Goal: Task Accomplishment & Management: Manage account settings

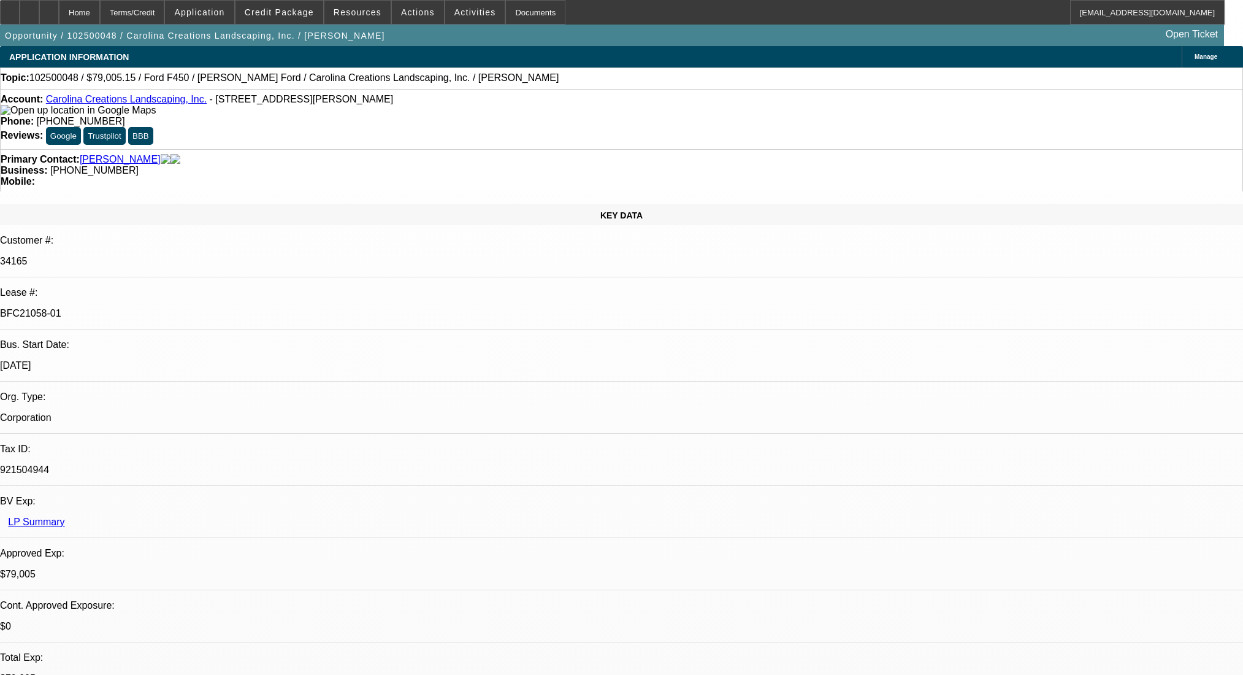
select select "0"
select select "0.1"
select select "4"
select select "0"
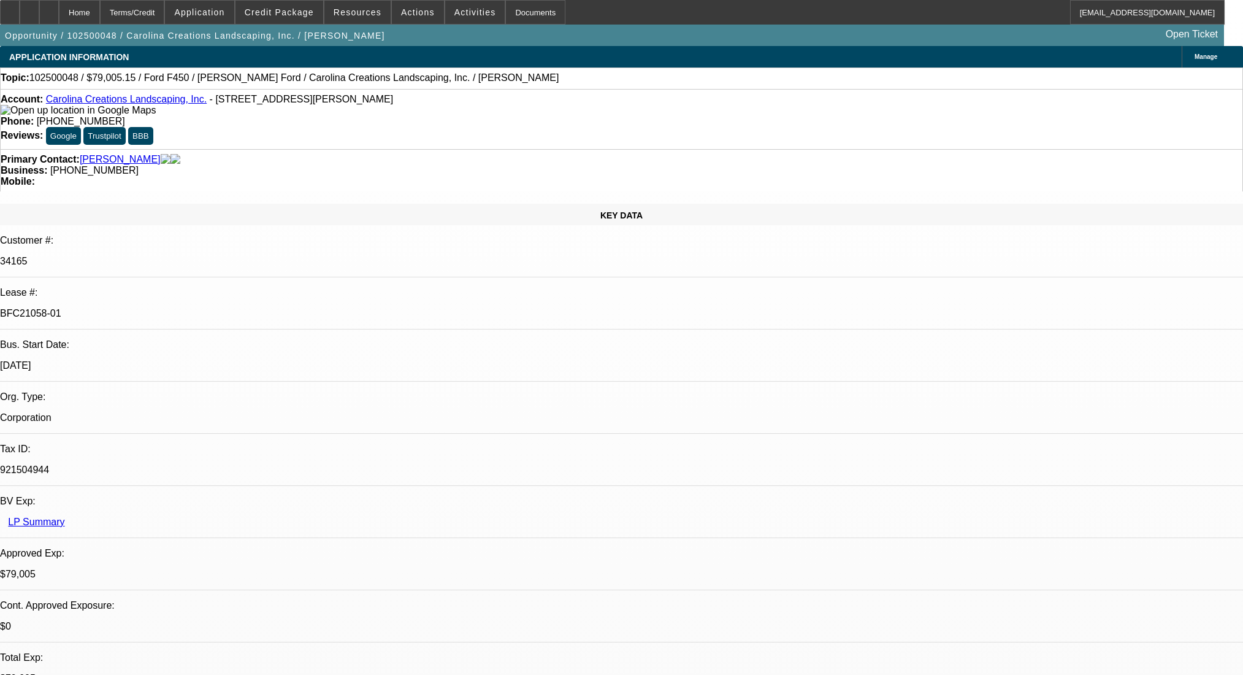
select select "0"
select select "0.1"
select select "4"
select select "0"
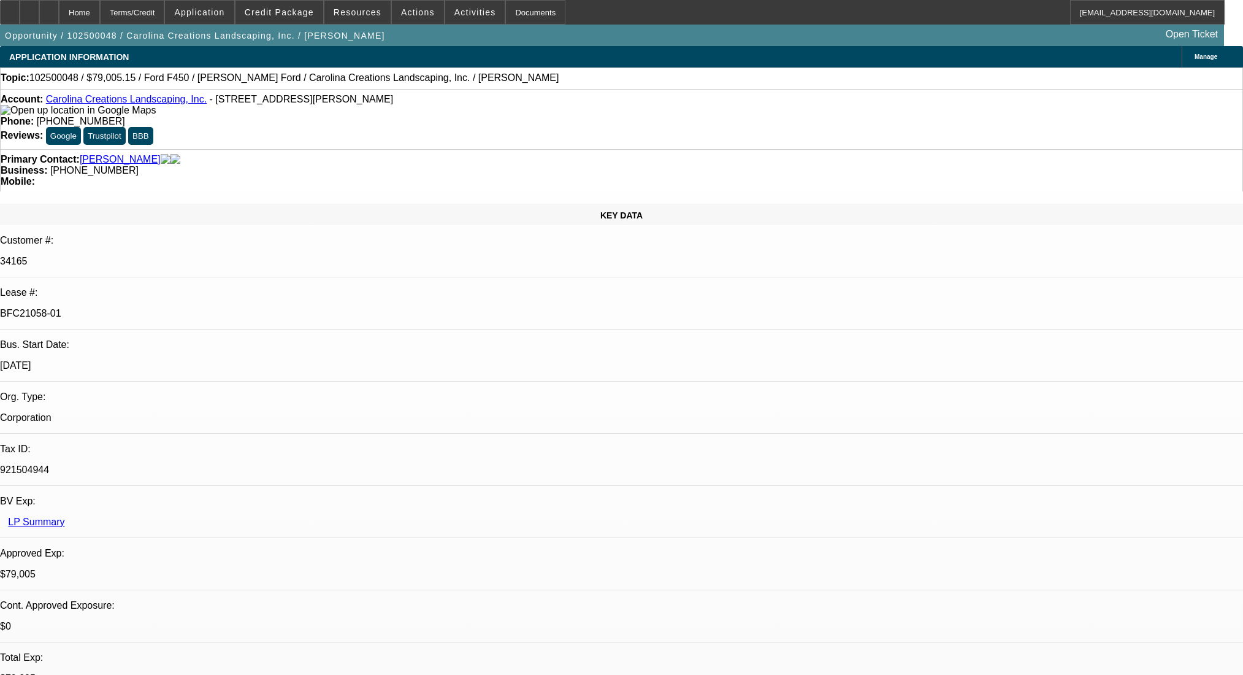
select select "0.1"
select select "4"
select select "0"
select select "0.1"
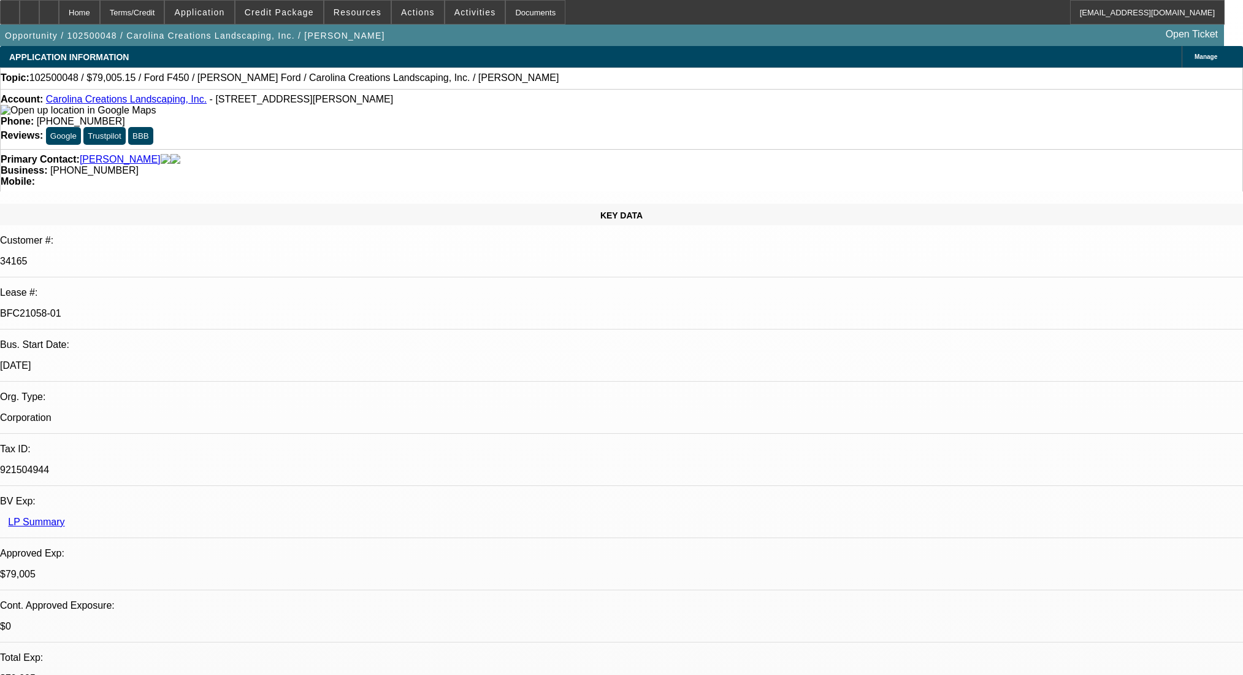
select select "4"
click at [59, 10] on div at bounding box center [49, 12] width 20 height 25
select select "0"
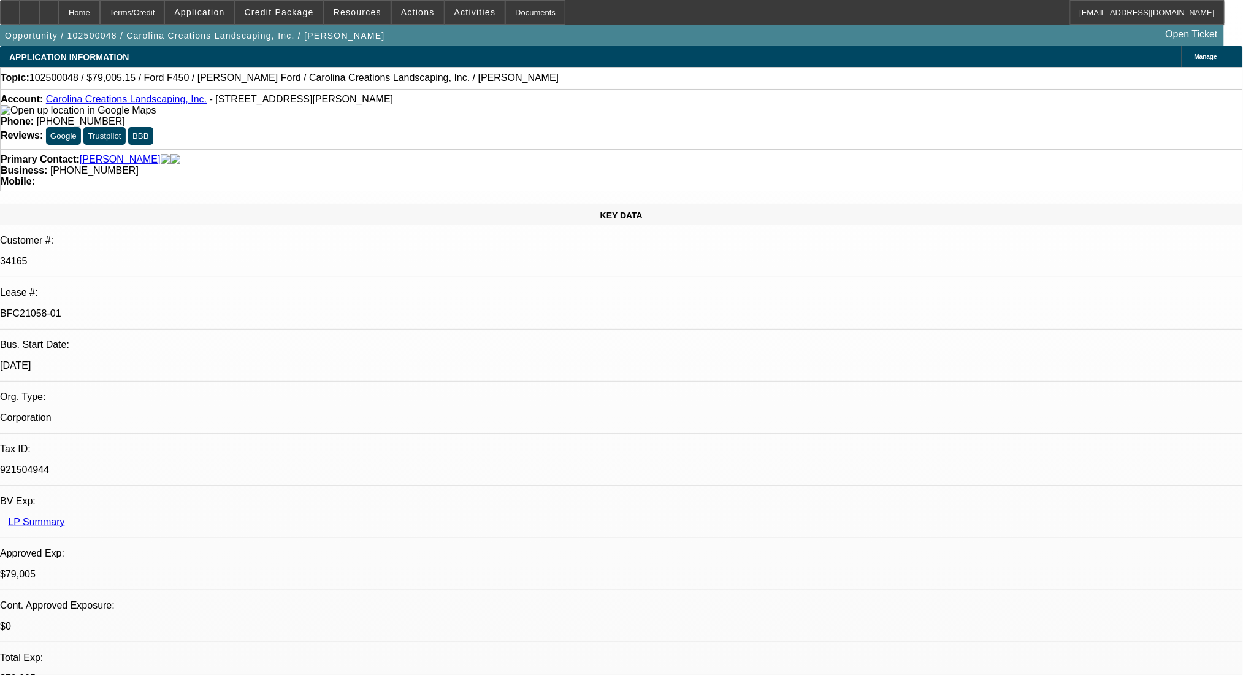
select select "0.1"
select select "4"
select select "0"
select select "0.1"
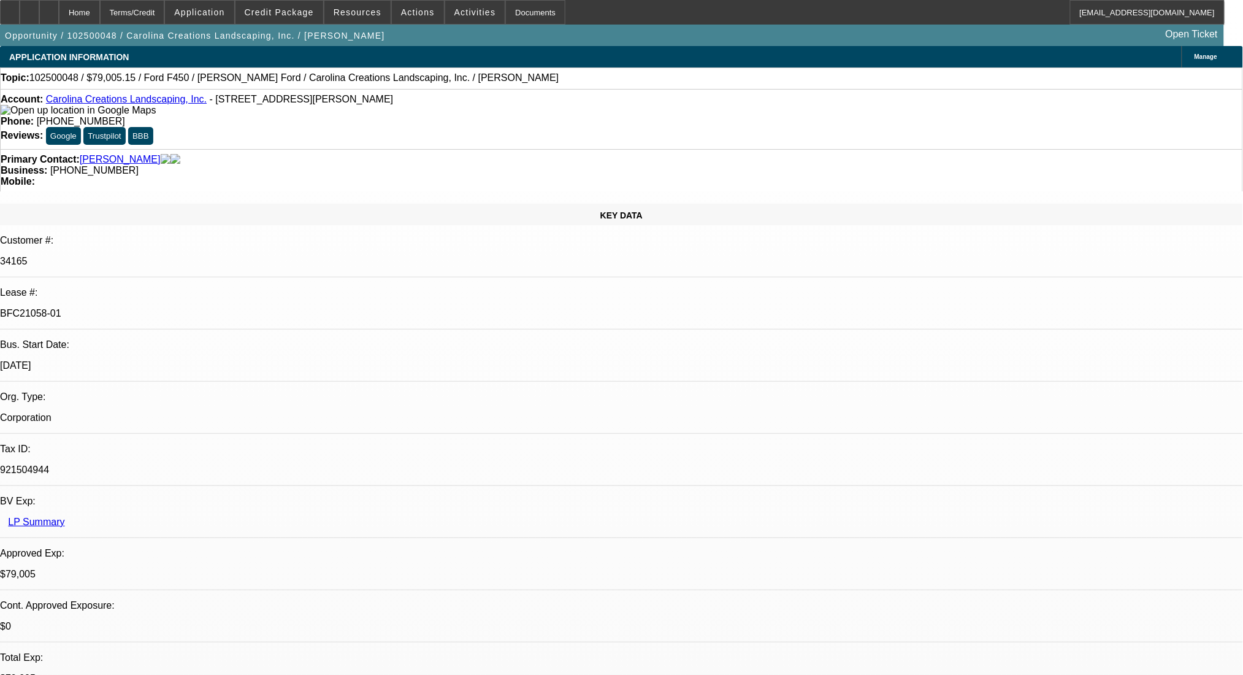
select select "4"
select select "0"
select select "0.1"
select select "4"
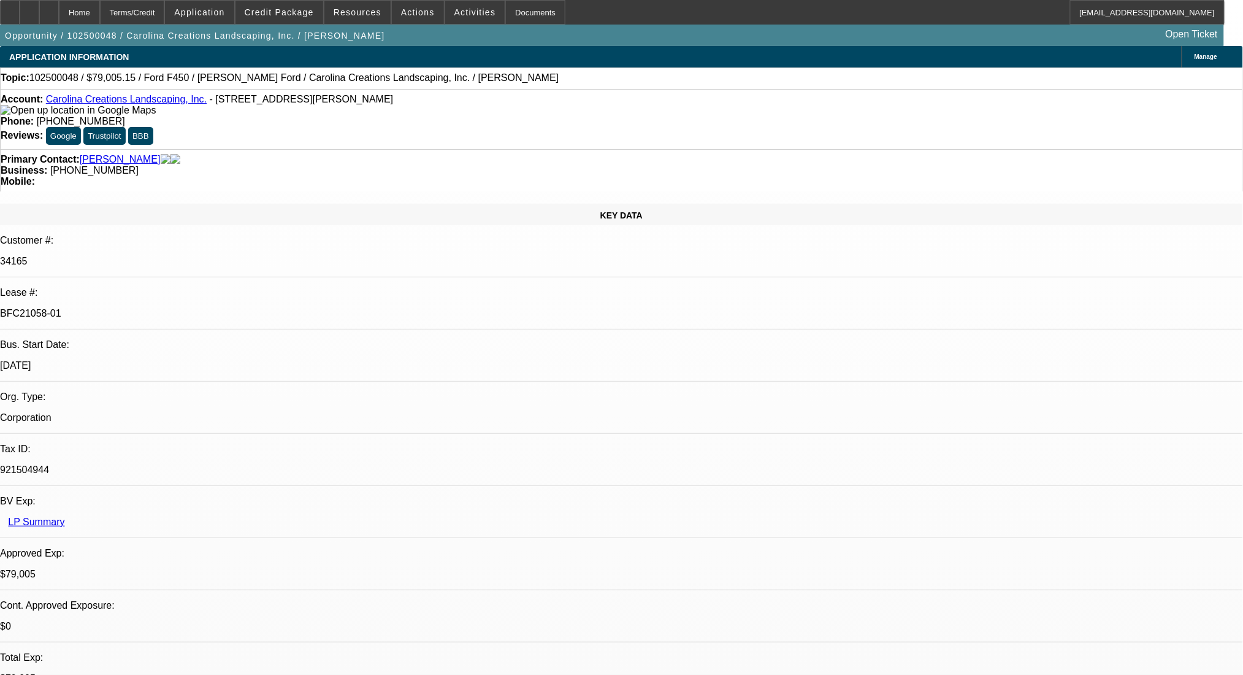
select select "0"
select select "0.1"
select select "4"
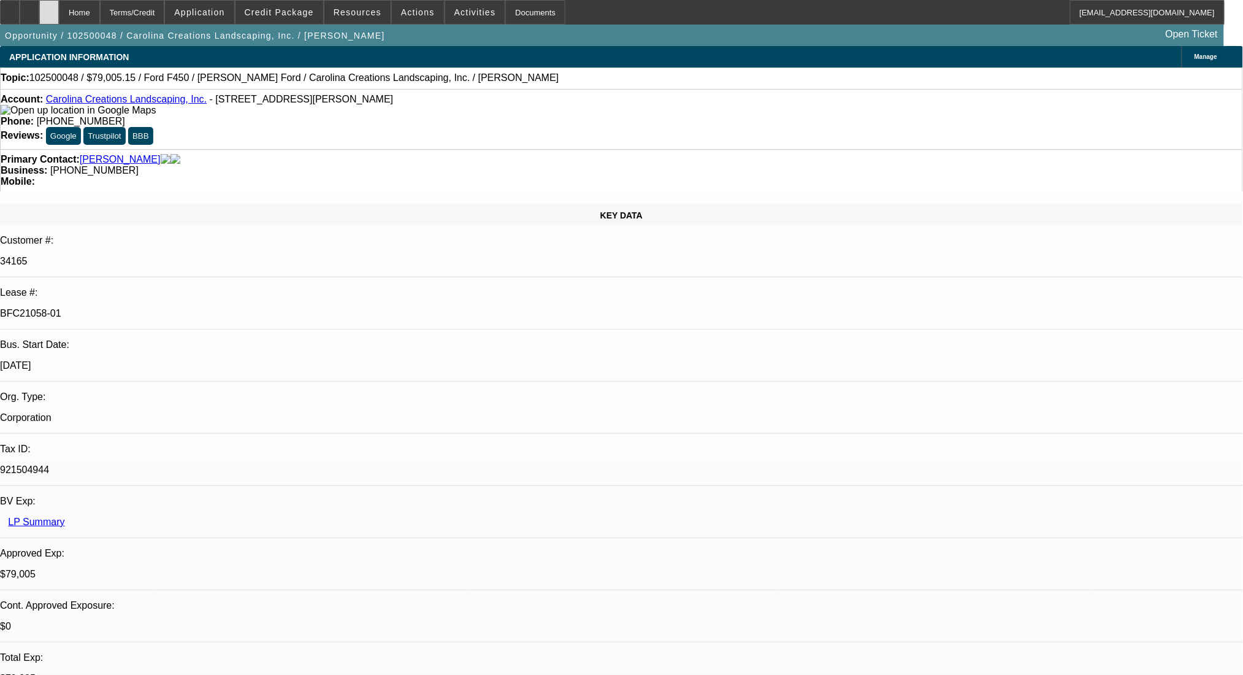
click at [59, 4] on div at bounding box center [49, 12] width 20 height 25
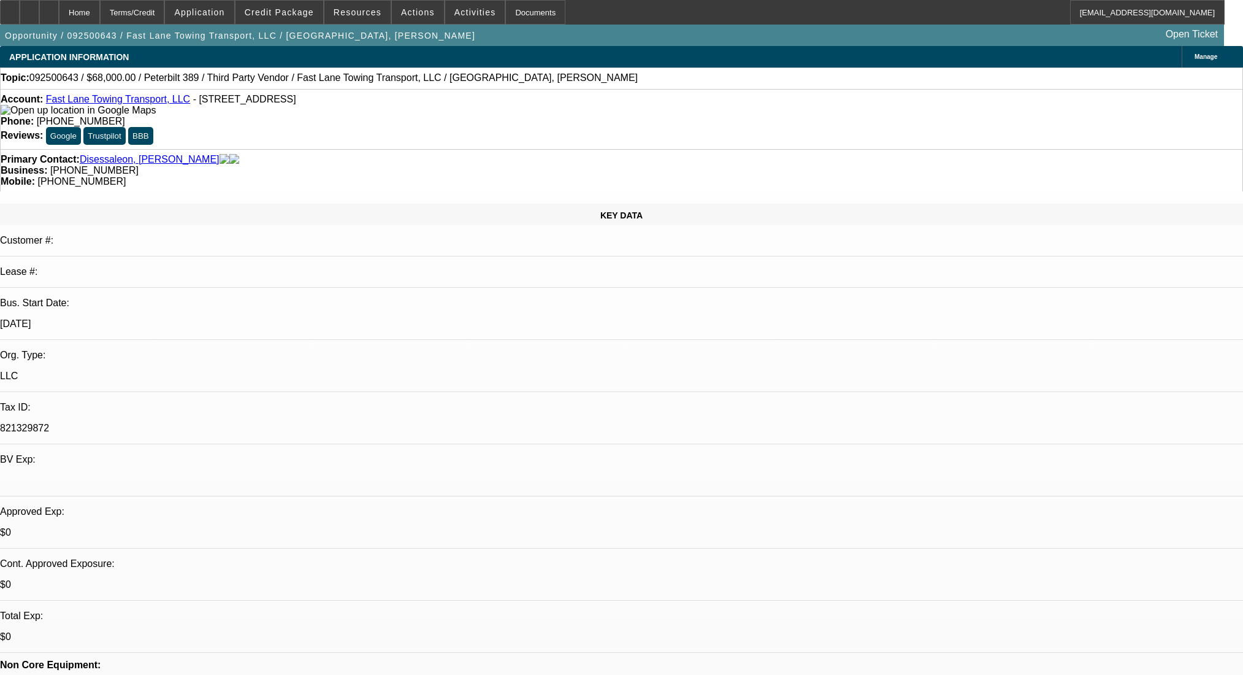
select select "0"
select select "2"
select select "0.1"
select select "4"
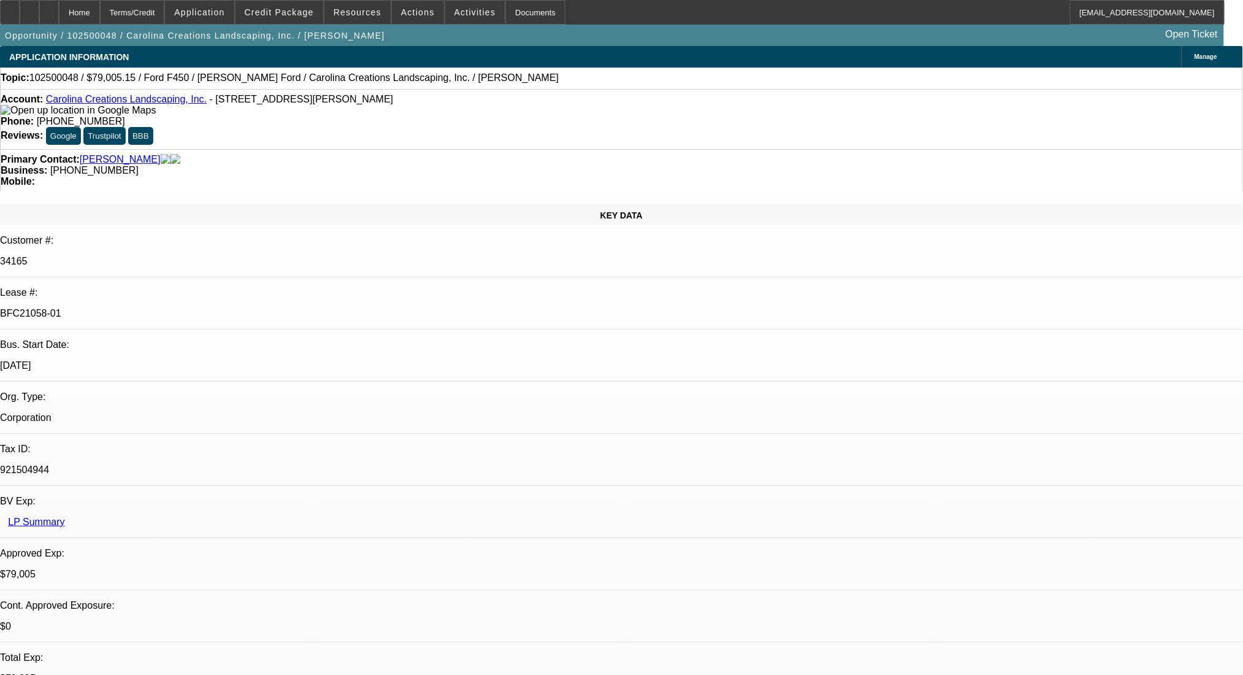
select select "0"
select select "0.1"
select select "4"
select select "0"
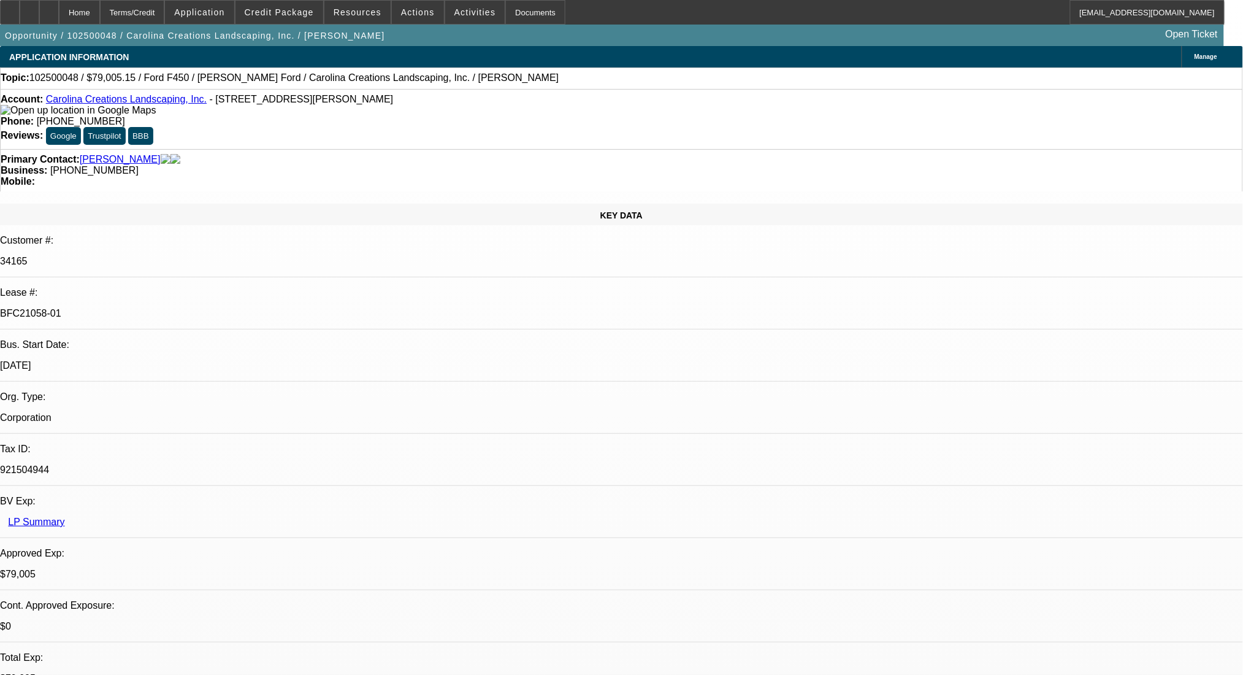
select select "0"
select select "0.1"
select select "4"
select select "0"
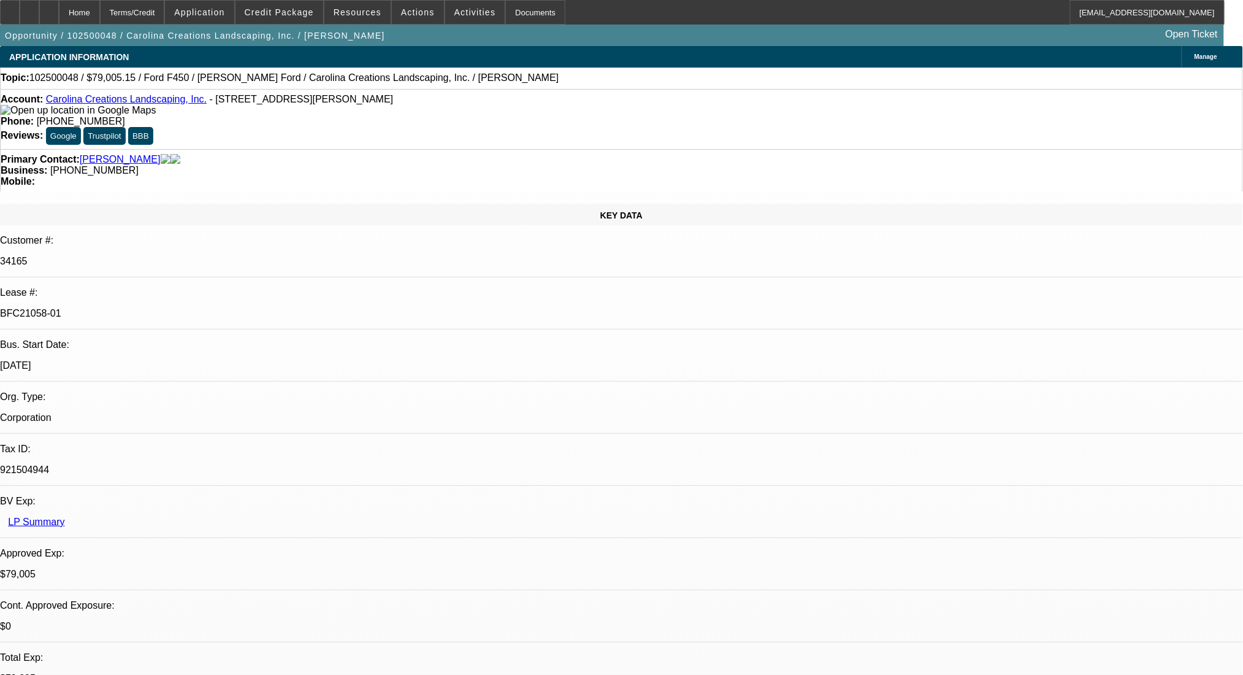
select select "0.1"
select select "4"
select select "0"
select select "0.1"
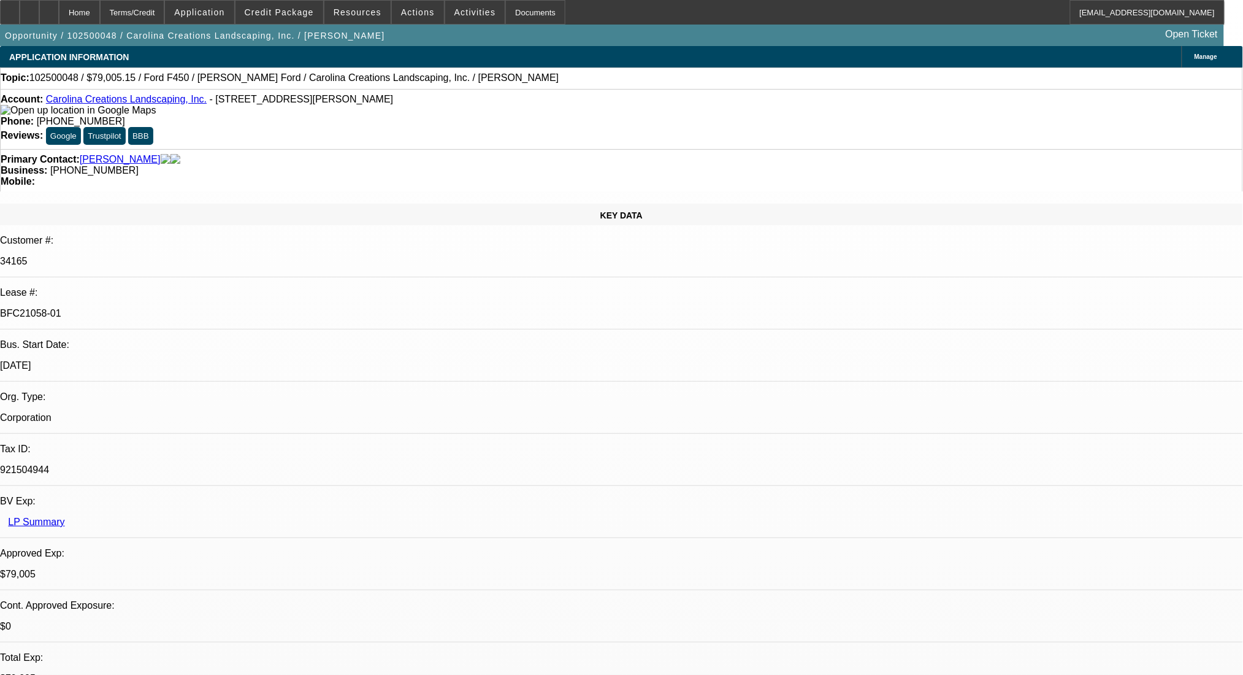
select select "4"
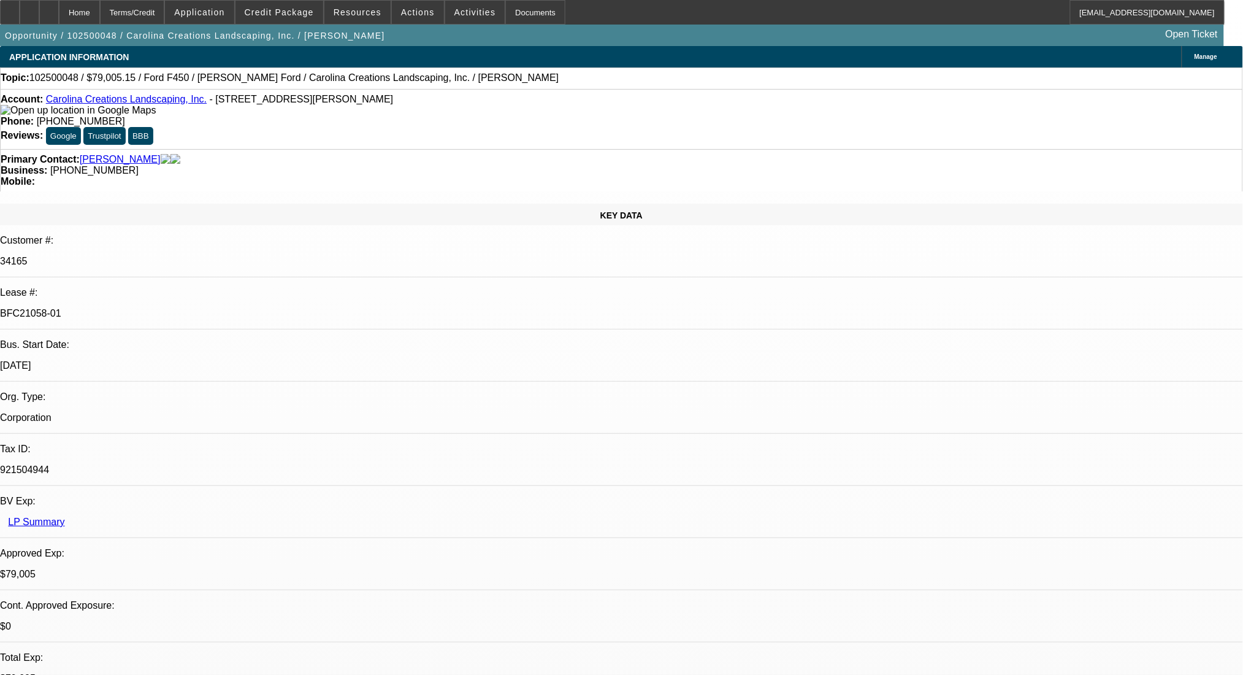
scroll to position [82, 0]
click at [20, 11] on div at bounding box center [10, 12] width 20 height 25
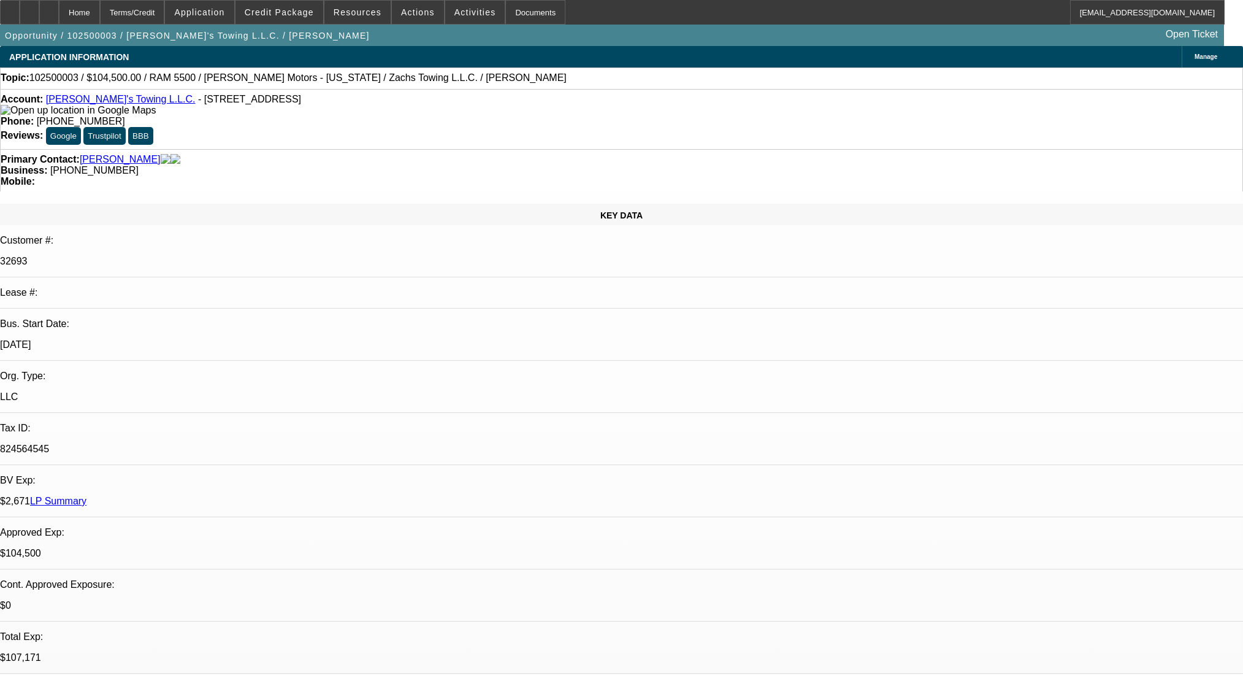
select select "0"
select select "3"
select select "0.2"
select select "17"
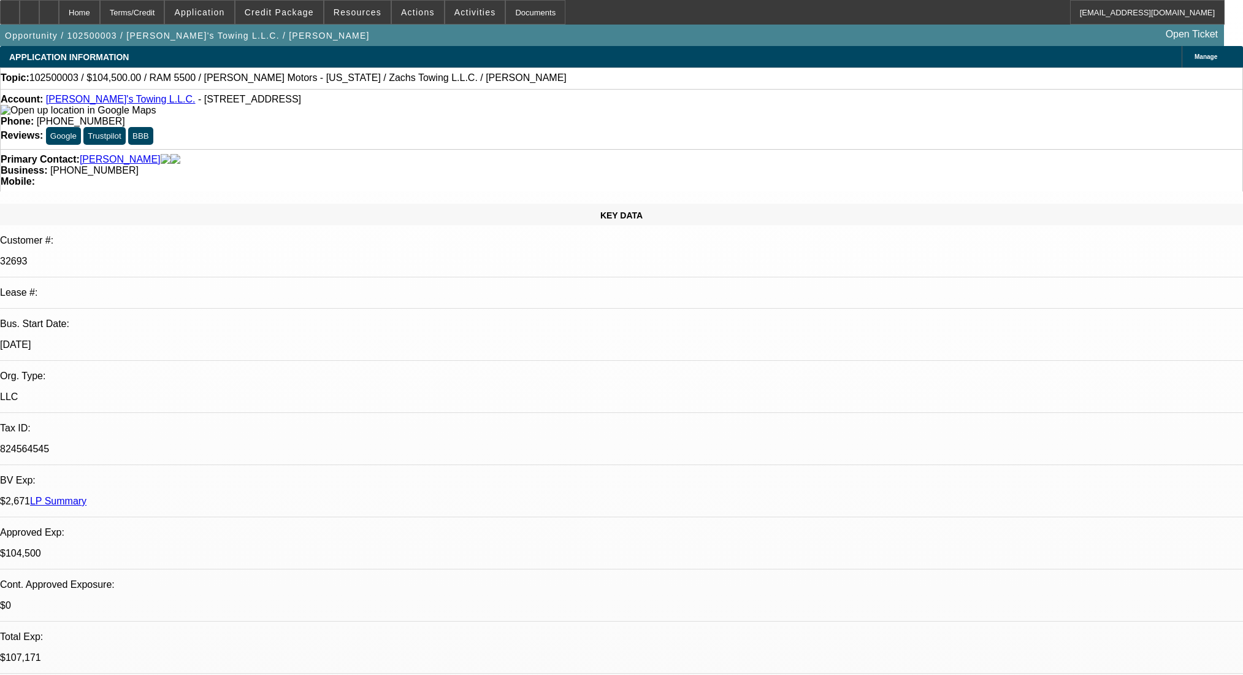
select select "0"
select select "3"
select select "0.2"
select select "17"
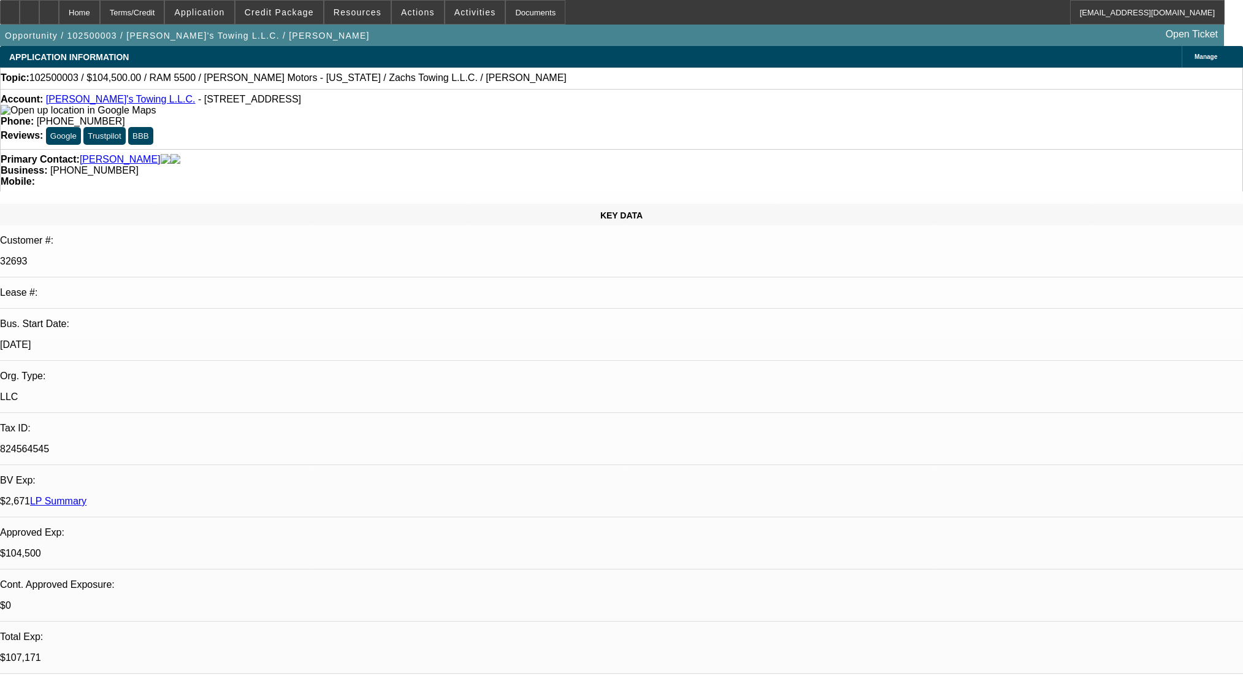
select select "0"
select select "3"
select select "0.2"
select select "17"
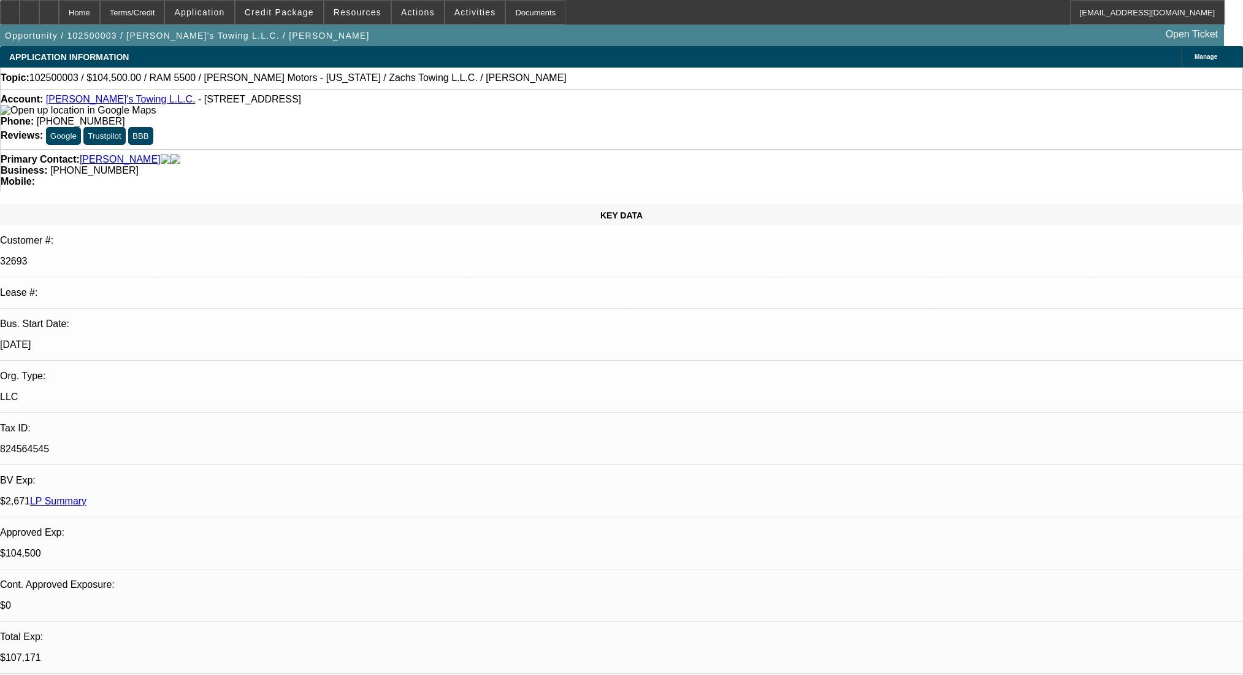
select select "0"
select select "2"
select select "0.2"
select select "17"
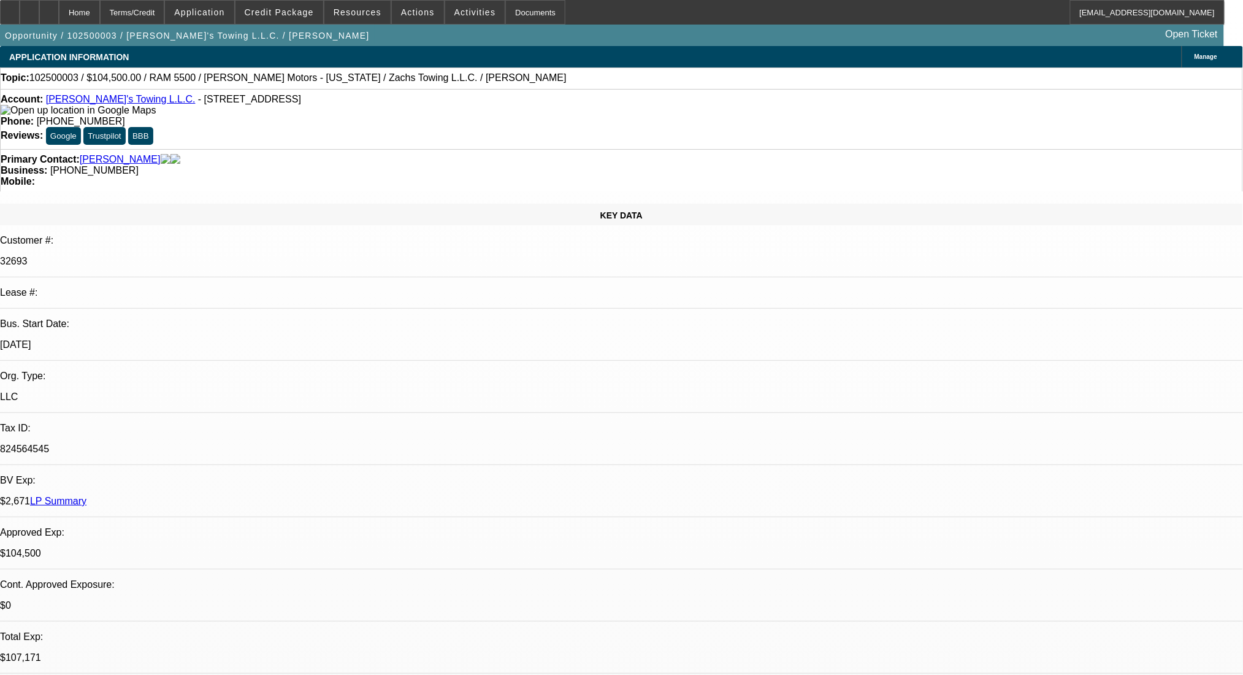
select select "0"
select select "2"
select select "0.2"
select select "17"
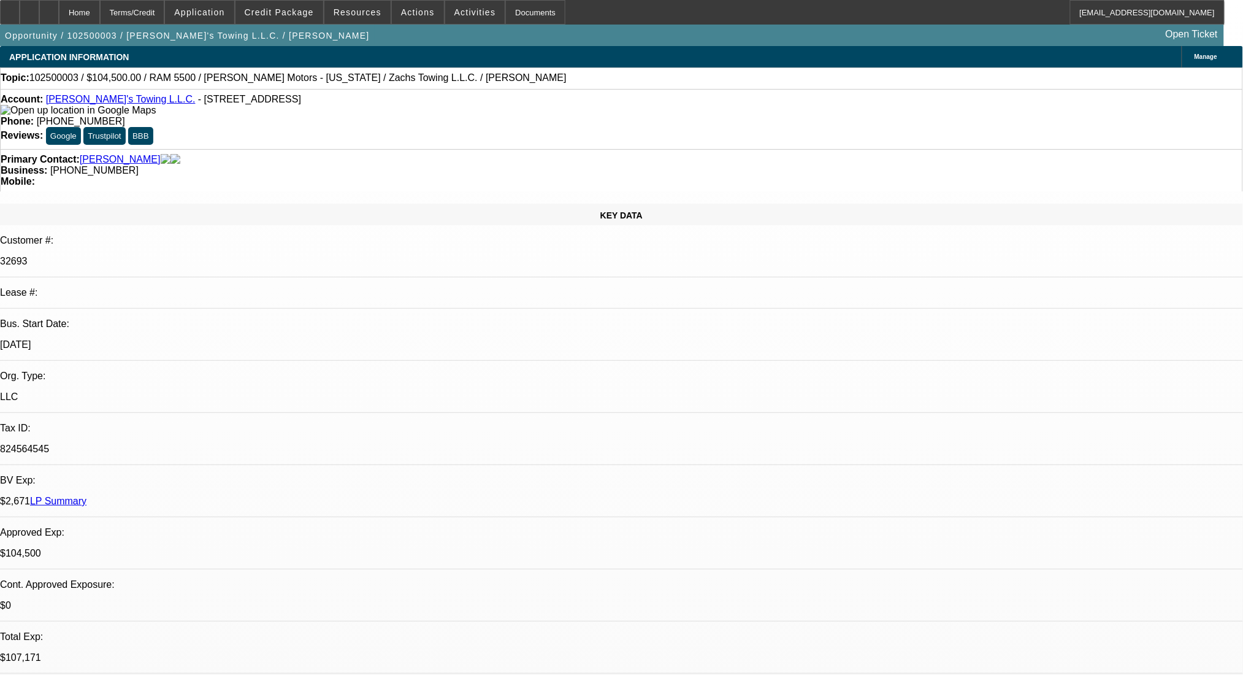
select select "0"
select select "3"
select select "0.2"
select select "17"
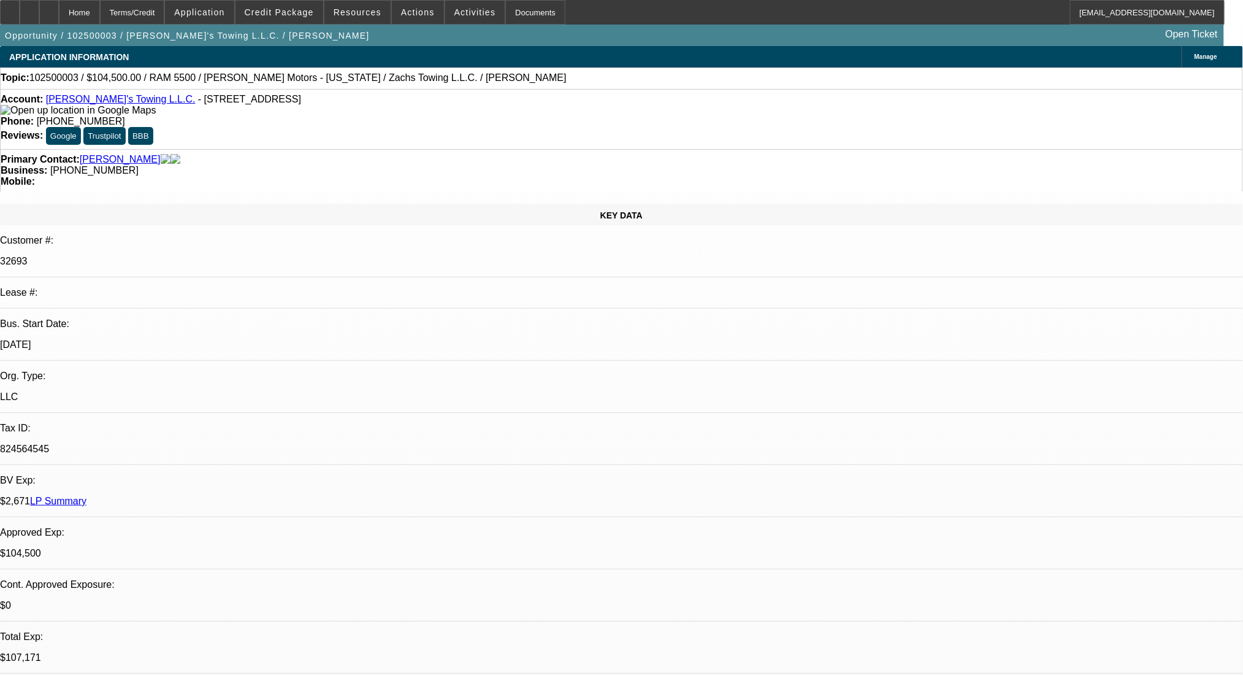
select select "0"
select select "3"
select select "0.2"
select select "17"
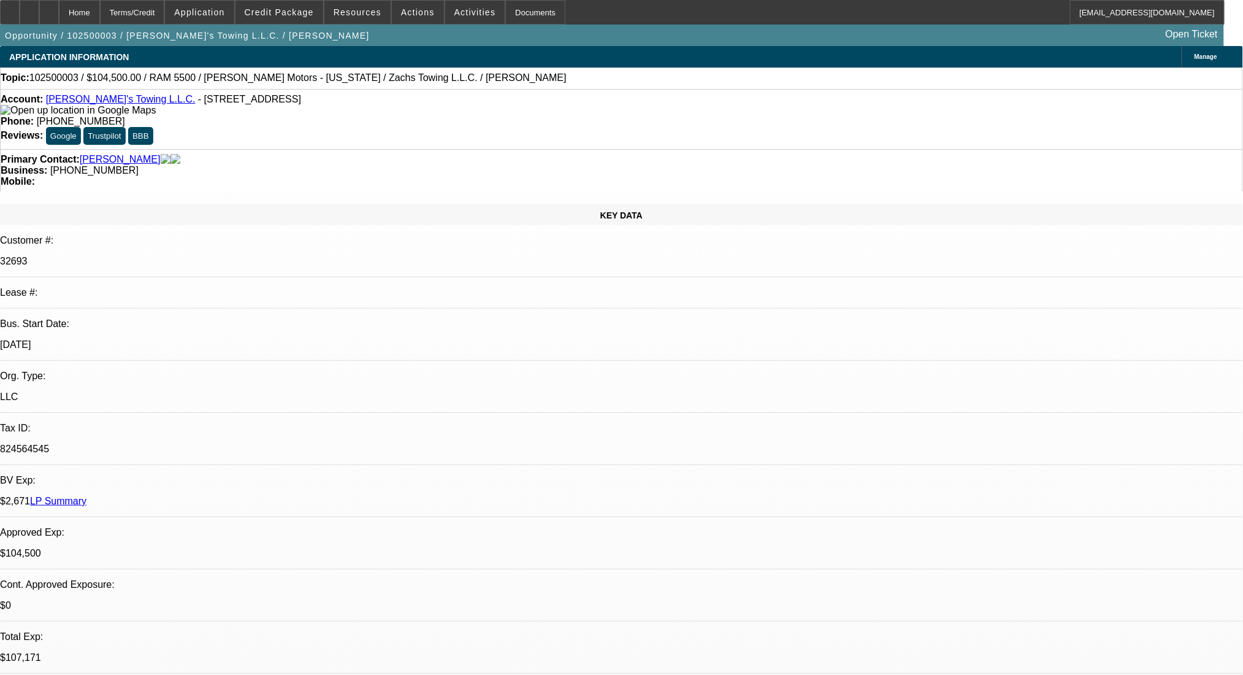
select select "0"
select select "3"
select select "0.2"
select select "17"
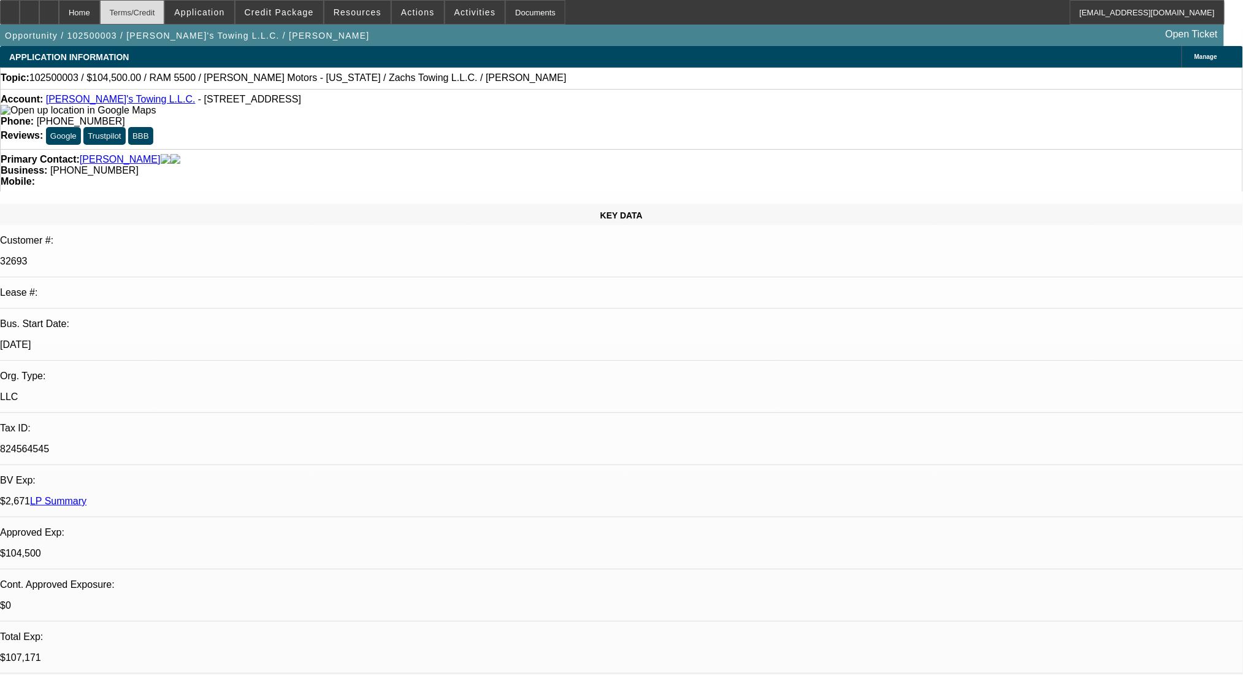
click at [145, 5] on div "Terms/Credit" at bounding box center [132, 12] width 65 height 25
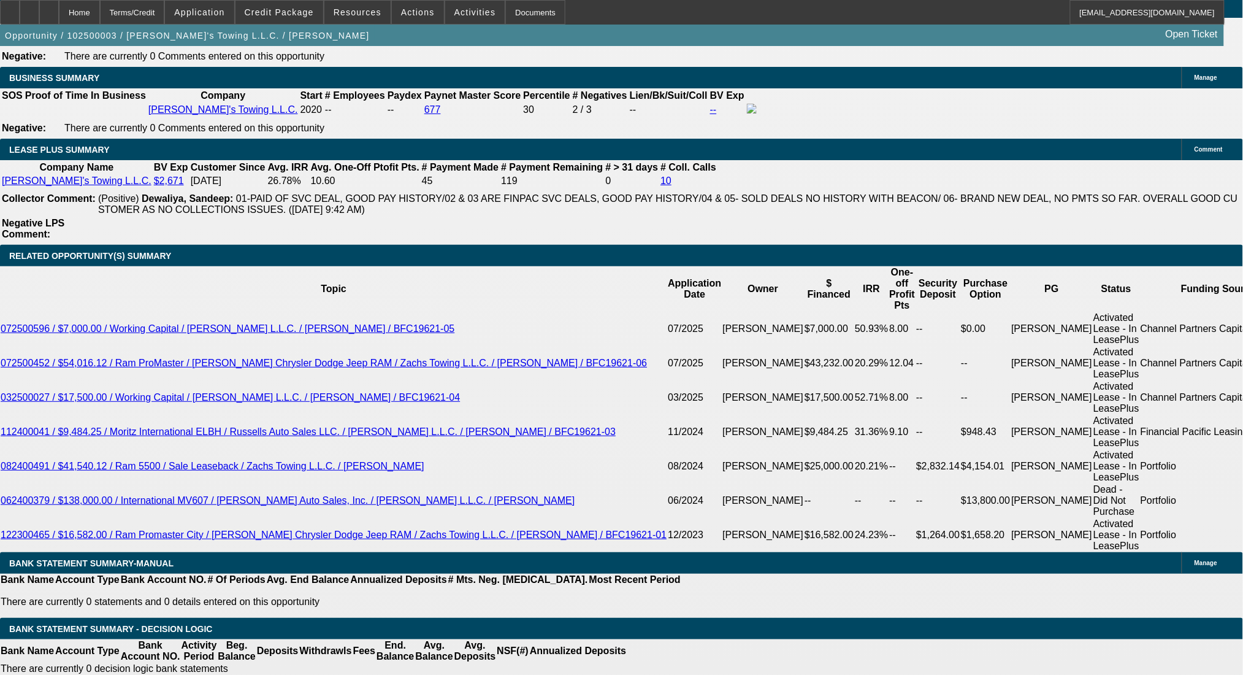
scroll to position [1935, 0]
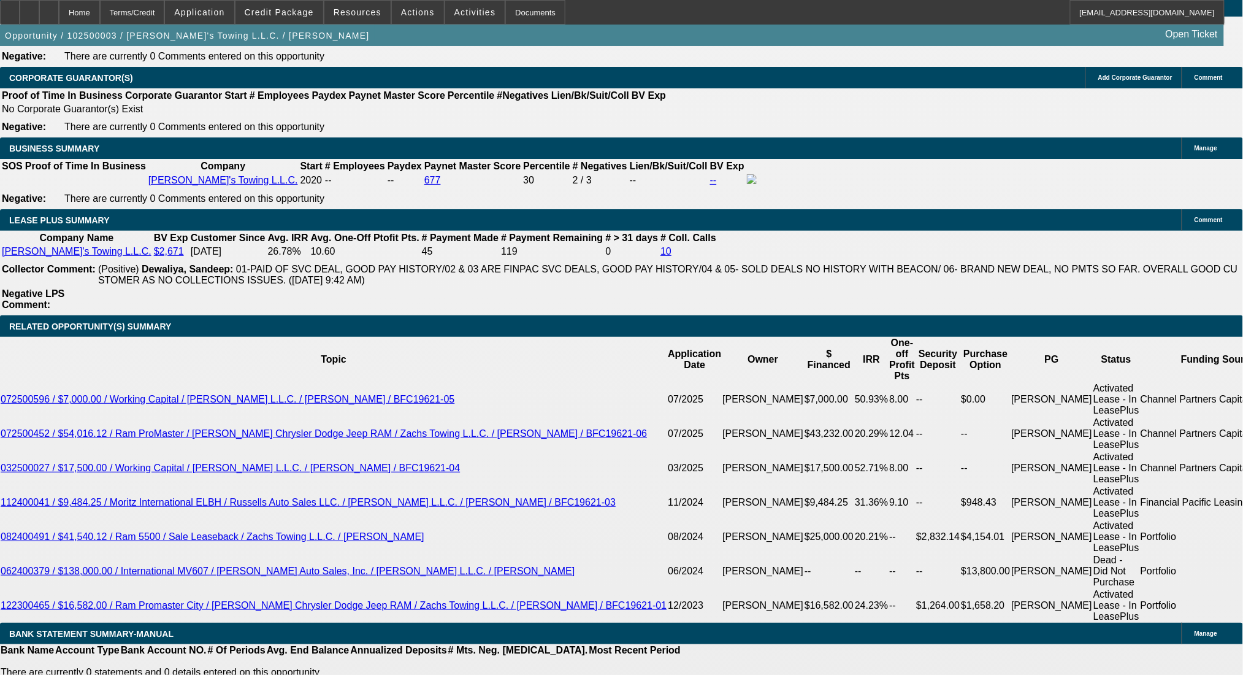
select select "0"
select select "2"
select select "0.2"
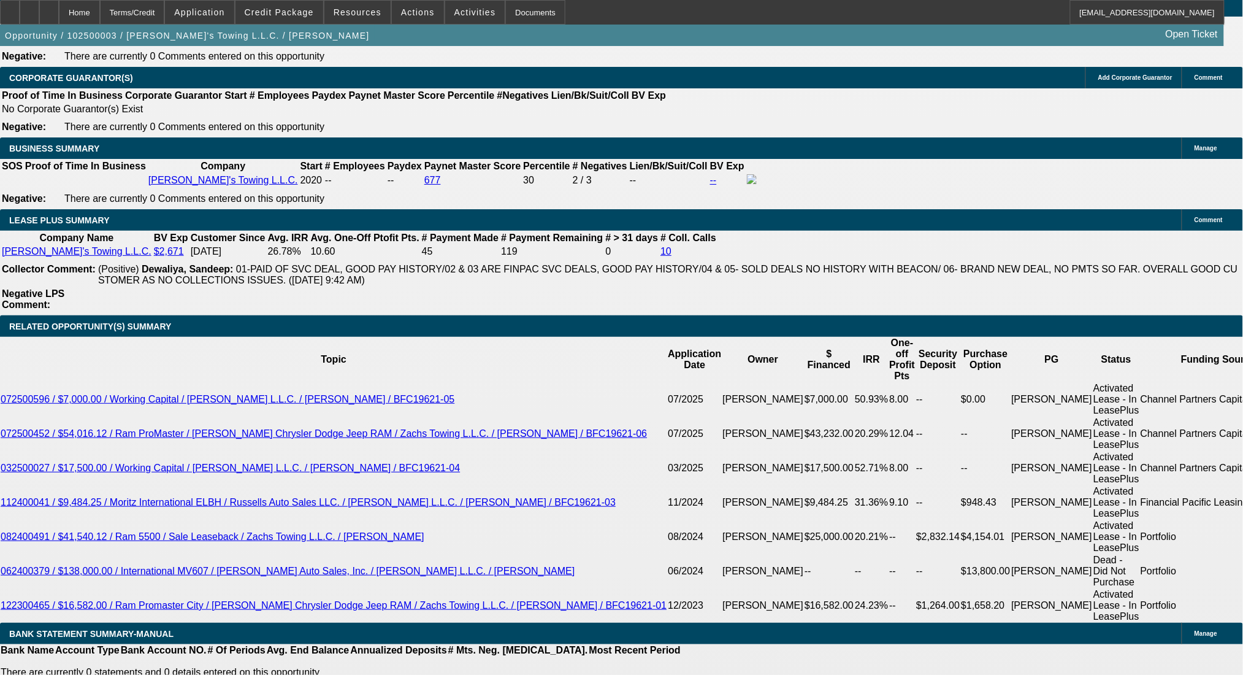
select select "17"
select select "2"
select select "0.2"
select select "17"
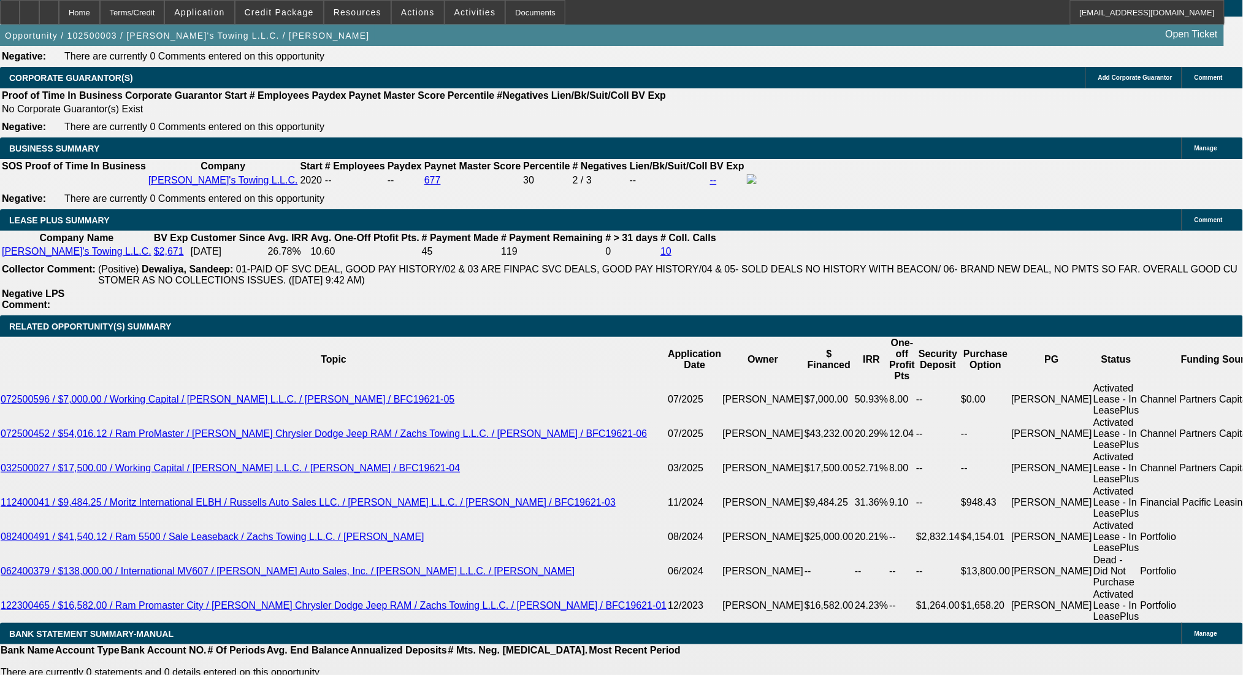
select select "0"
select select "2"
select select "0.2"
select select "17"
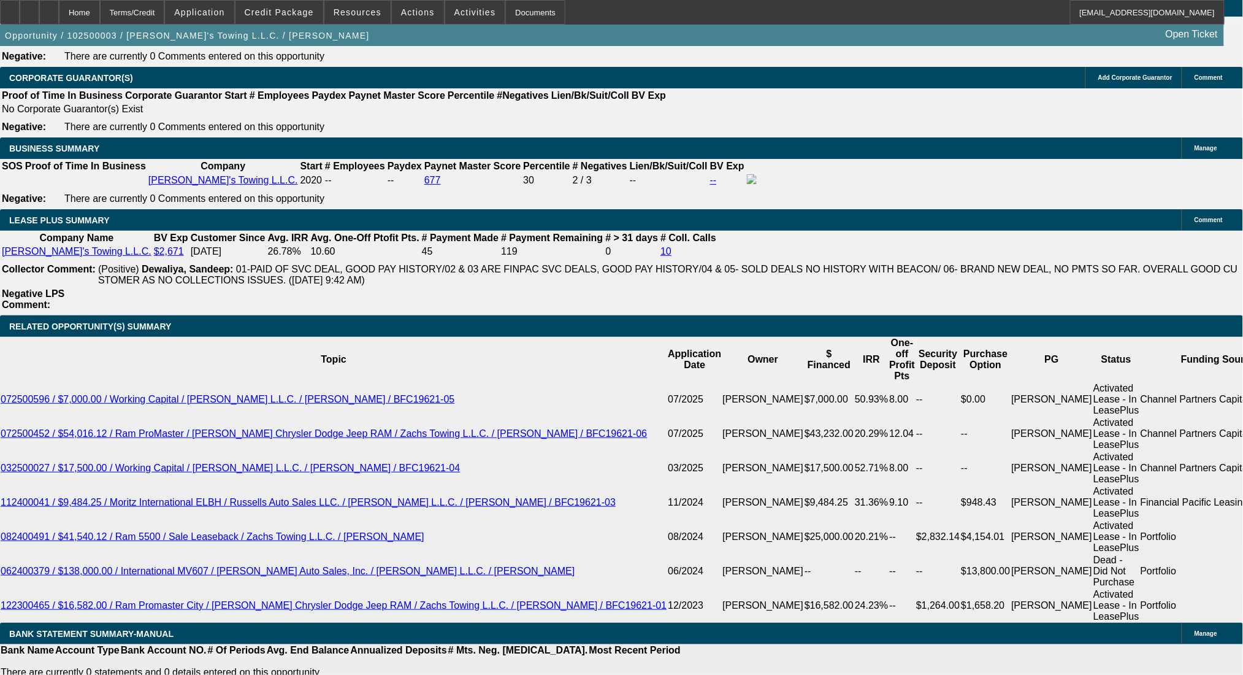
select select "0"
select select "2"
select select "0"
select select "6"
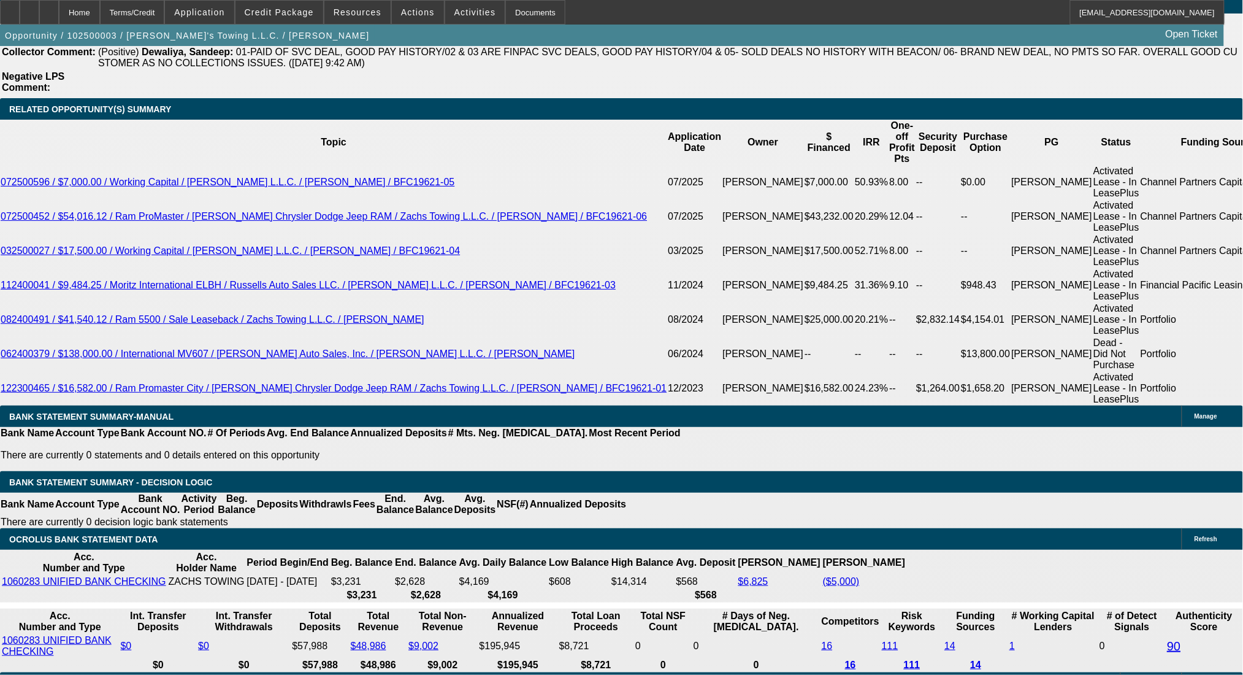
scroll to position [2017, 0]
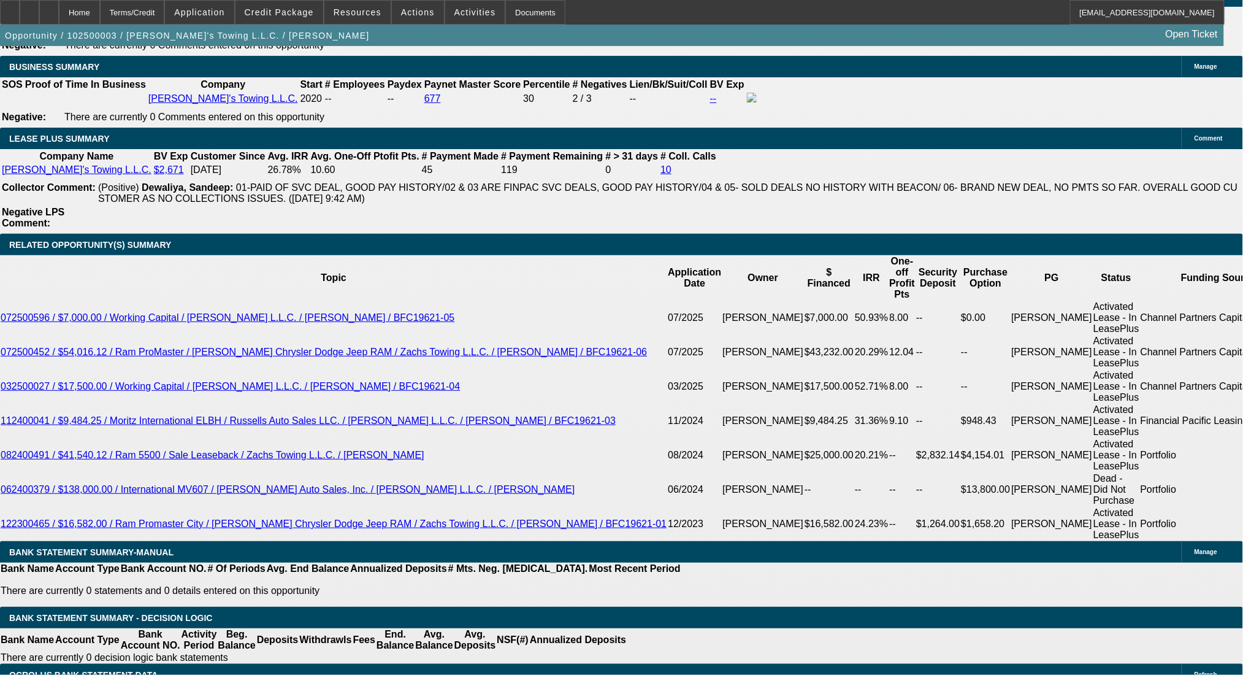
click at [10, 8] on icon at bounding box center [10, 8] width 0 height 0
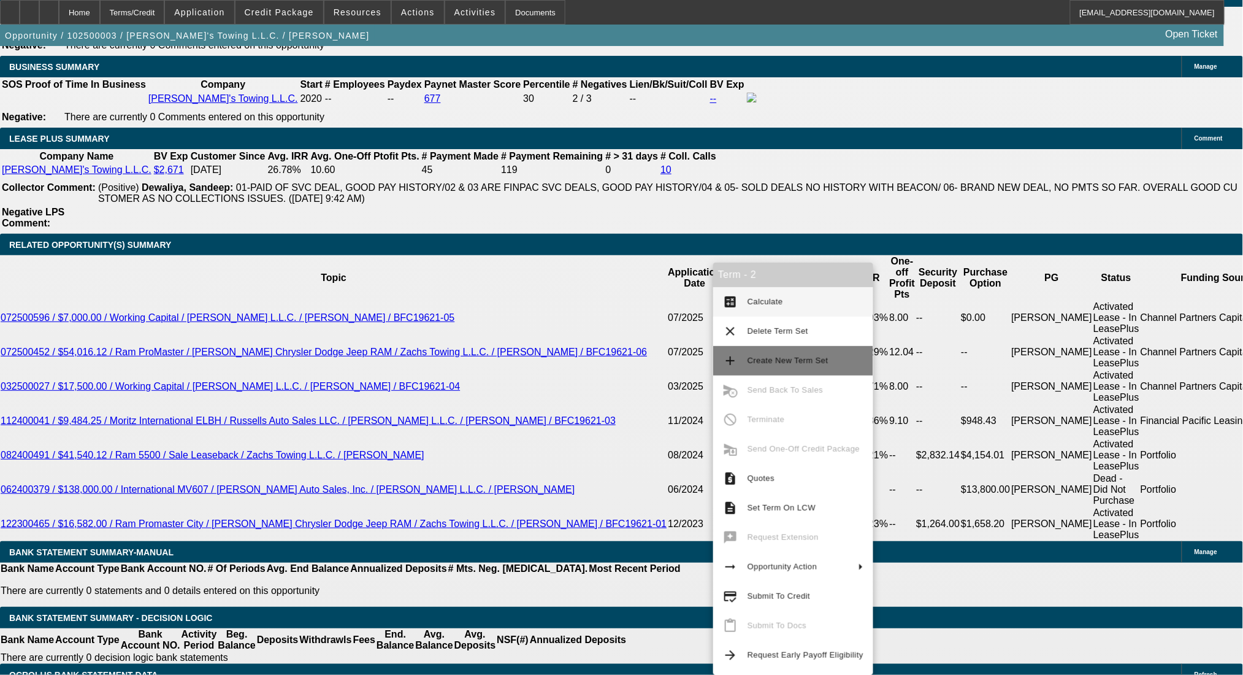
click at [778, 365] on span "Create New Term Set" at bounding box center [806, 360] width 116 height 15
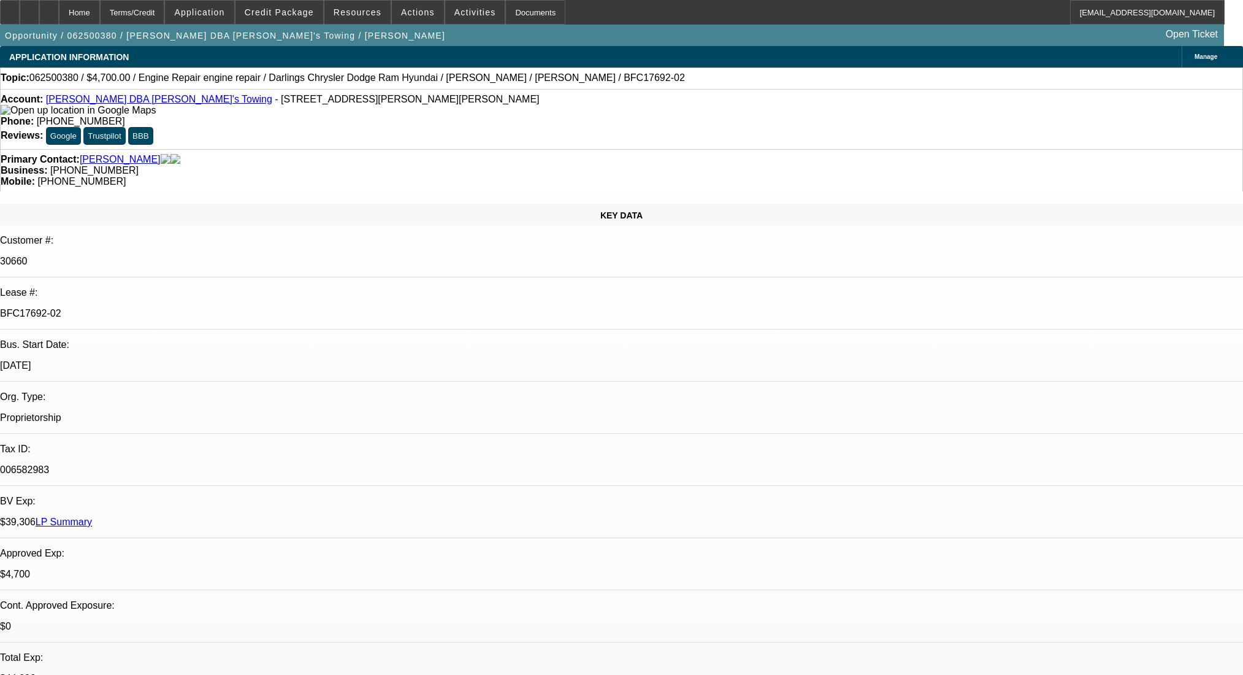
select select "0"
select select "2"
select select "0"
select select "6"
select select "0"
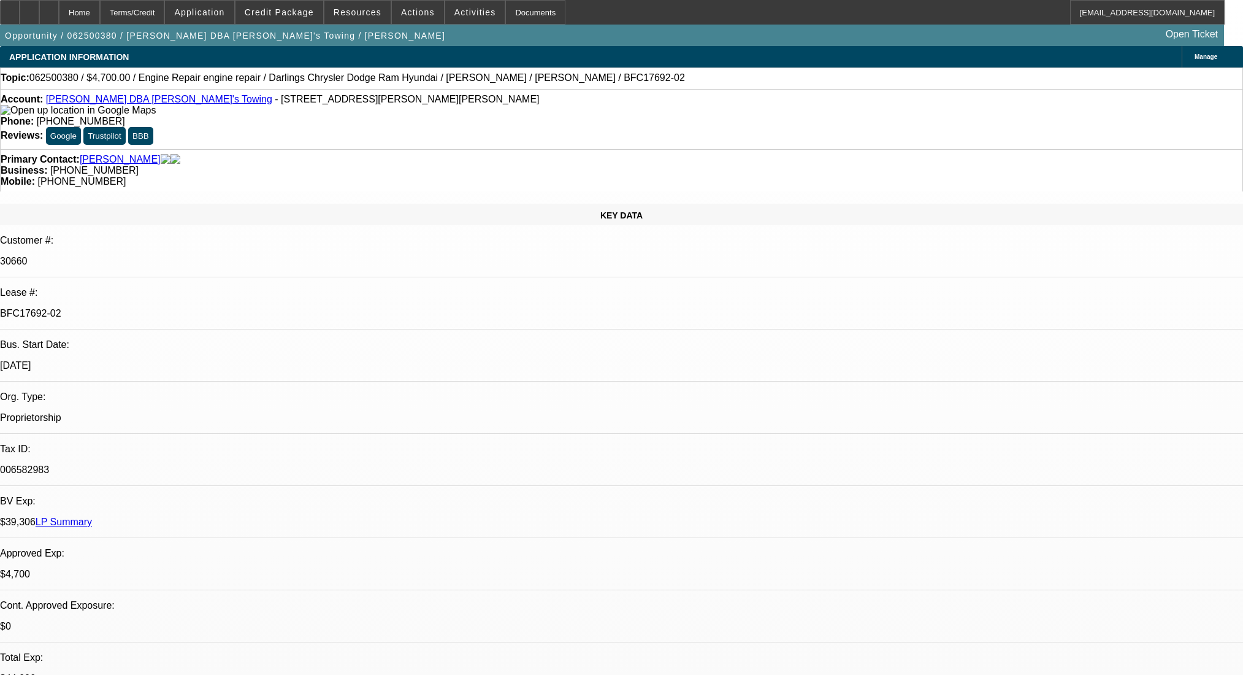
select select "2"
select select "0"
select select "6"
select select "0"
select select "2"
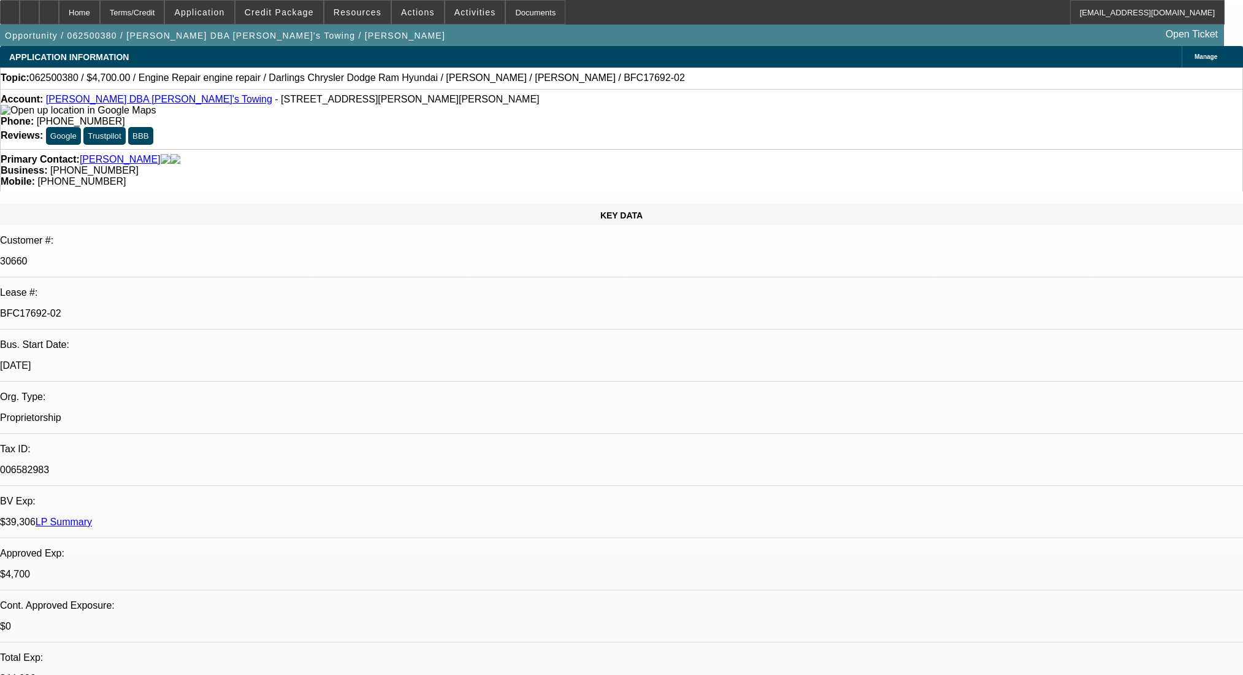
select select "0"
select select "6"
select select "0"
select select "2"
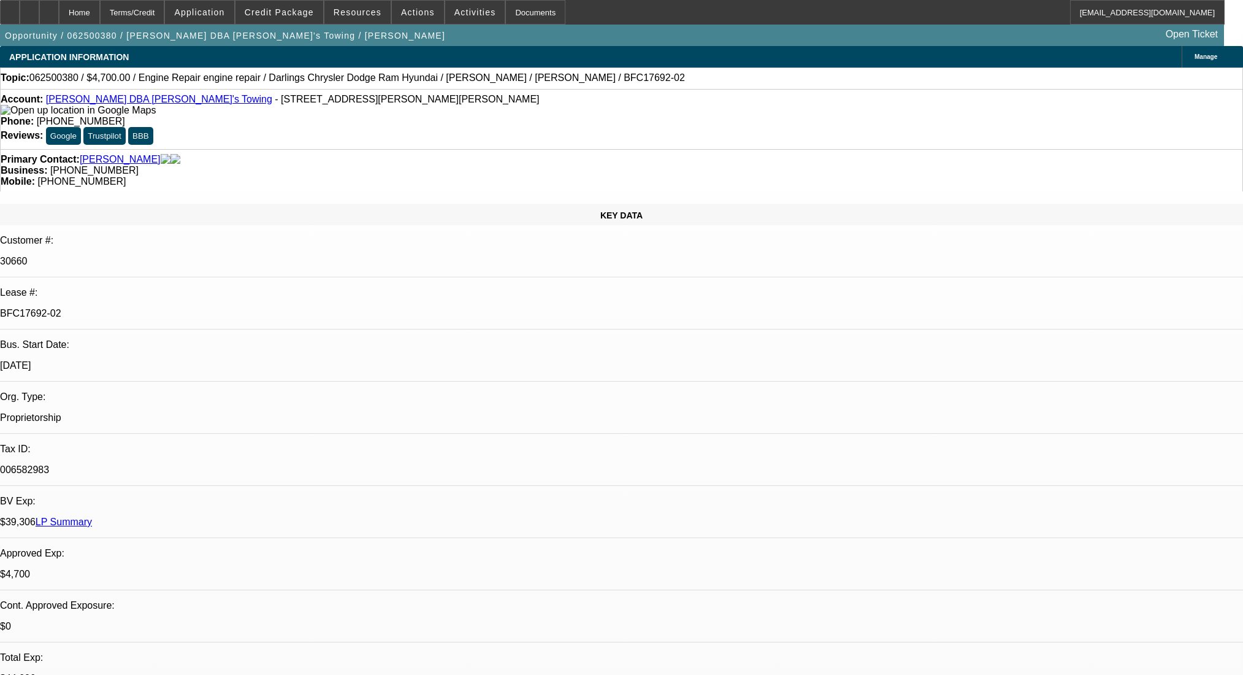
select select "0"
select select "6"
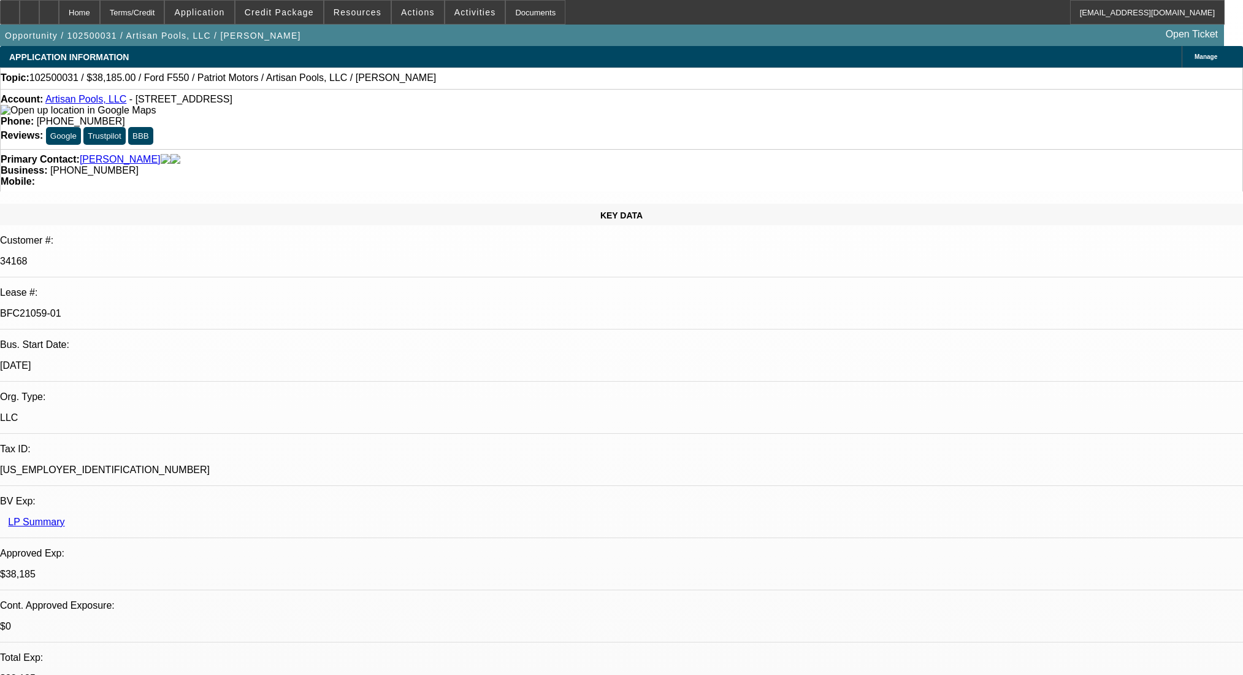
select select "0"
select select "3"
select select "0.1"
select select "4"
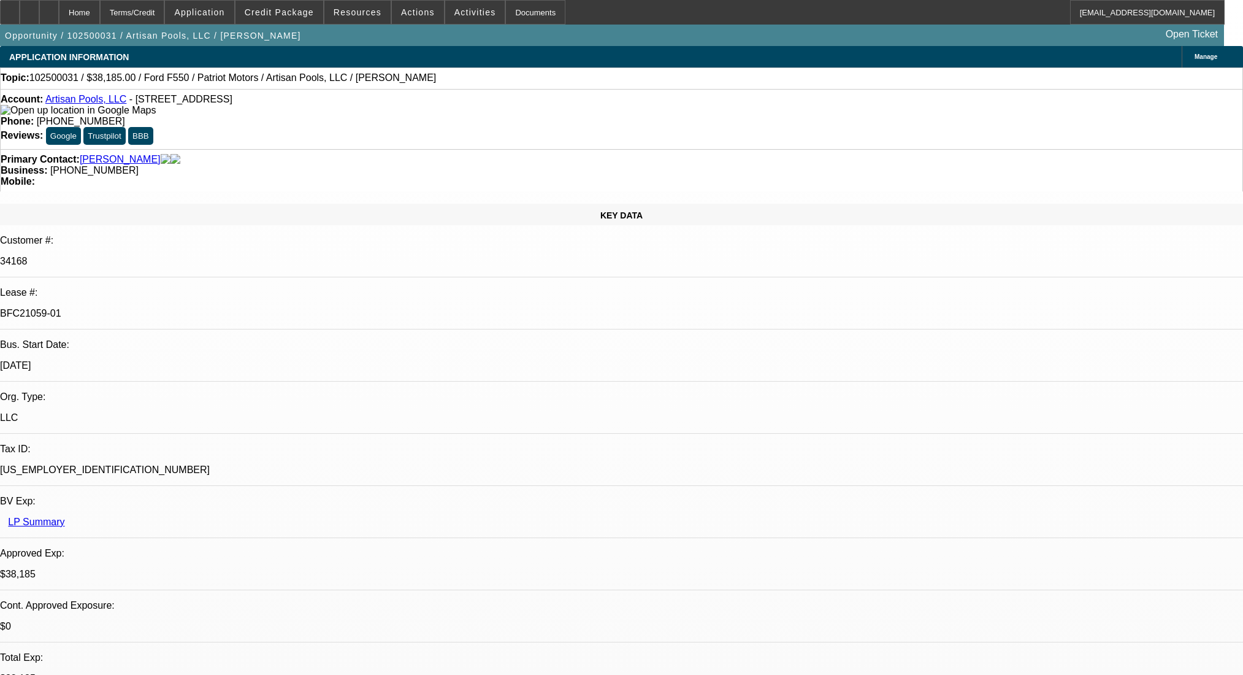
select select "0"
select select "0.1"
select select "4"
select select "0"
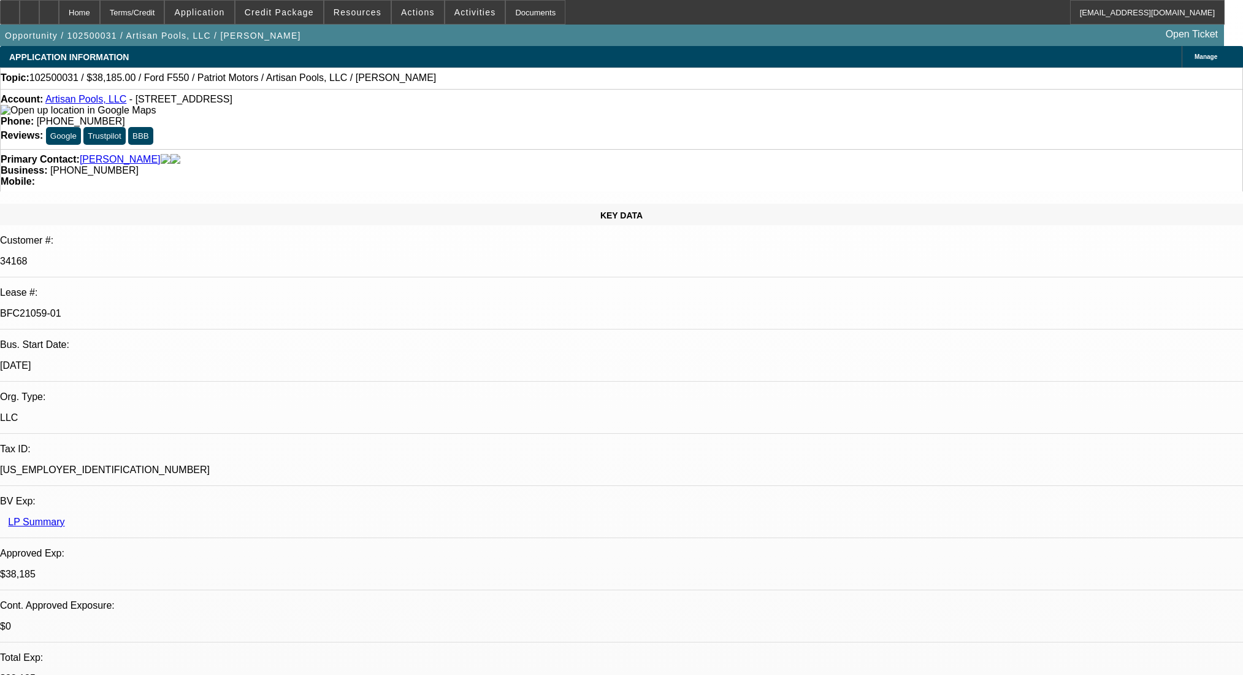
select select "0"
select select "3"
select select "0.1"
select select "4"
select select "0"
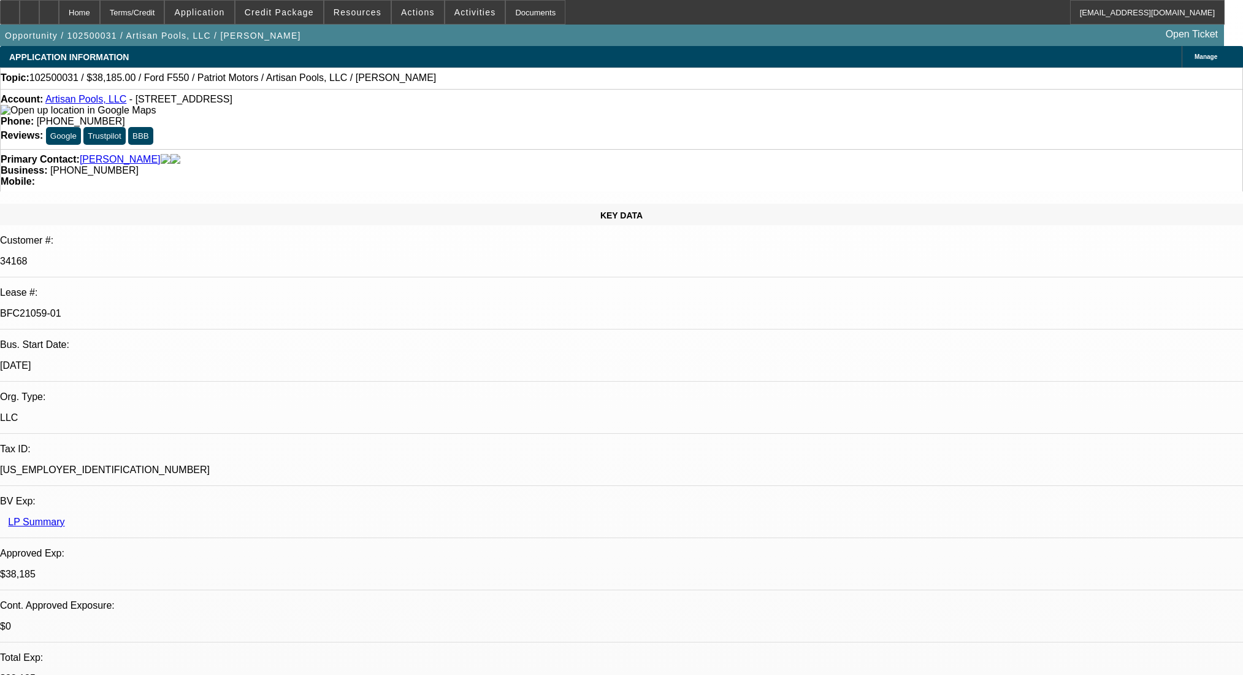
select select "0"
select select "3"
select select "0.1"
select select "4"
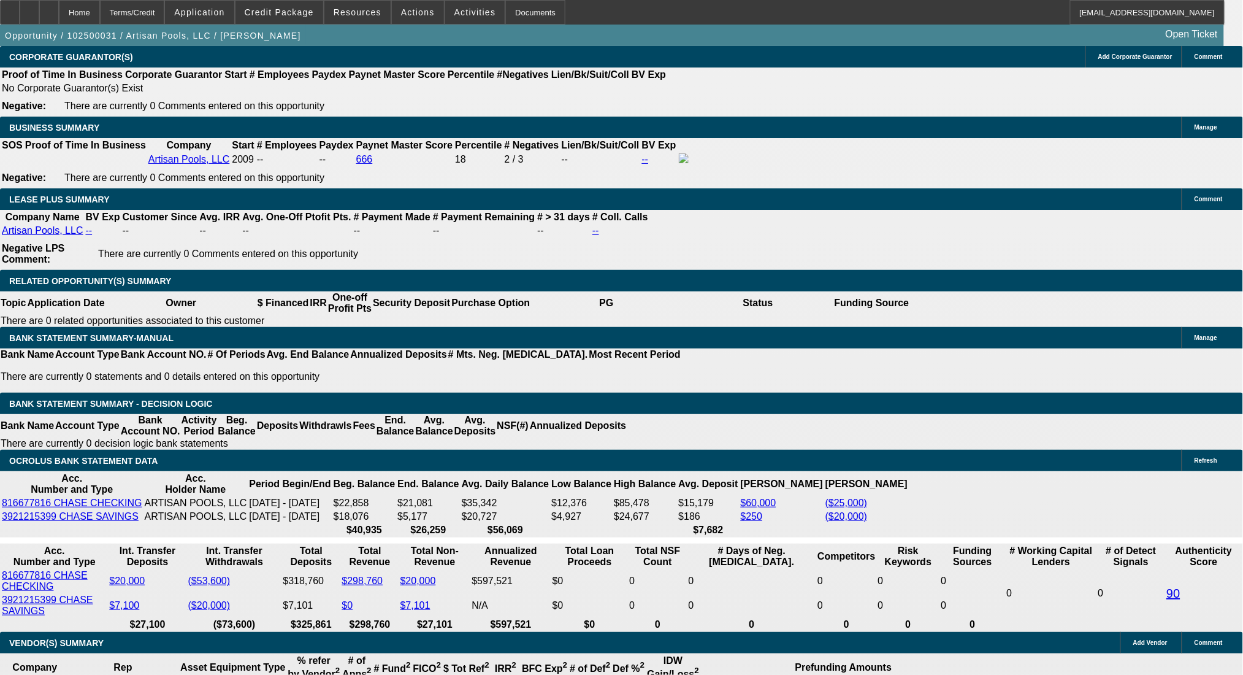
click at [20, 4] on div at bounding box center [10, 12] width 20 height 25
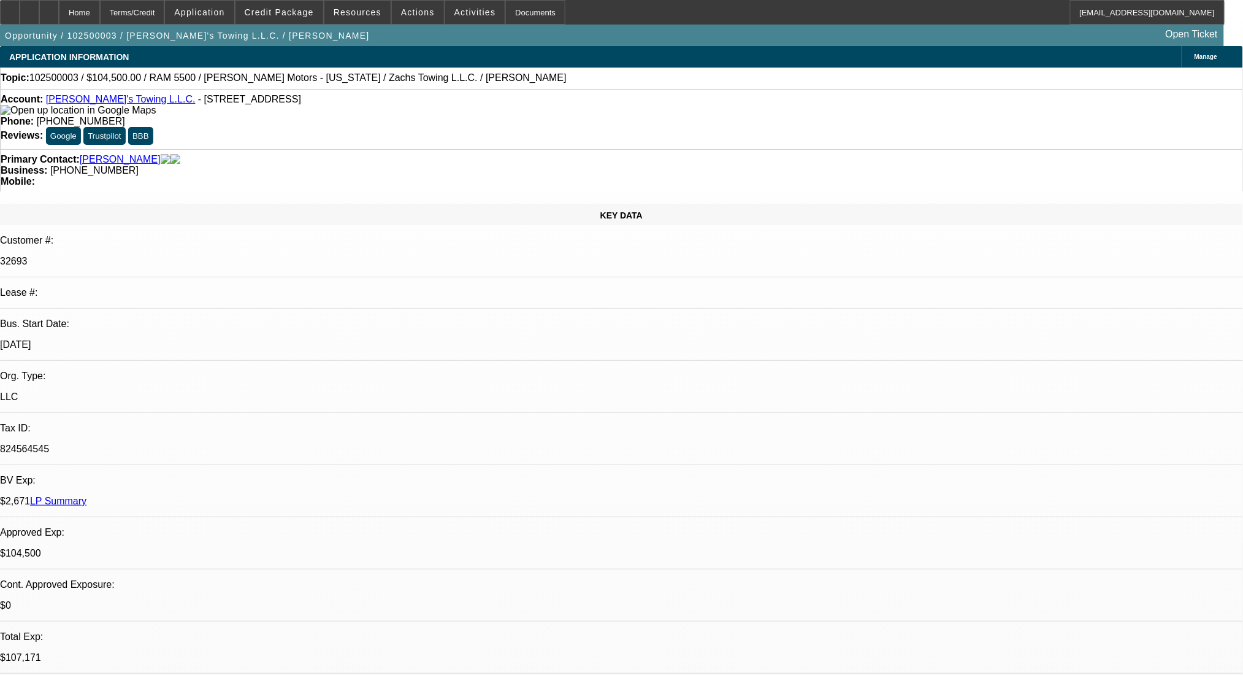
select select "0"
select select "2"
select select "0"
select select "6"
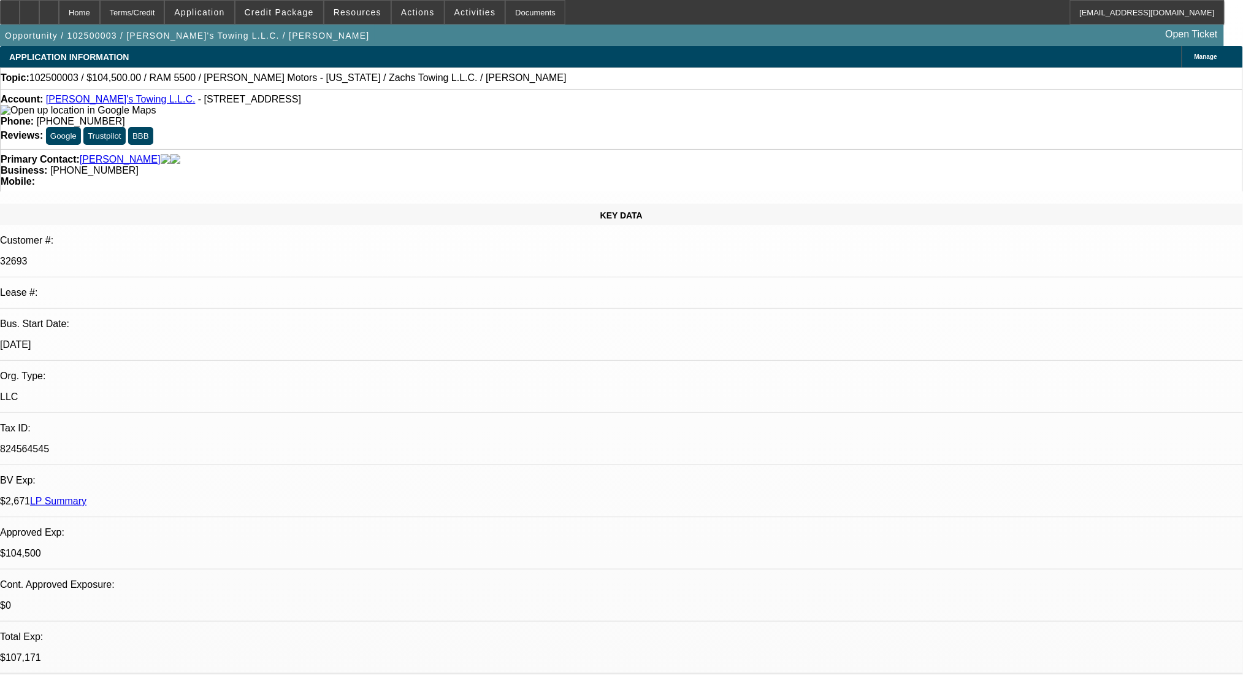
select select "0"
select select "2"
select select "0.2"
select select "17"
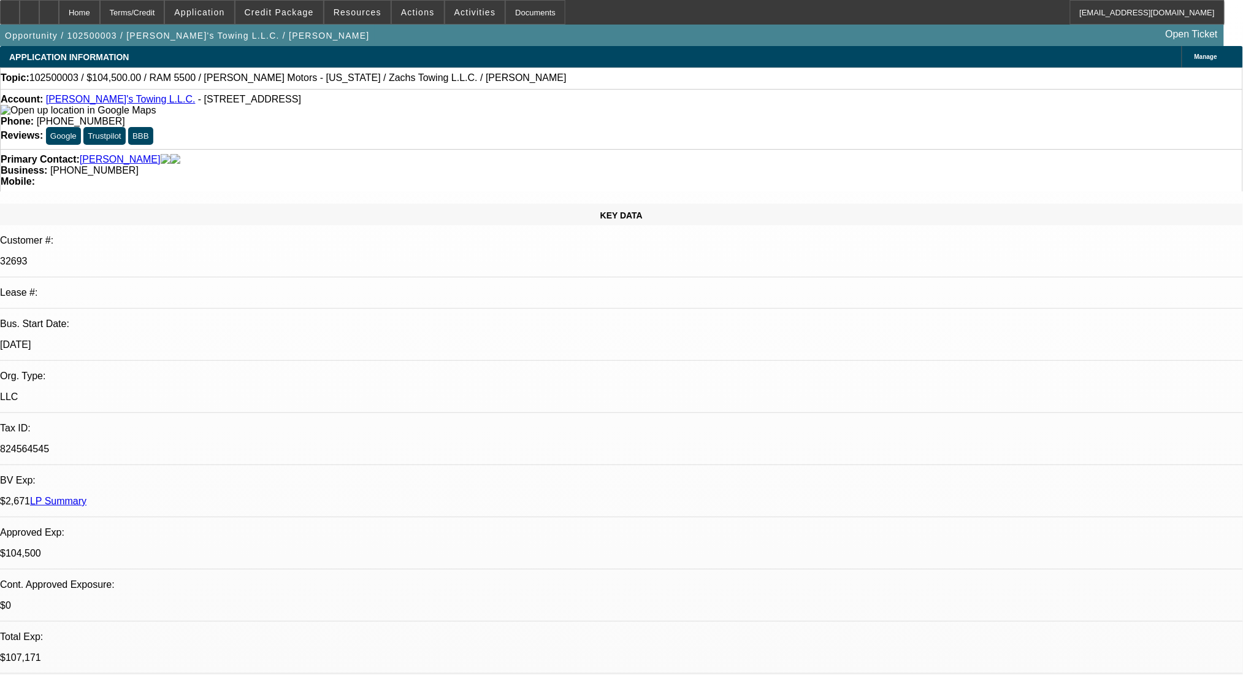
select select "0"
select select "3"
select select "0.2"
select select "17"
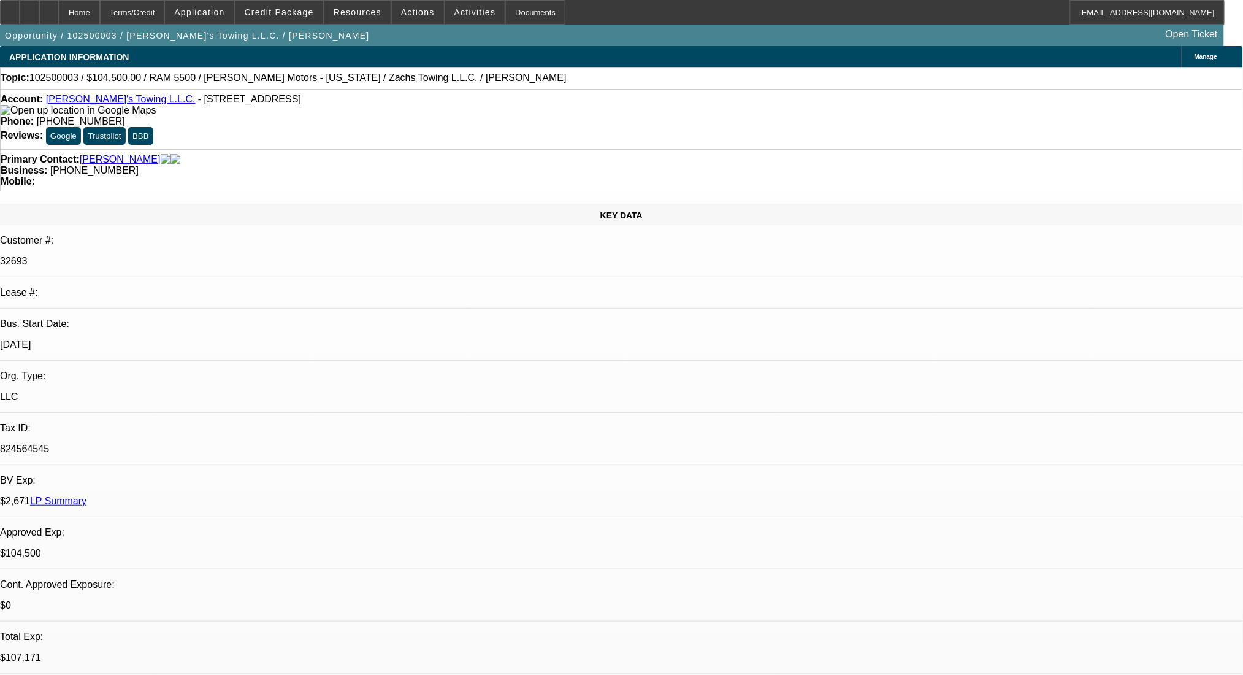
select select "0"
select select "3"
select select "0.2"
select select "17"
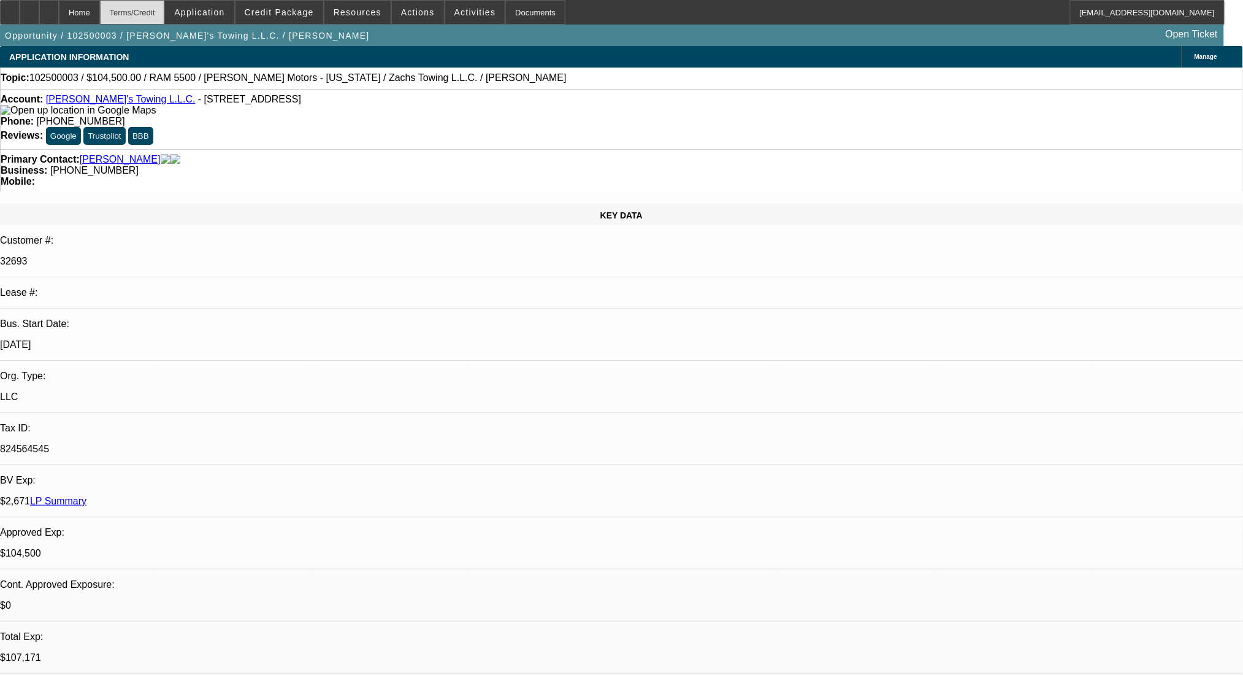
click at [164, 14] on div "Terms/Credit" at bounding box center [132, 12] width 65 height 25
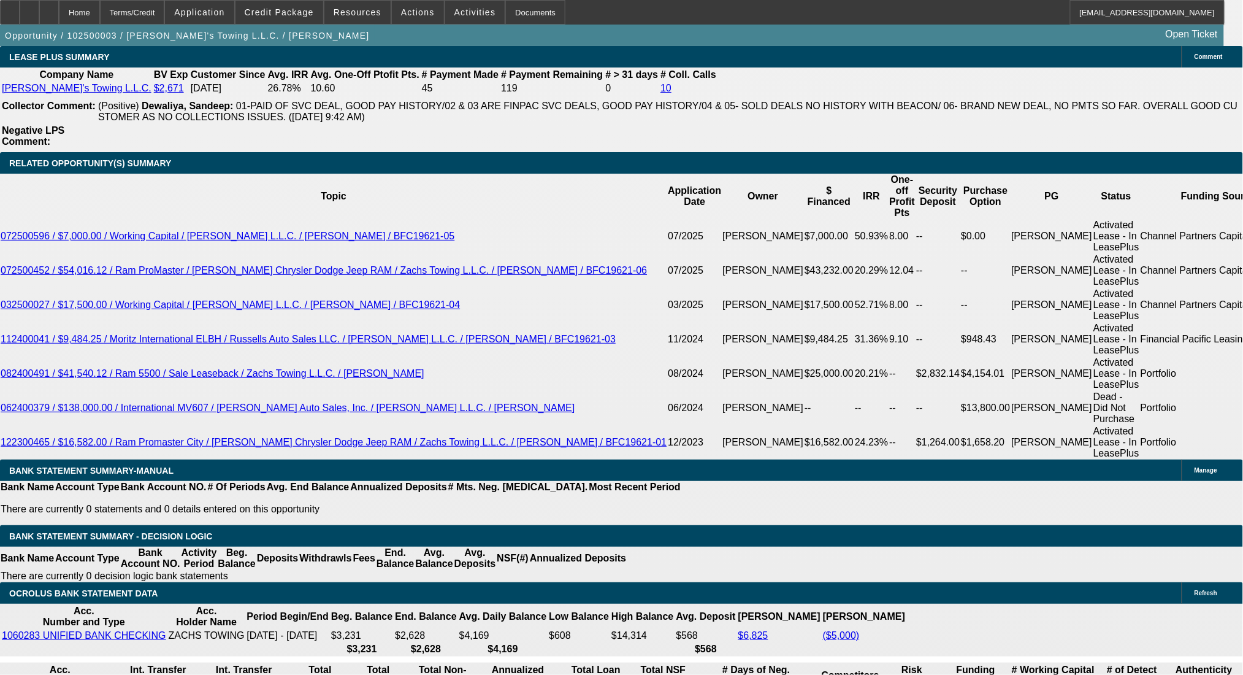
scroll to position [2017, 0]
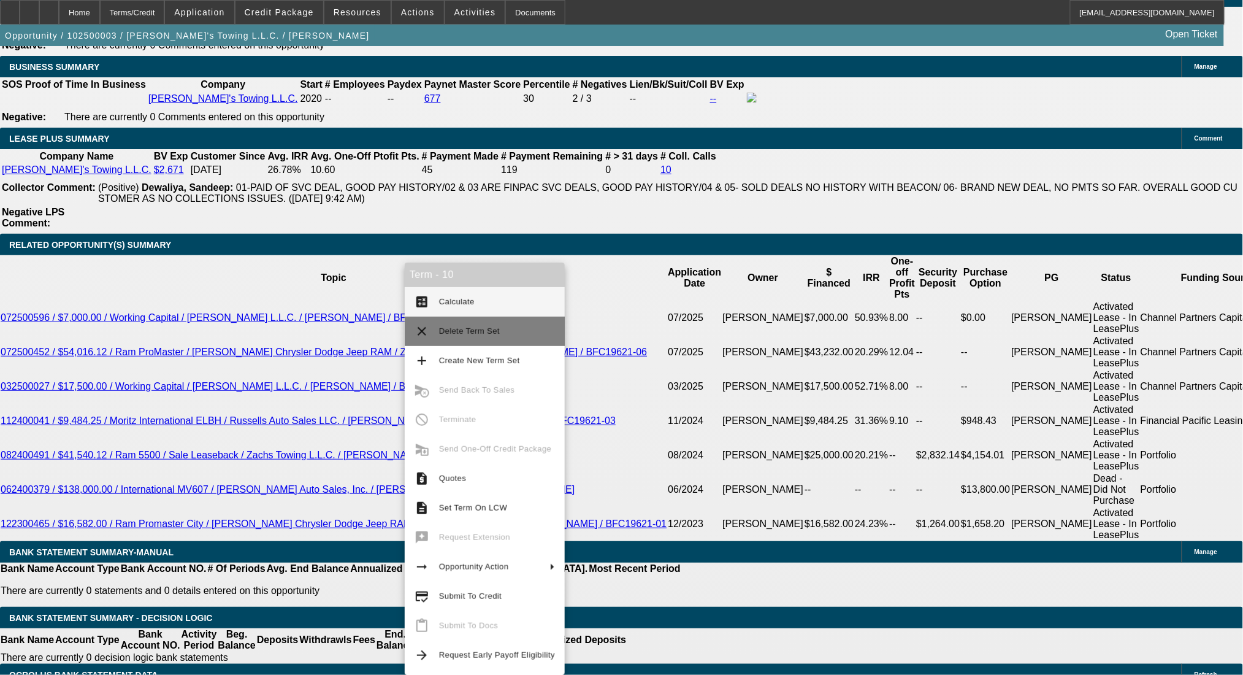
click at [488, 330] on span "Delete Term Set" at bounding box center [469, 330] width 61 height 9
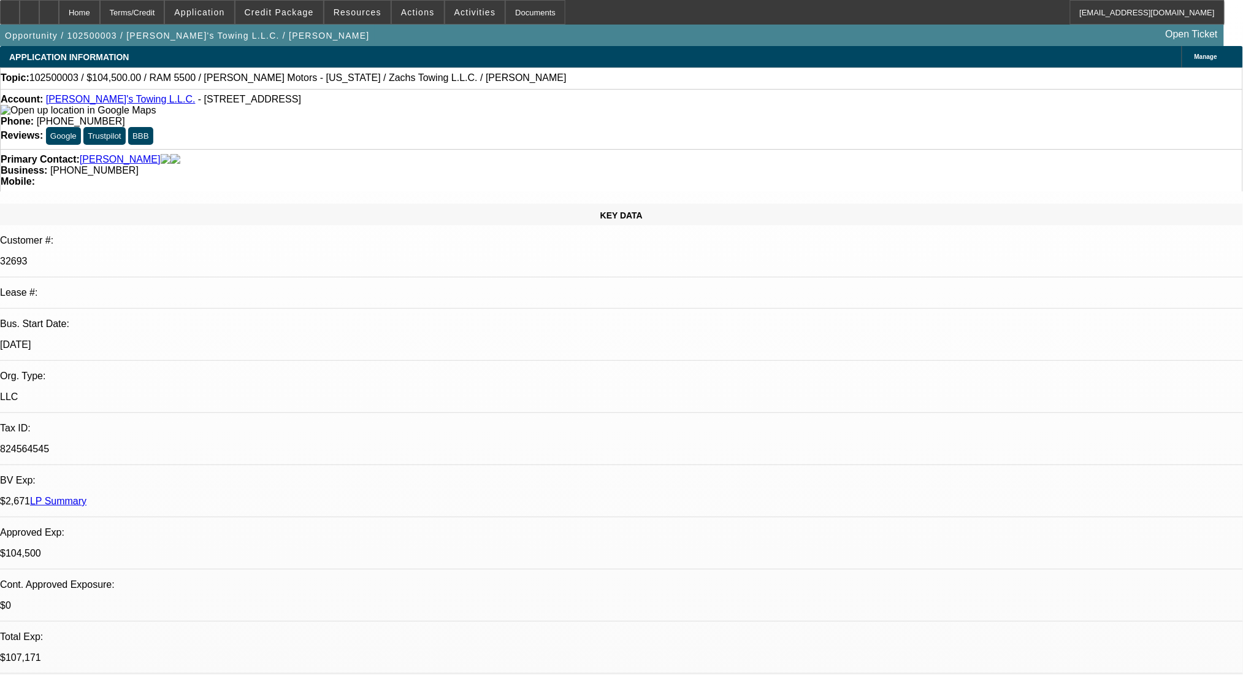
select select "0"
select select "2"
select select "0"
select select "6"
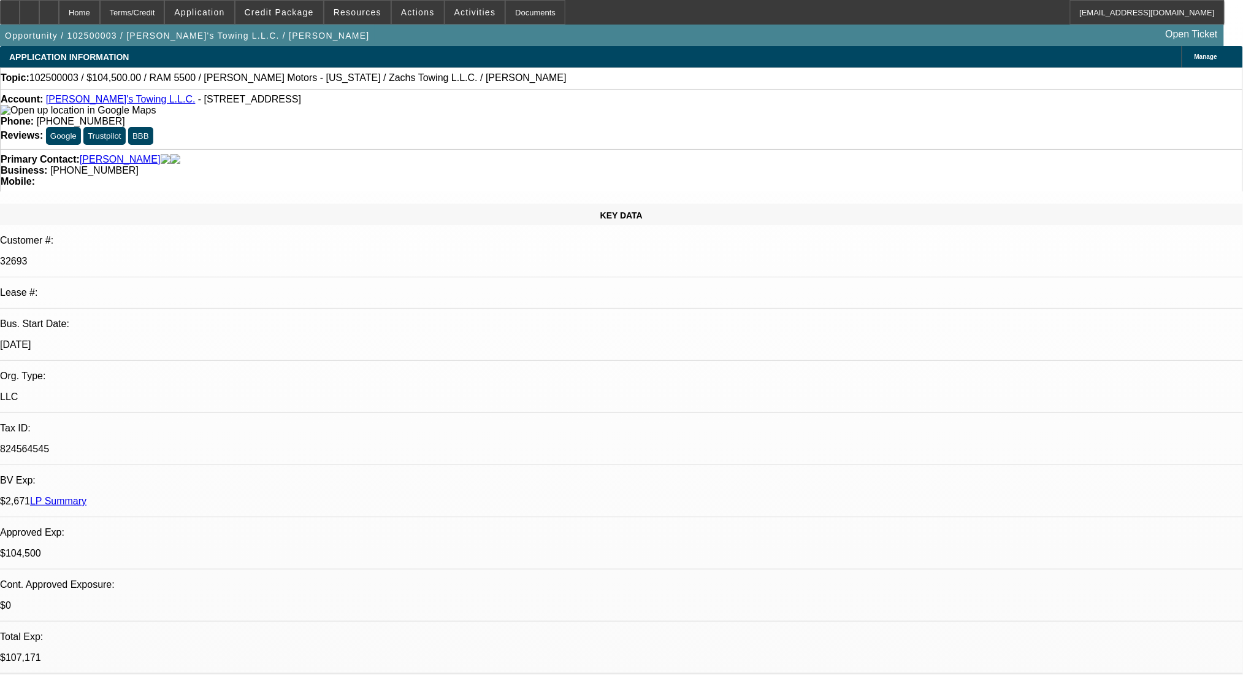
select select "0"
select select "3"
select select "0.2"
select select "17"
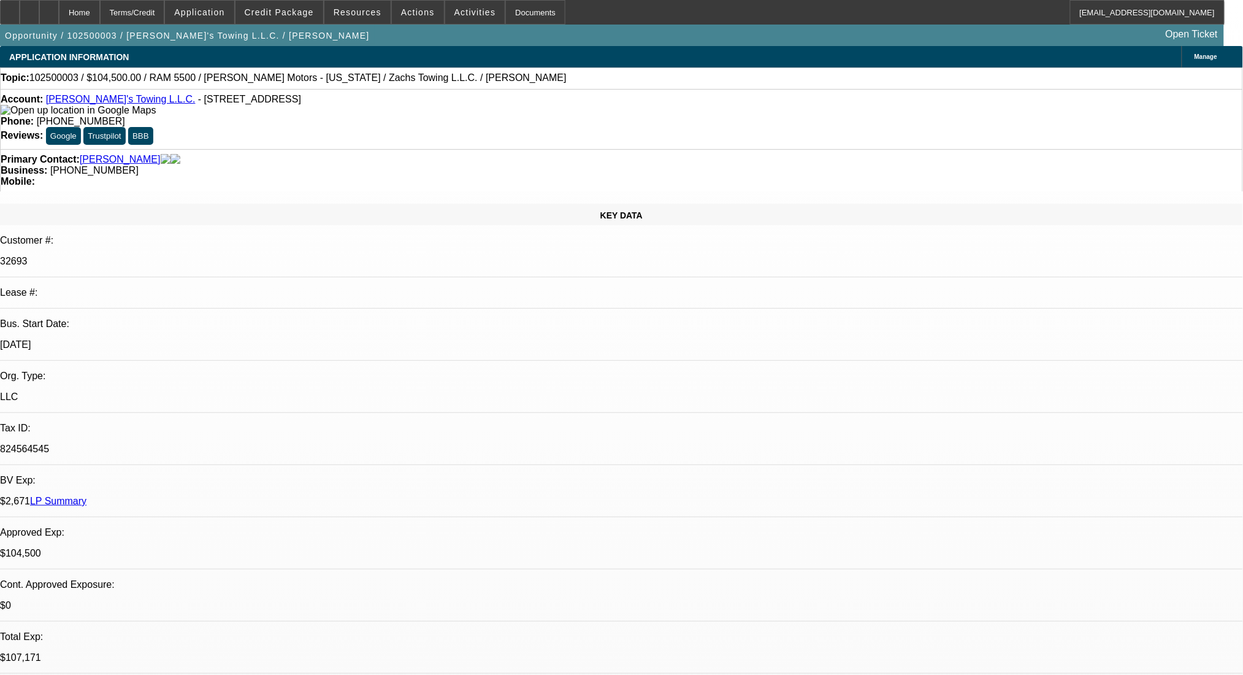
select select "0"
select select "3"
select select "0.2"
select select "17"
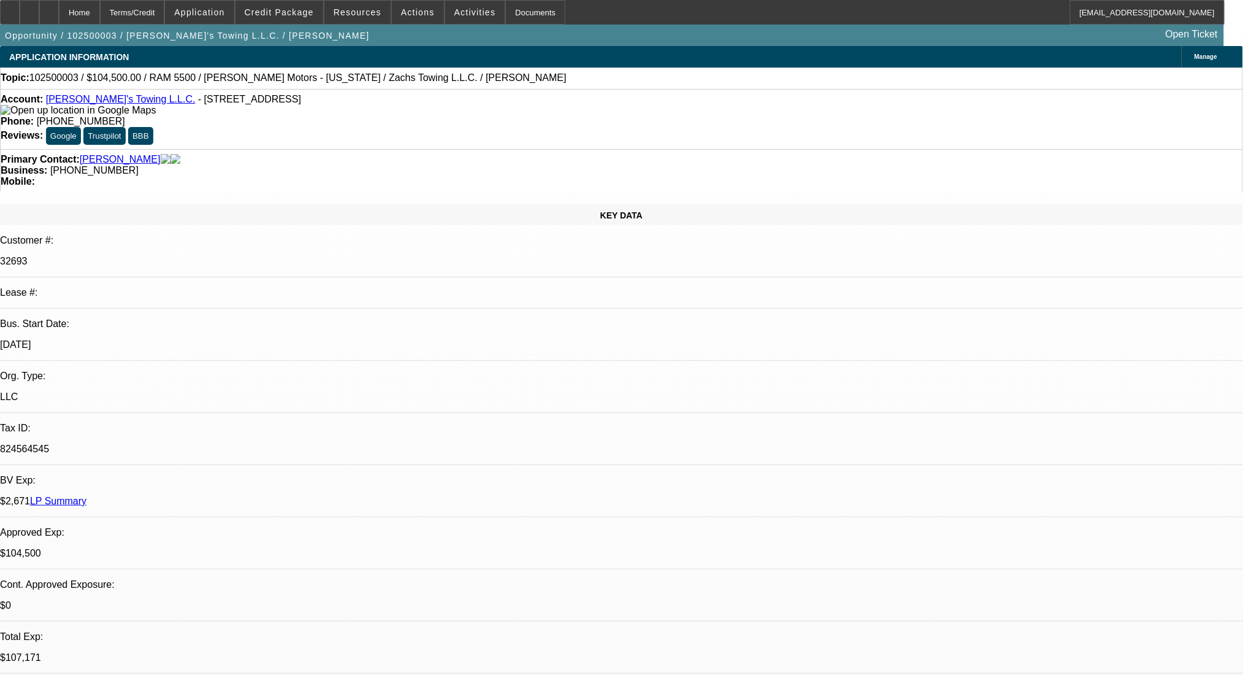
select select "0"
select select "3"
select select "0.2"
select select "17"
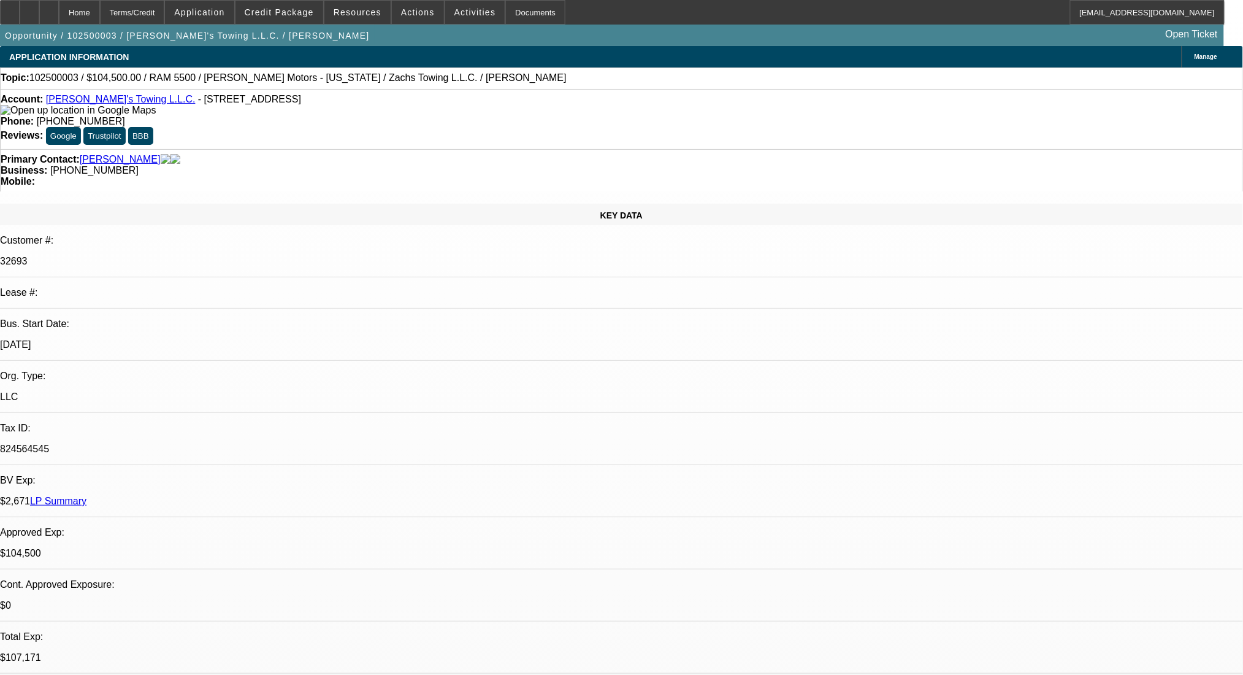
click at [154, 15] on div "Terms/Credit" at bounding box center [132, 12] width 65 height 25
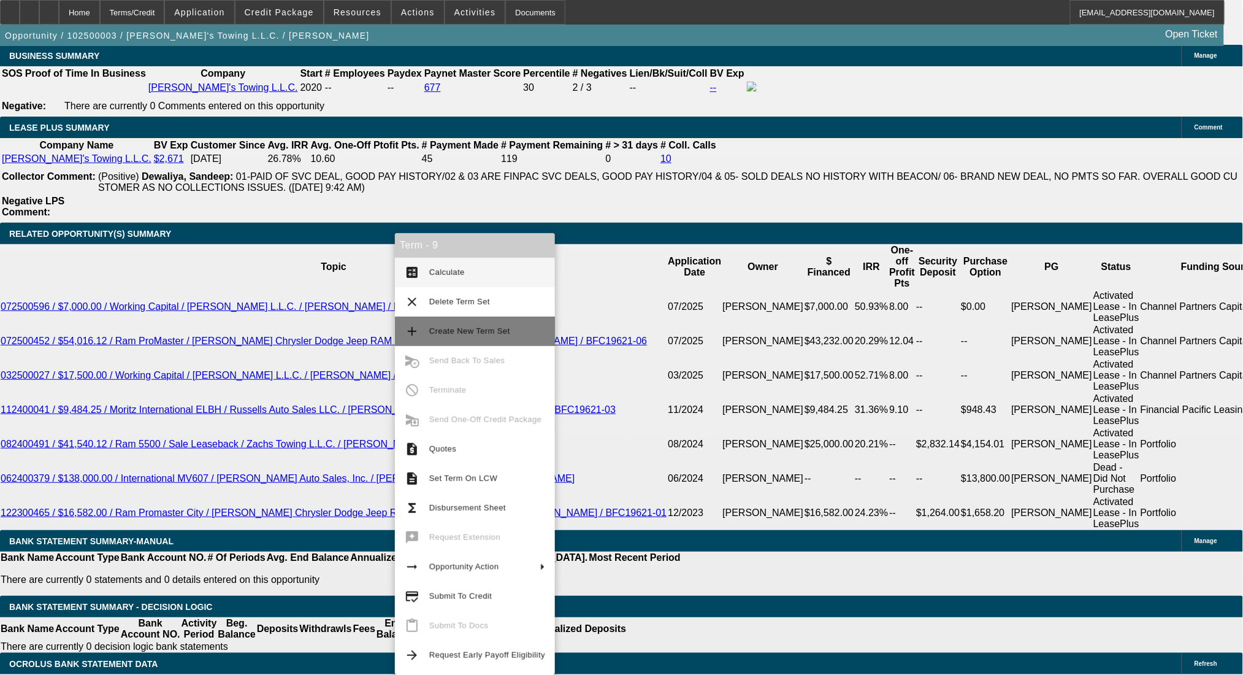
scroll to position [2098, 0]
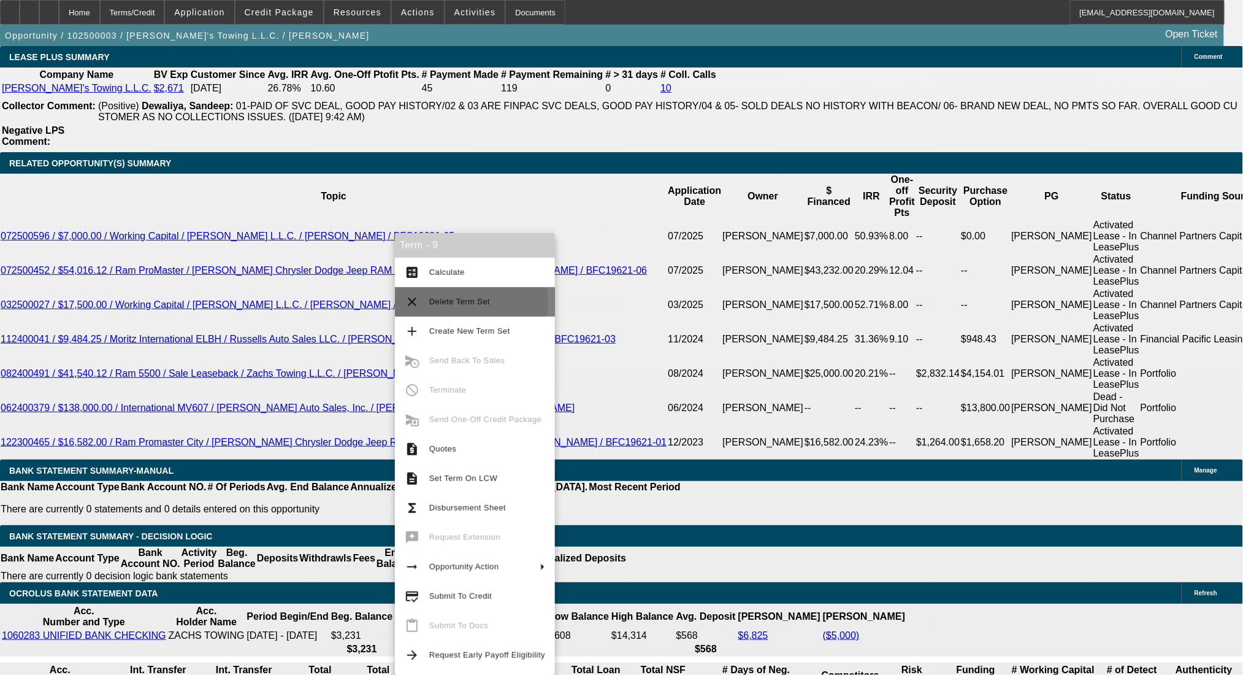
click at [456, 304] on span "Delete Term Set" at bounding box center [459, 301] width 61 height 9
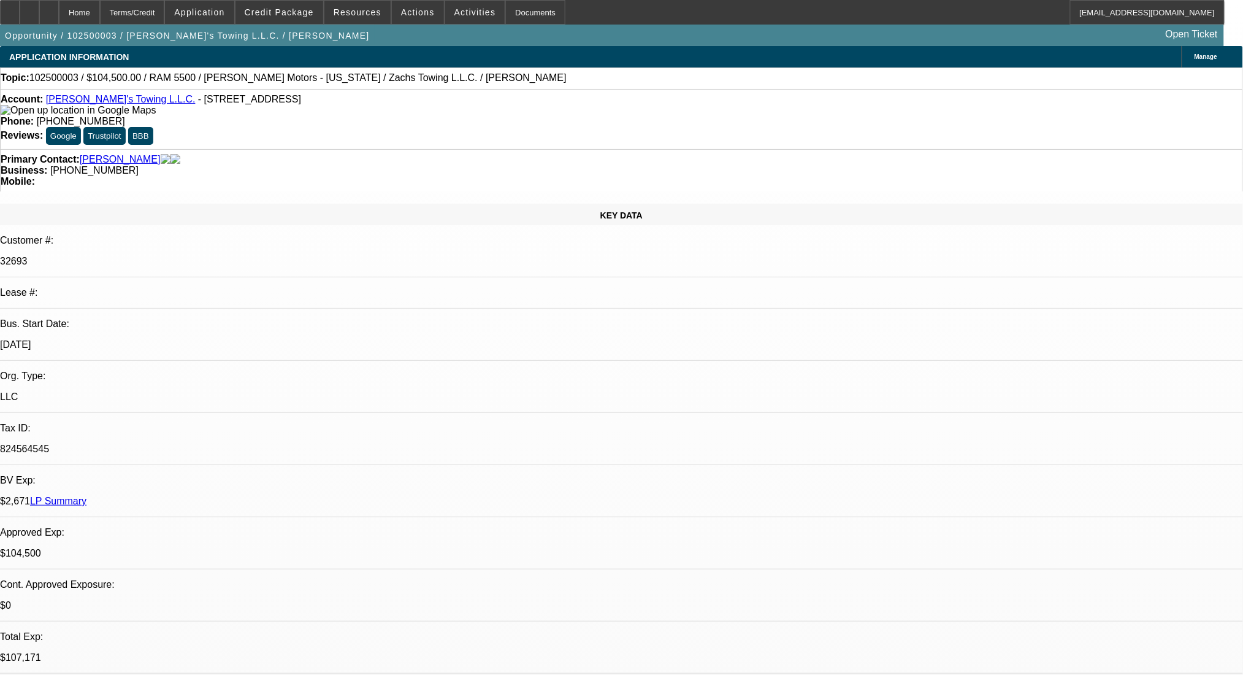
select select "0"
select select "2"
select select "0"
select select "6"
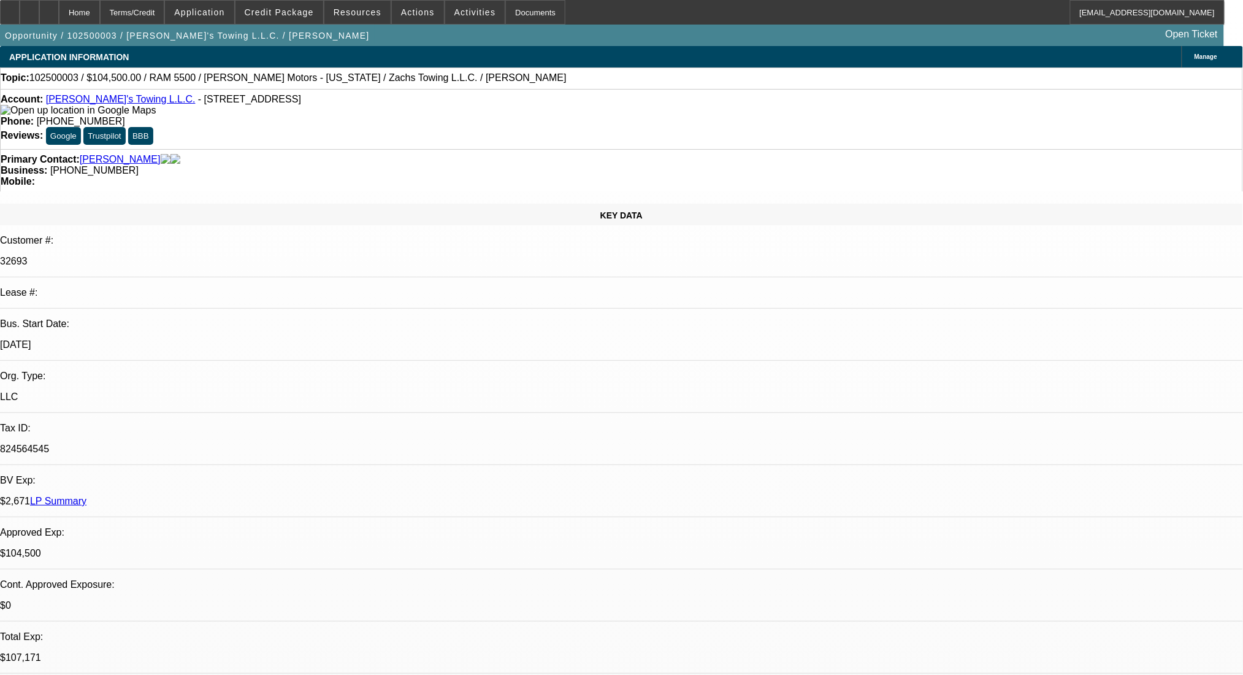
select select "0"
select select "3"
select select "0.2"
select select "17"
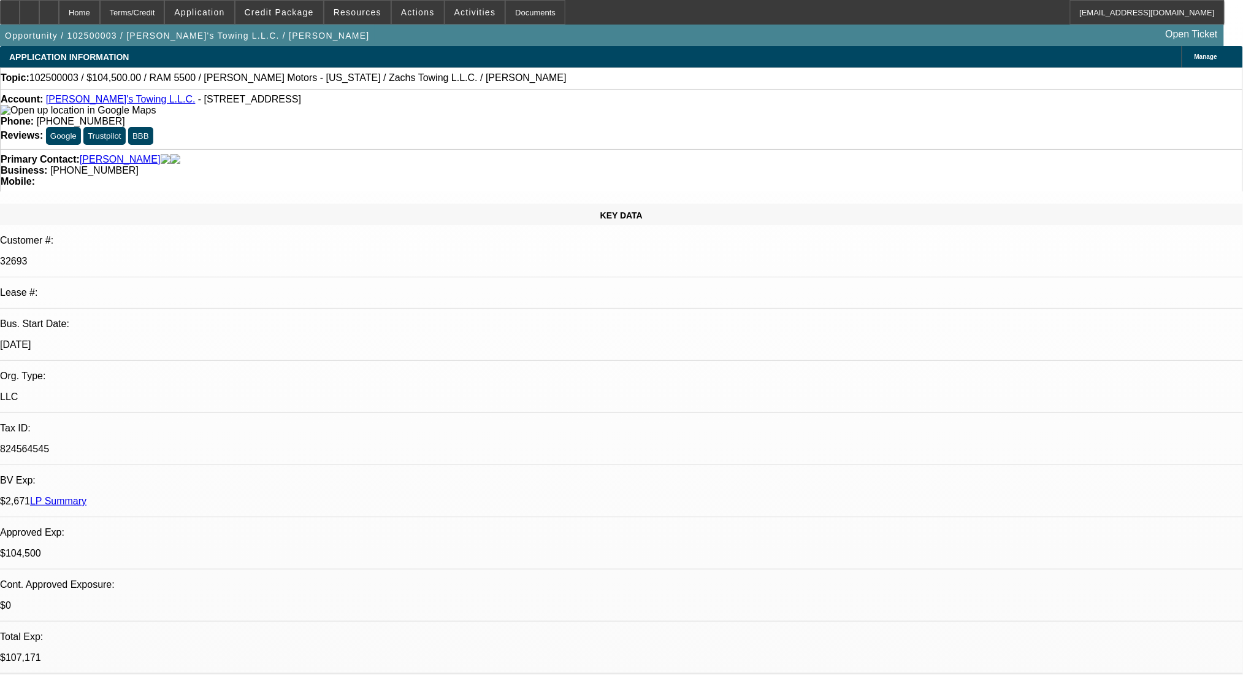
select select "0"
select select "3"
select select "0.2"
select select "17"
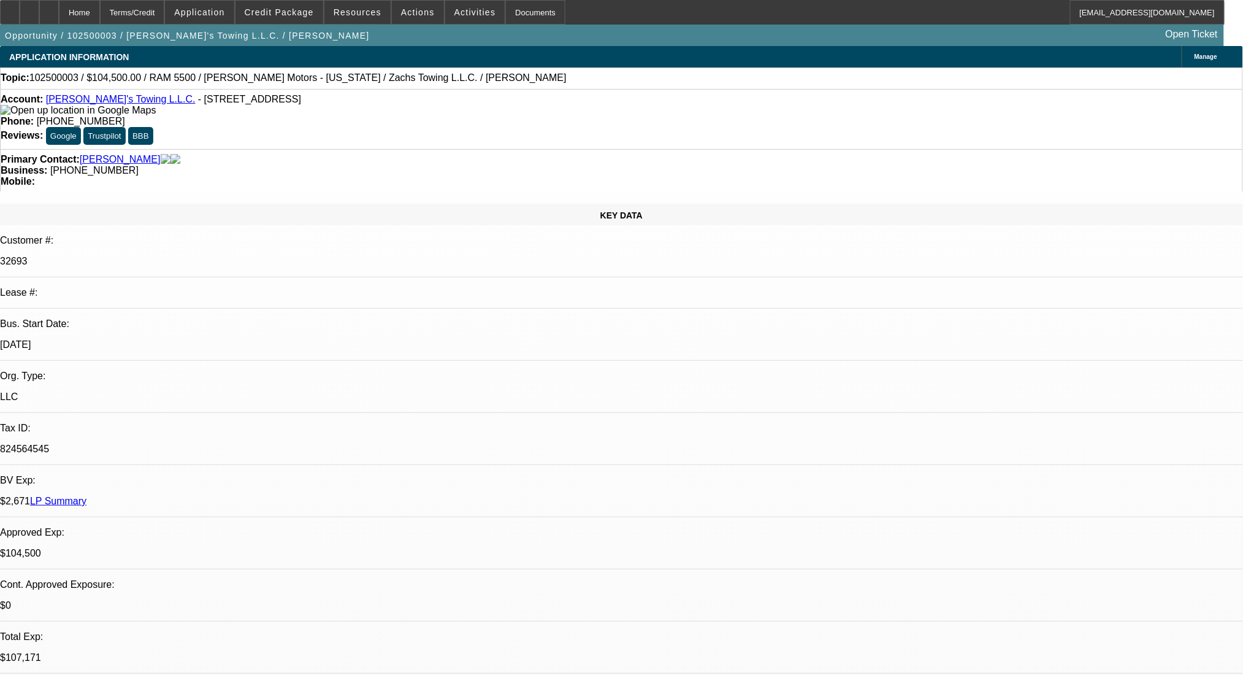
select select "0"
select select "2"
select select "0.2"
select select "17"
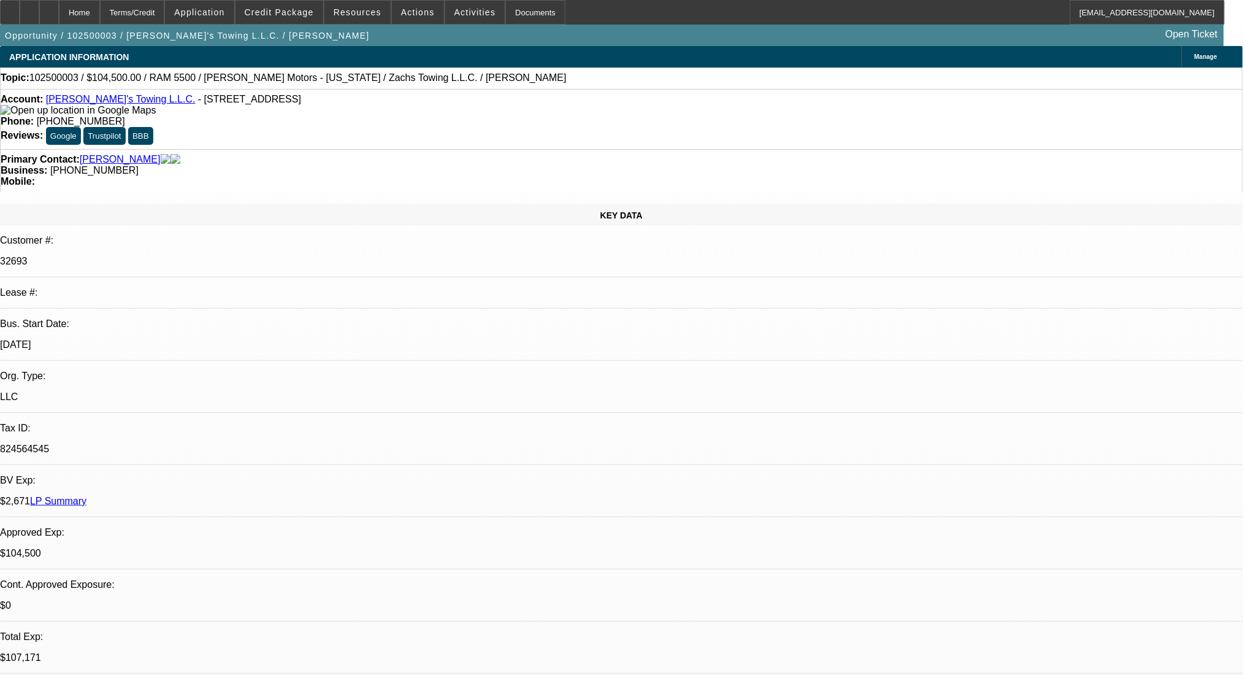
click at [165, 12] on div "Terms/Credit" at bounding box center [132, 12] width 65 height 25
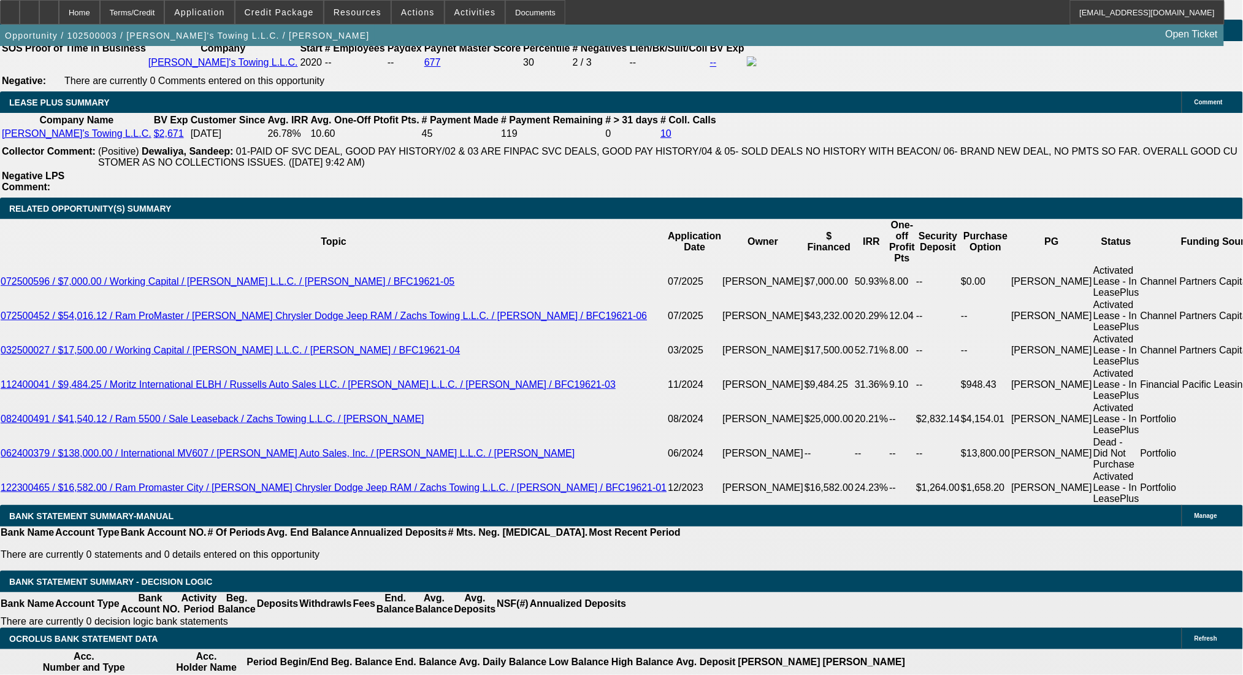
scroll to position [2017, 0]
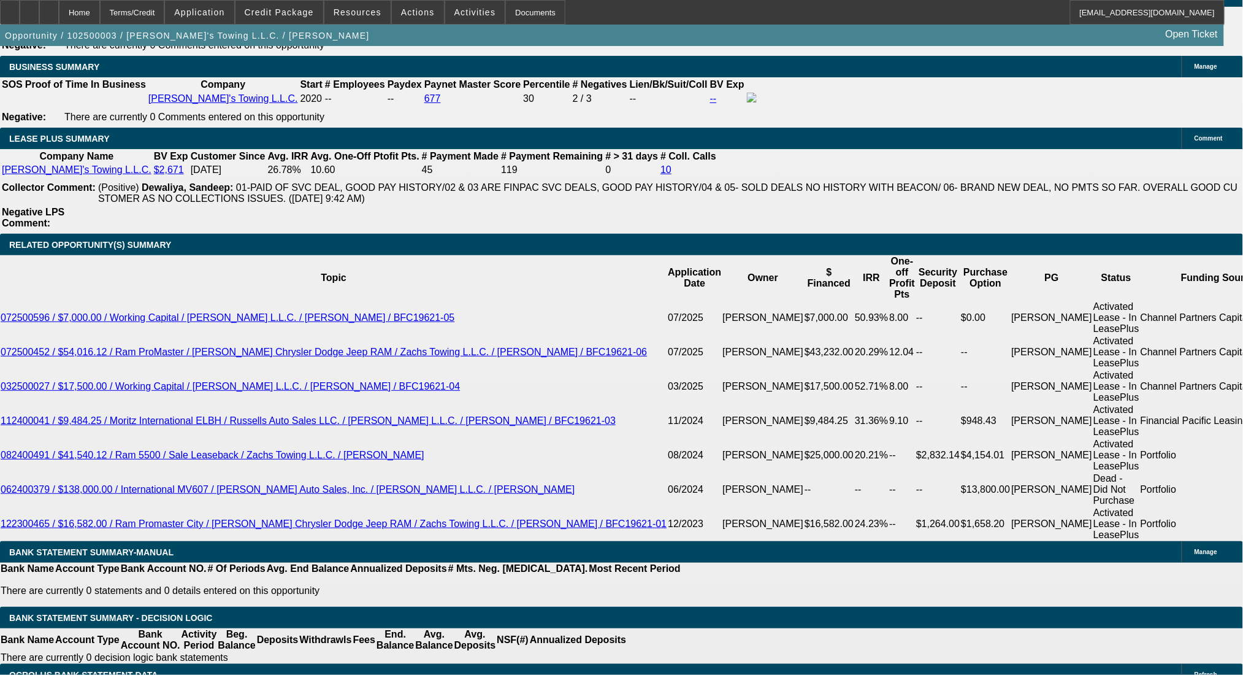
select select "2"
select select "0.2"
select select "17"
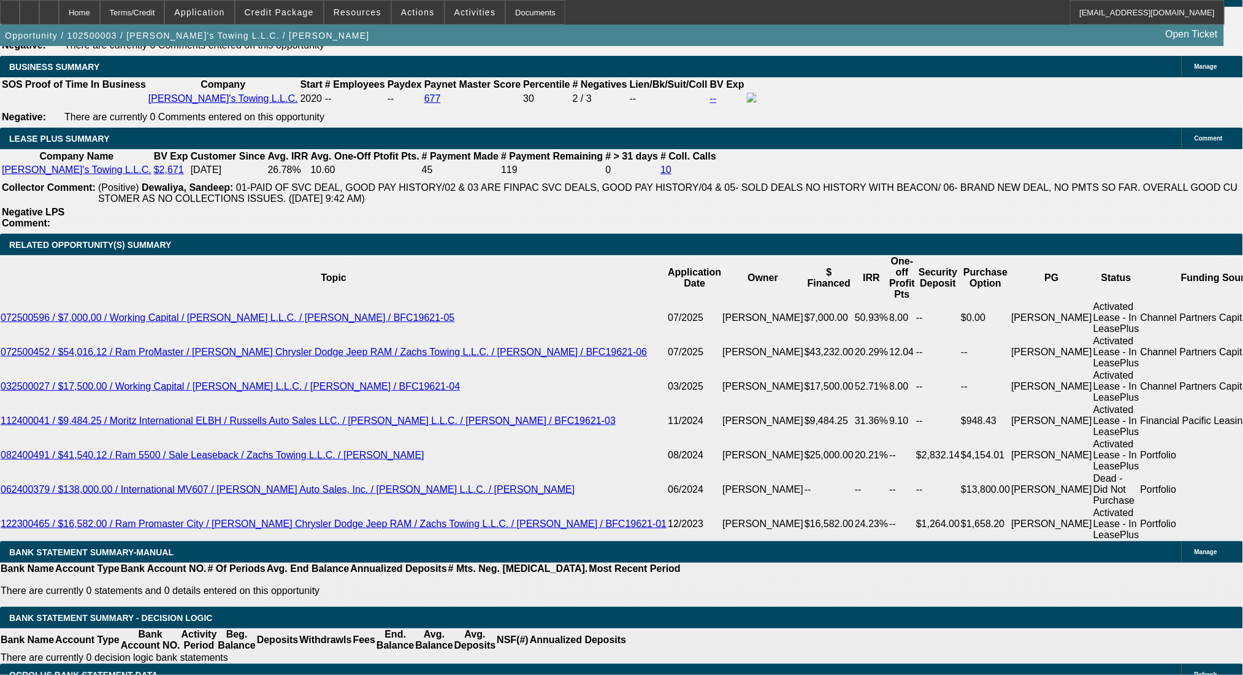
select select "0"
select select "2"
select select "0.2"
select select "17"
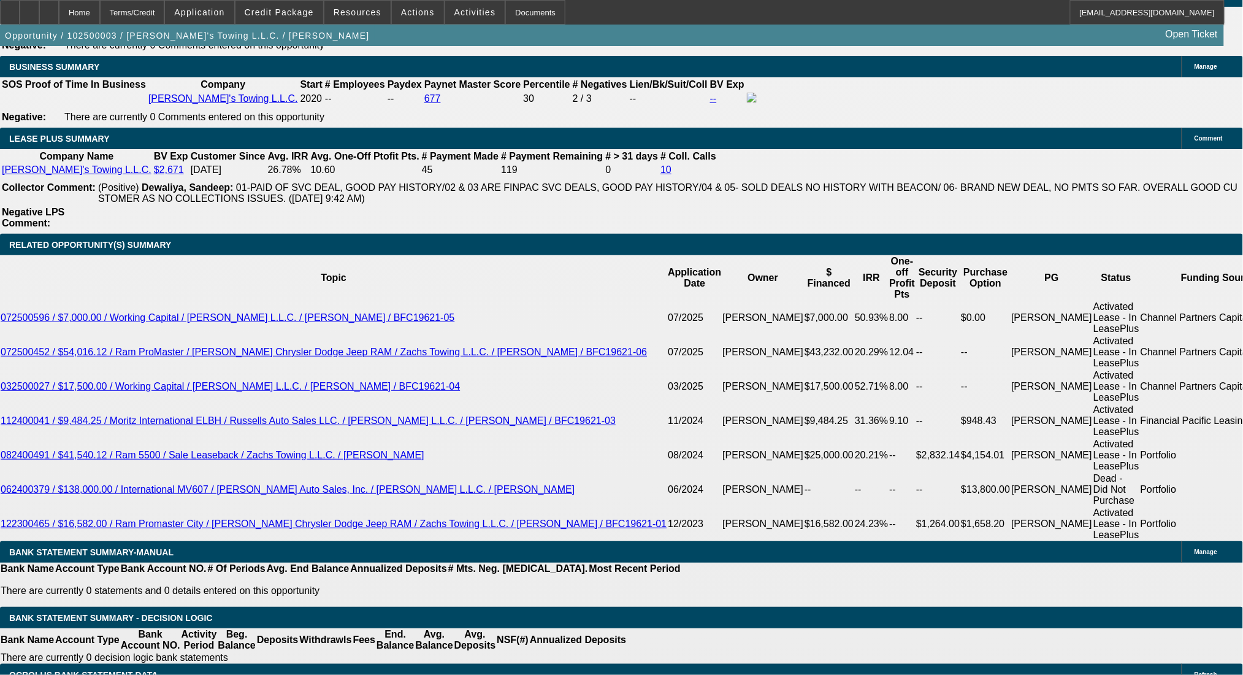
select select "0"
select select "2"
select select "0"
select select "6"
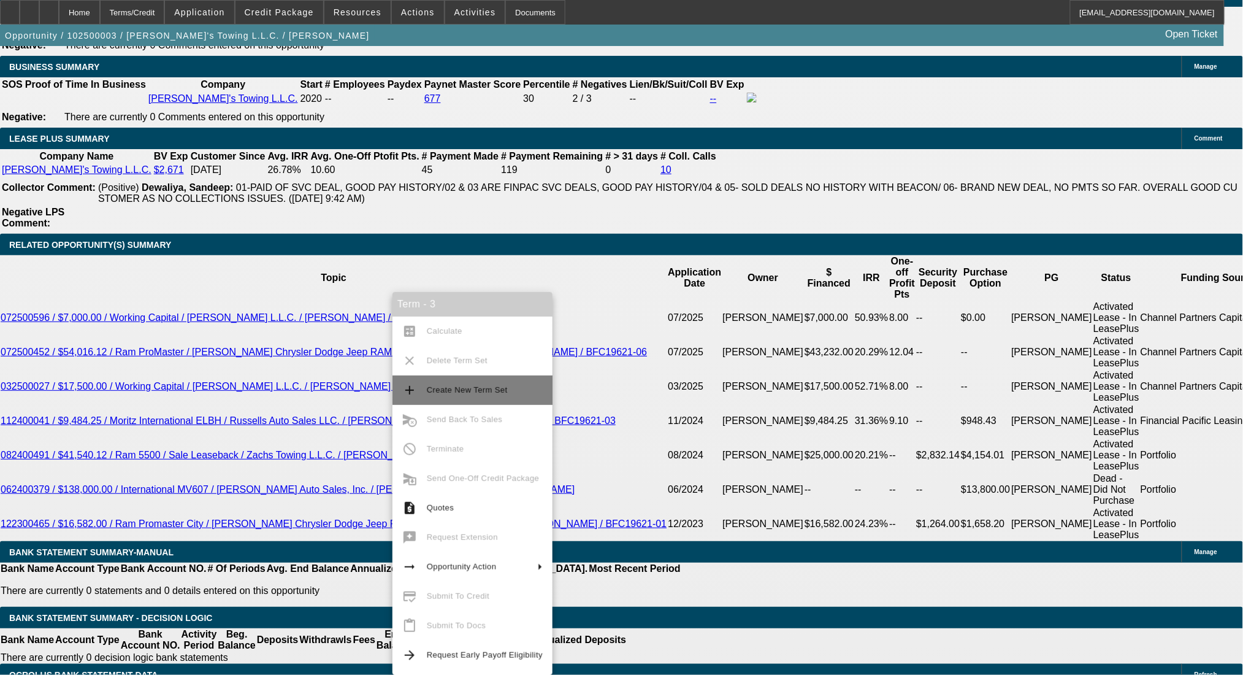
click at [465, 389] on span "Create New Term Set" at bounding box center [467, 389] width 81 height 9
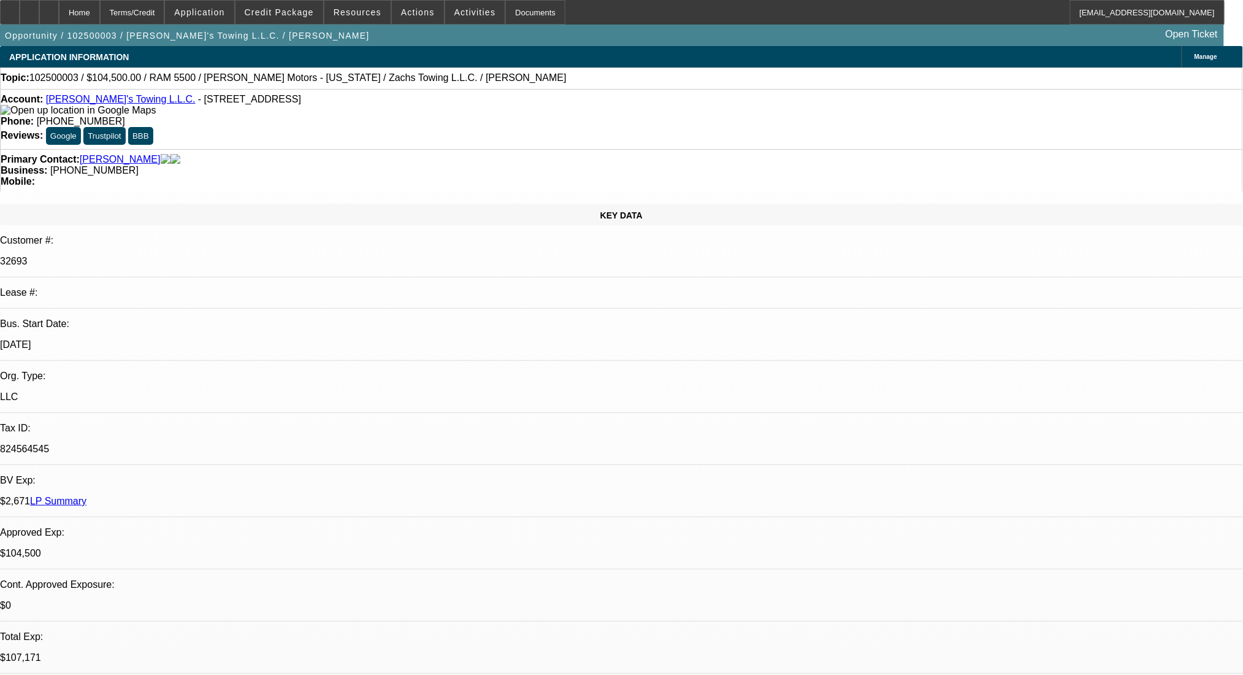
select select "0"
select select "2"
select select "0.2"
select select "17"
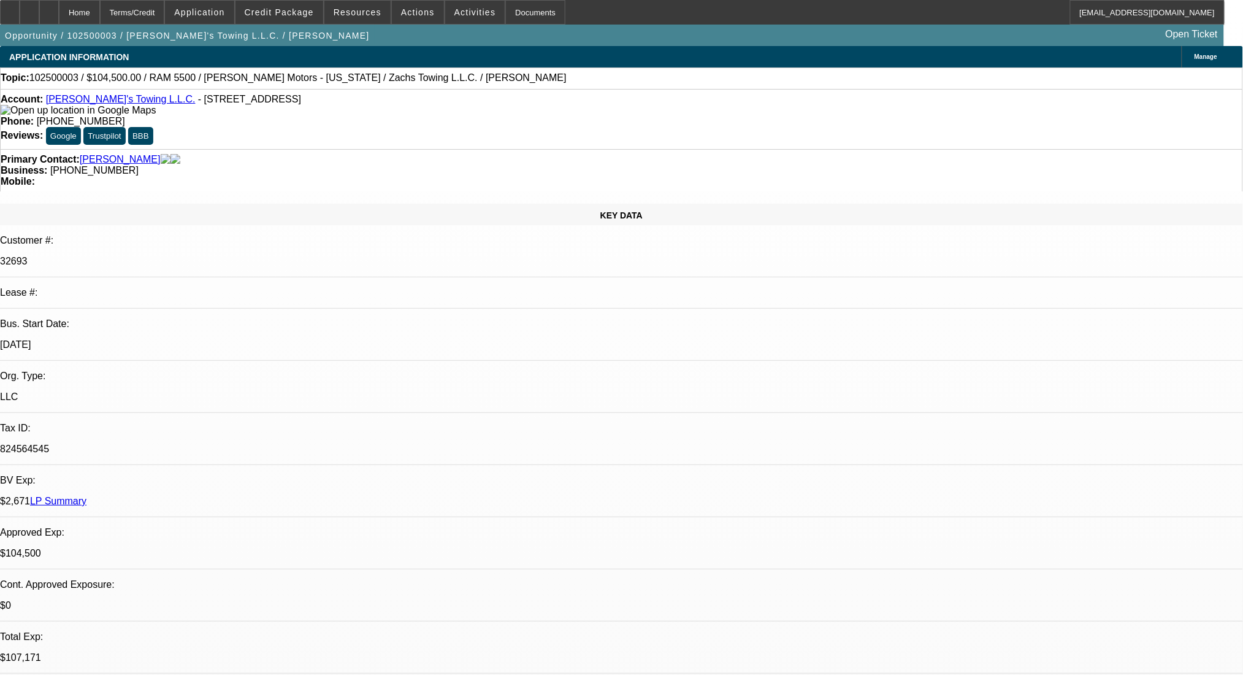
select select "0"
select select "2"
select select "0"
select select "6"
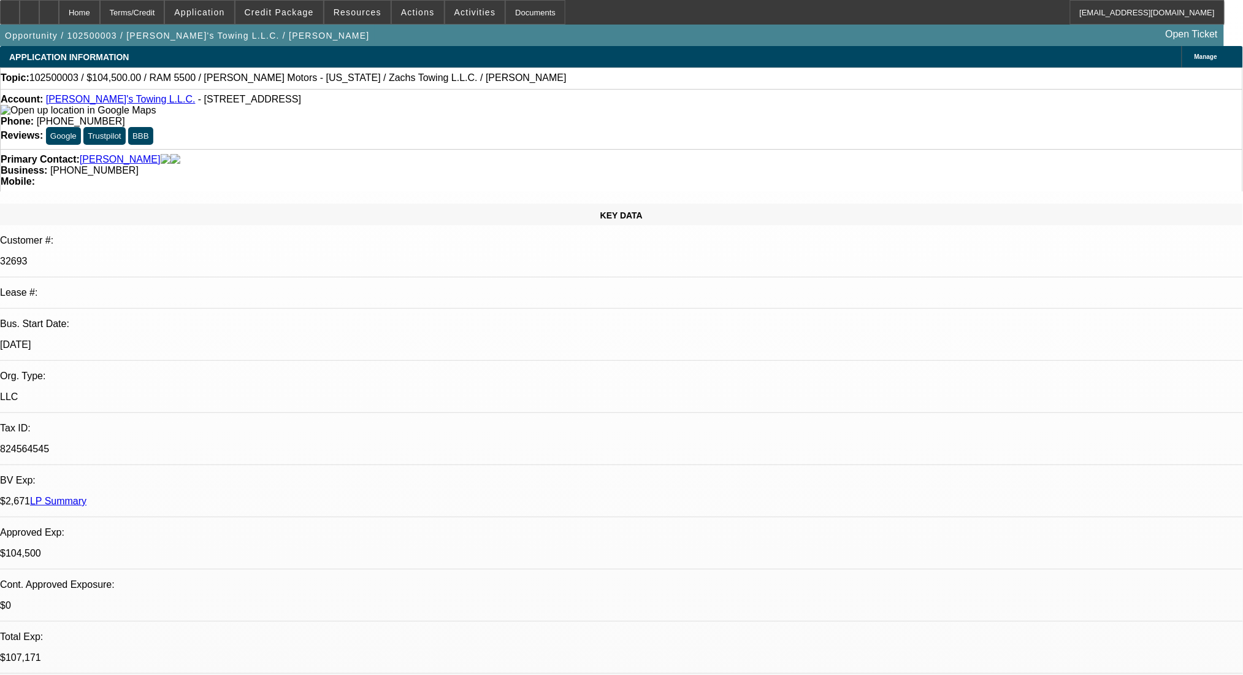
select select "0"
select select "3"
select select "0.2"
select select "17"
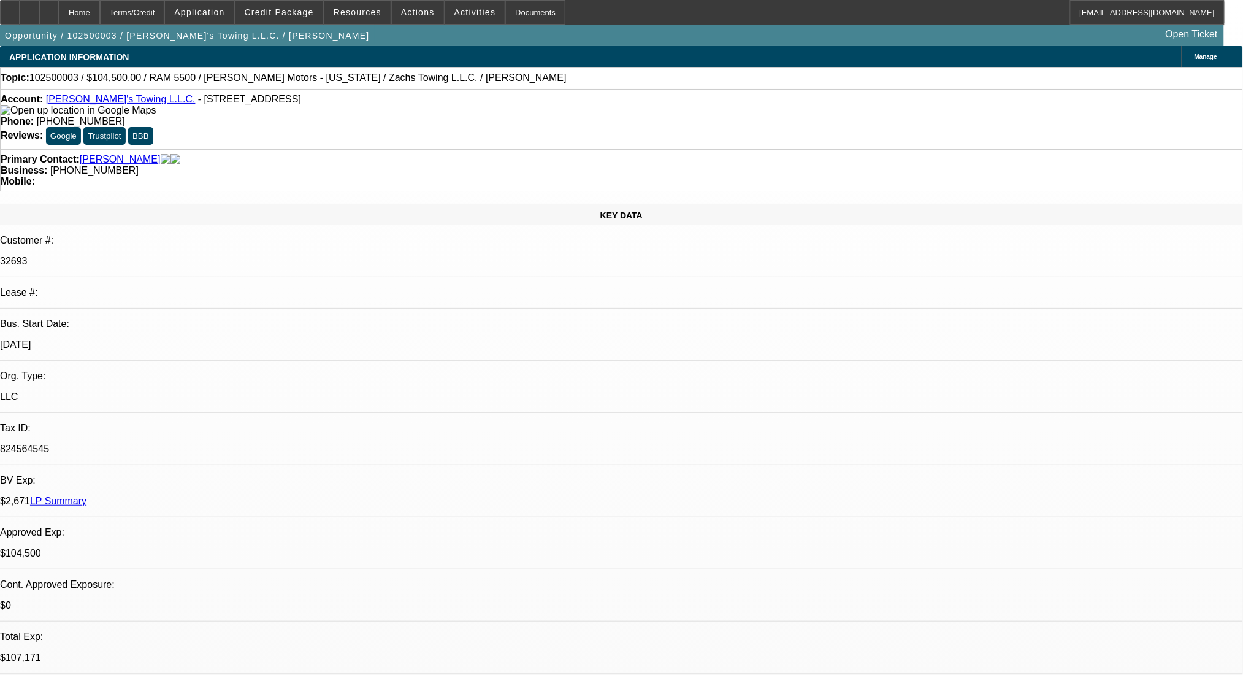
select select "0"
select select "3"
select select "0.2"
select select "17"
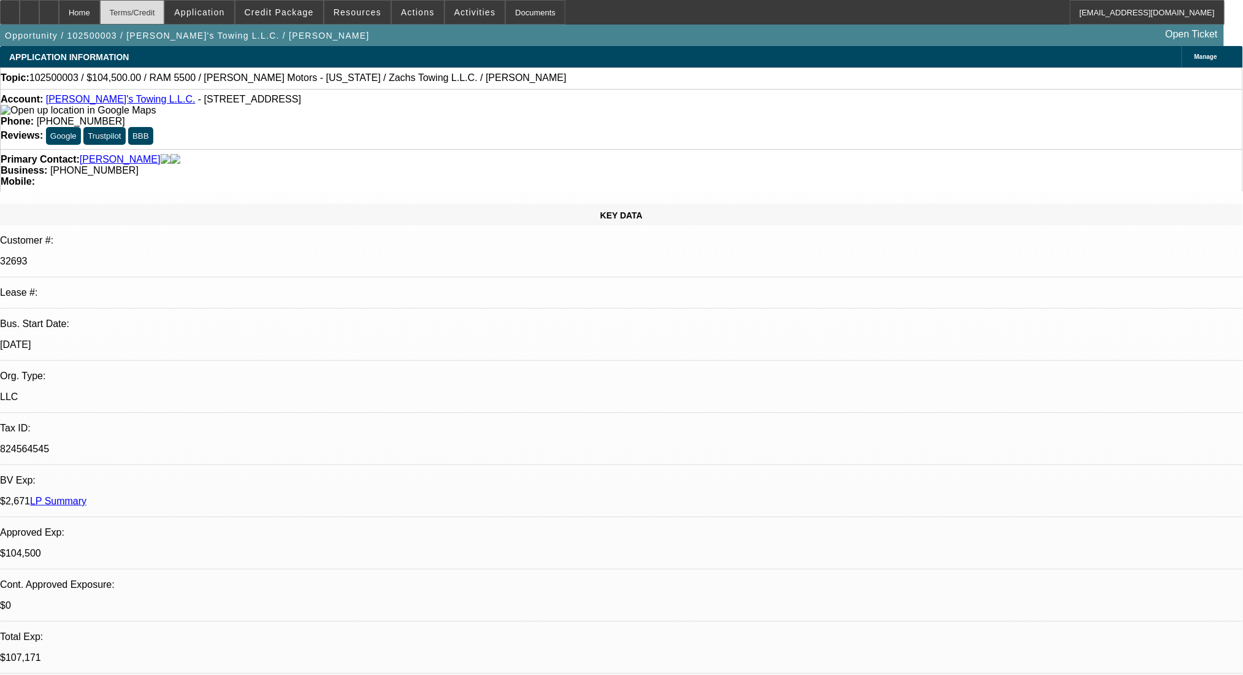
click at [165, 15] on div "Terms/Credit" at bounding box center [132, 12] width 65 height 25
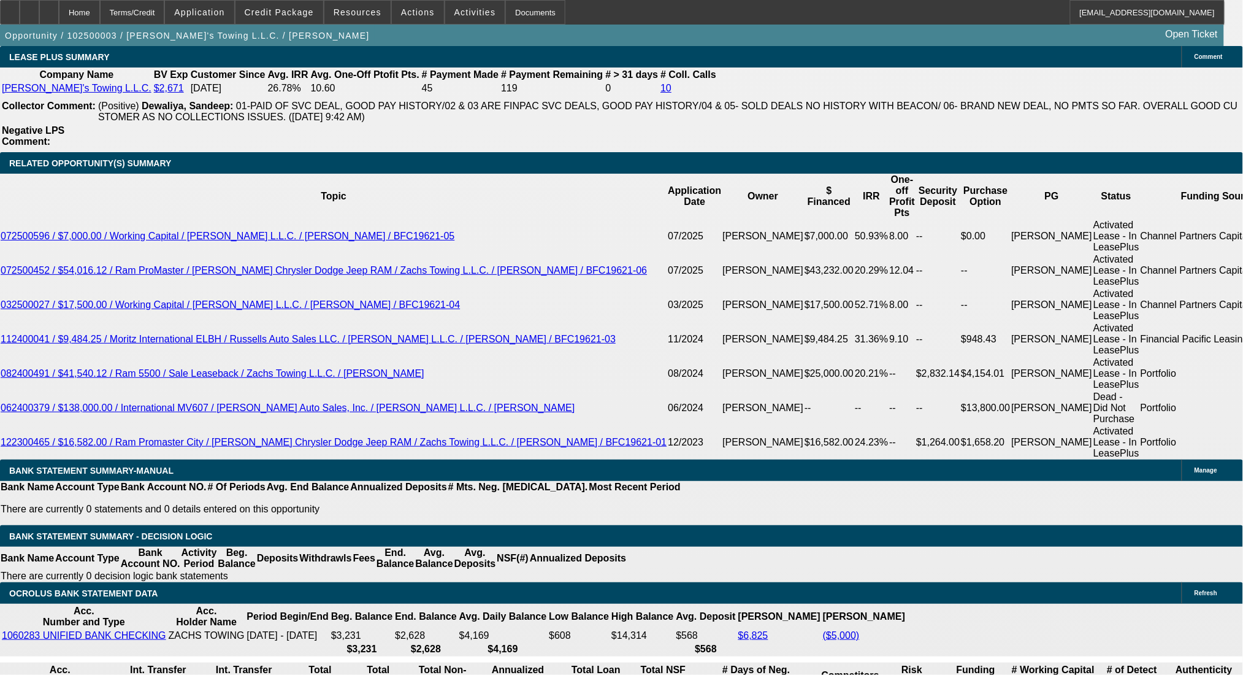
select select "1"
type input "$1,875.00"
type input "UNKNOWN"
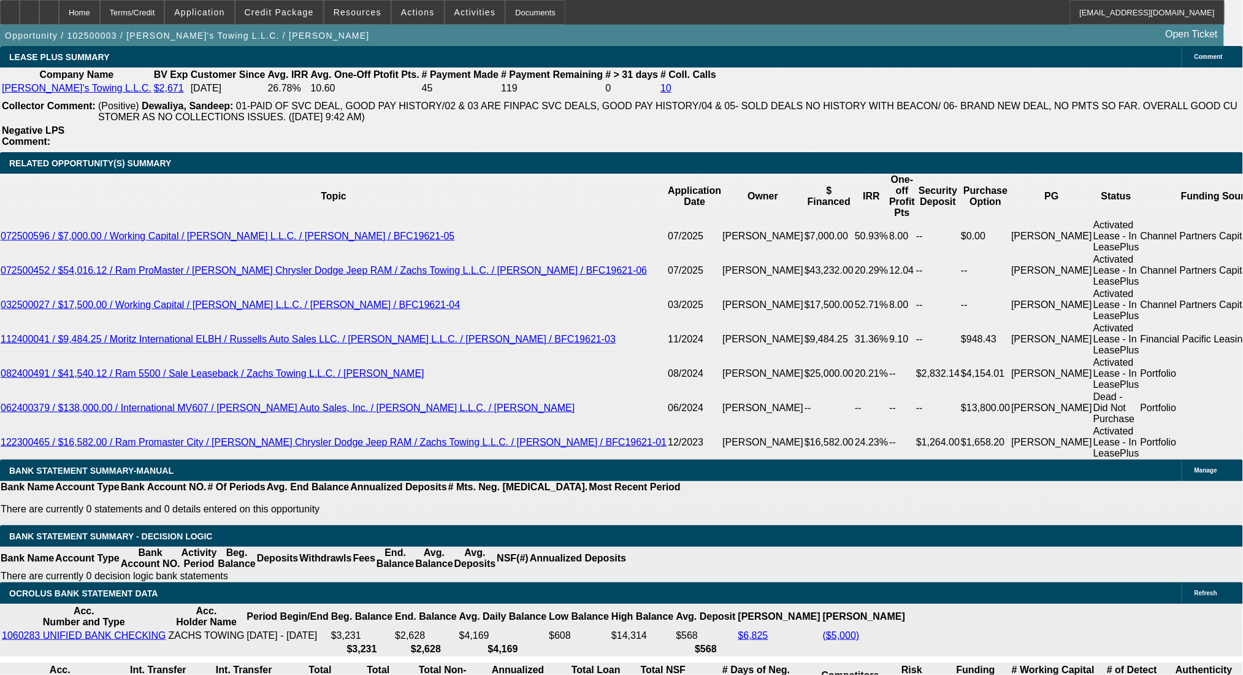
select select "0"
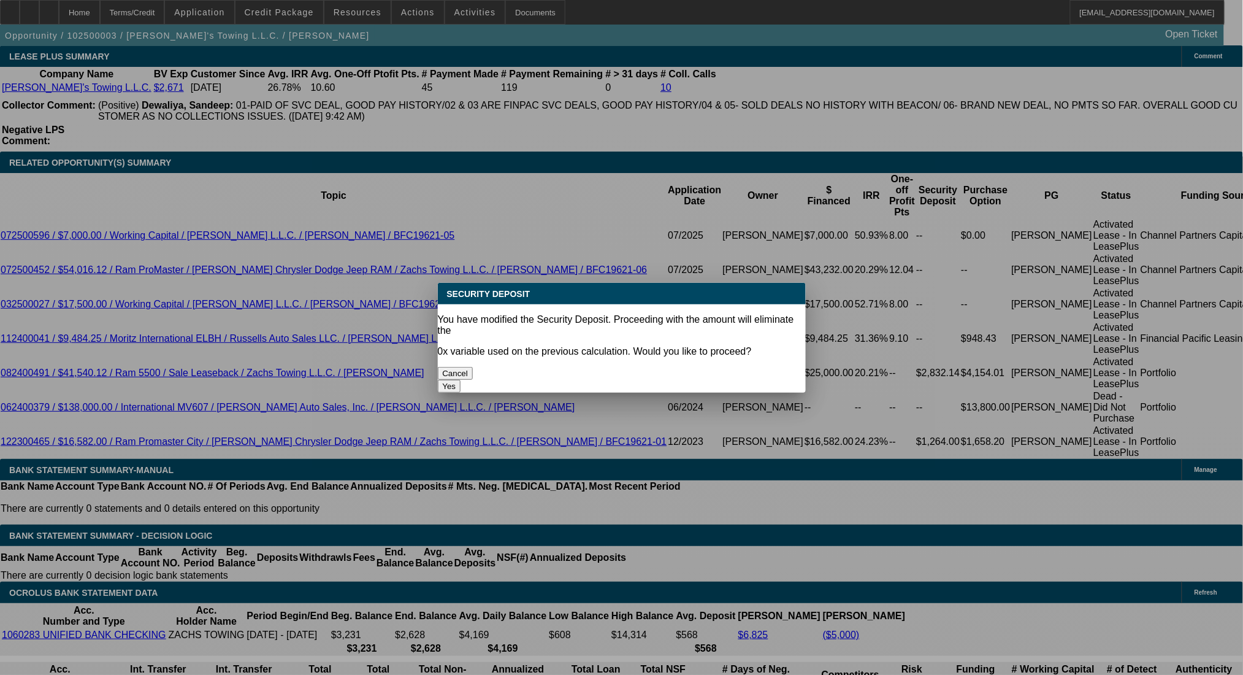
click at [461, 380] on button "Yes" at bounding box center [449, 386] width 23 height 13
type input "$0.00"
type input "UNKNOWN"
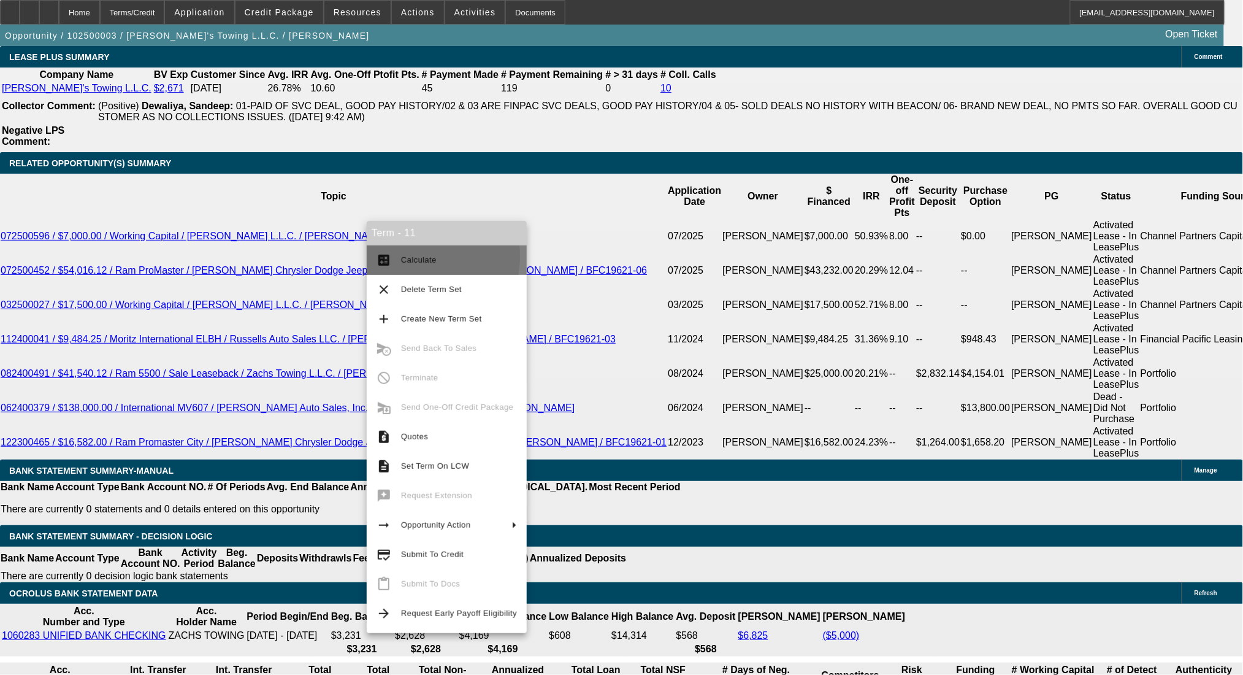
click at [399, 256] on button "calculate Calculate" at bounding box center [447, 259] width 160 height 29
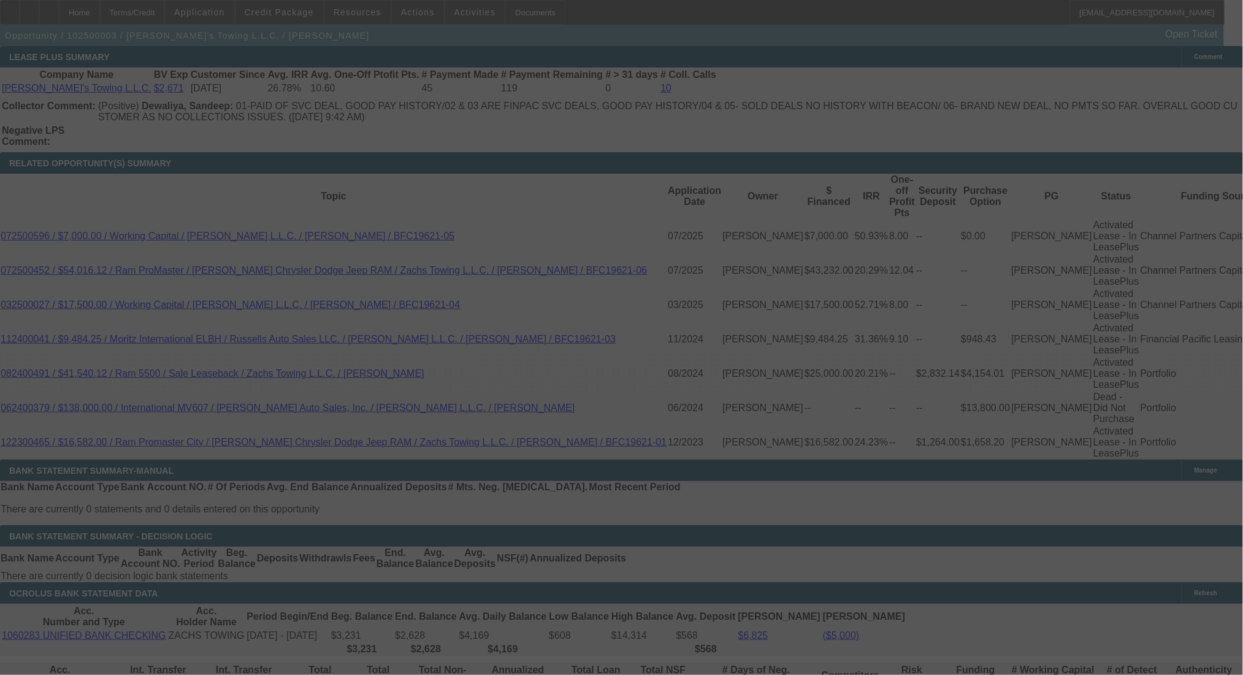
select select "0"
select select "2"
select select "0"
select select "6"
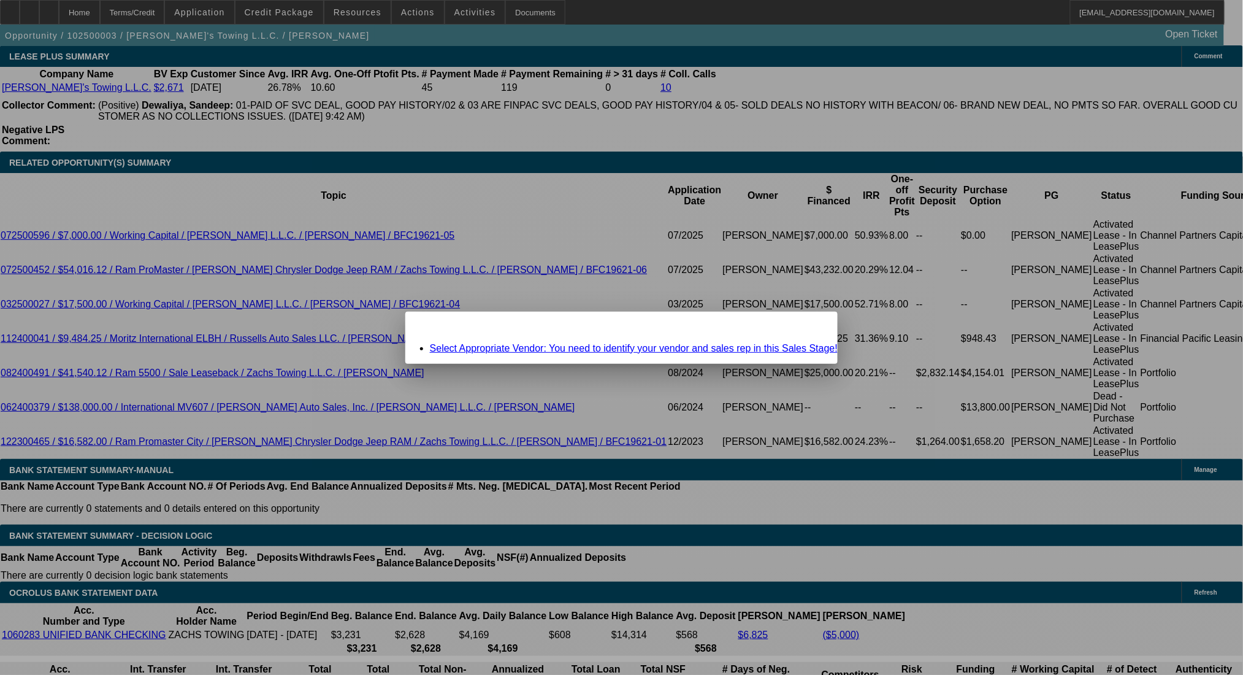
click at [814, 326] on span "Close" at bounding box center [822, 322] width 17 height 7
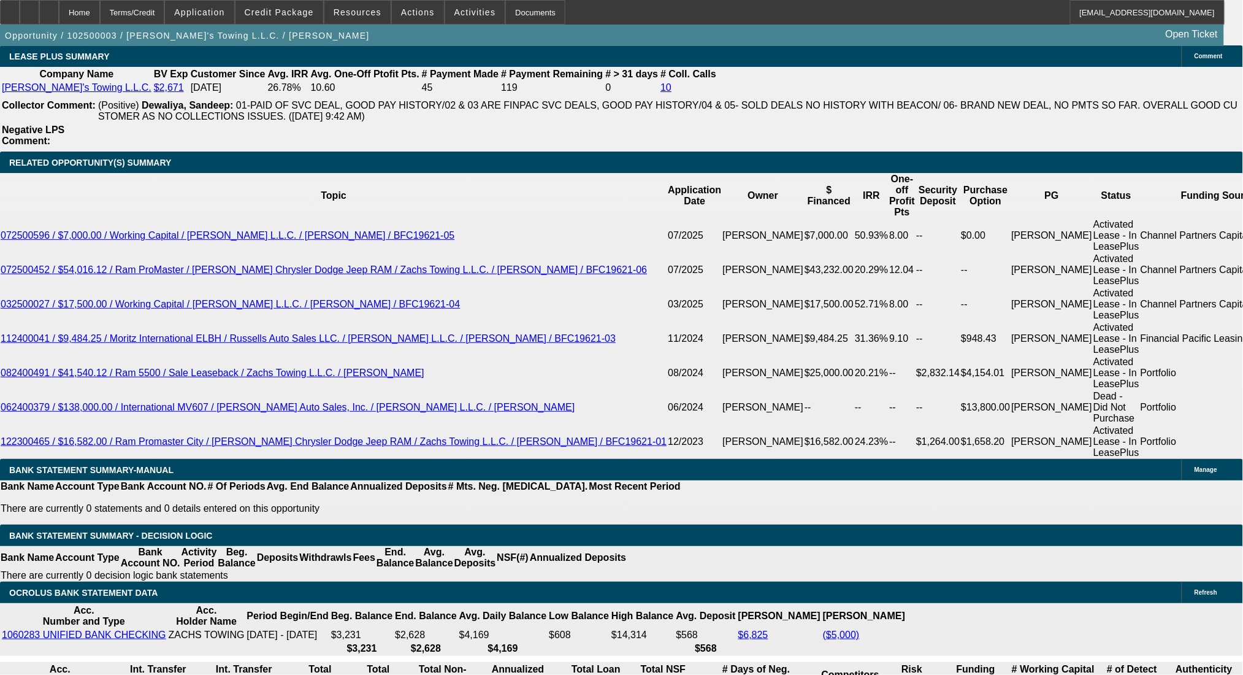
scroll to position [2098, 0]
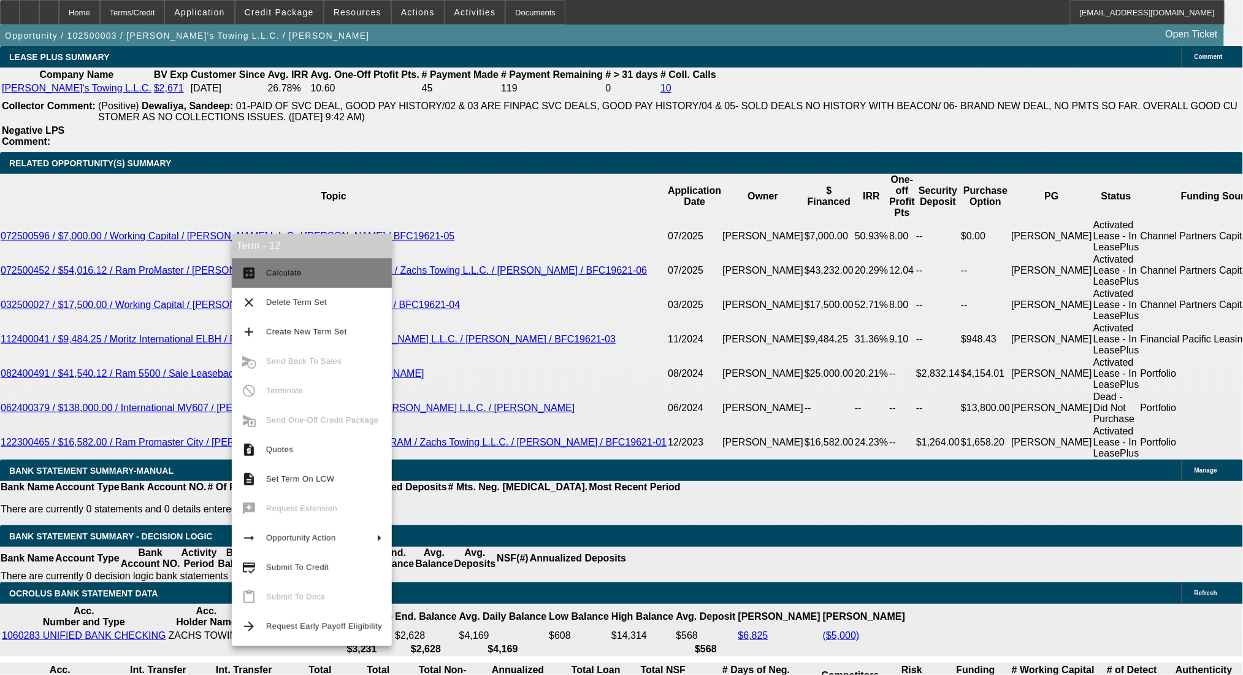
click at [259, 283] on button "calculate Calculate" at bounding box center [312, 272] width 160 height 29
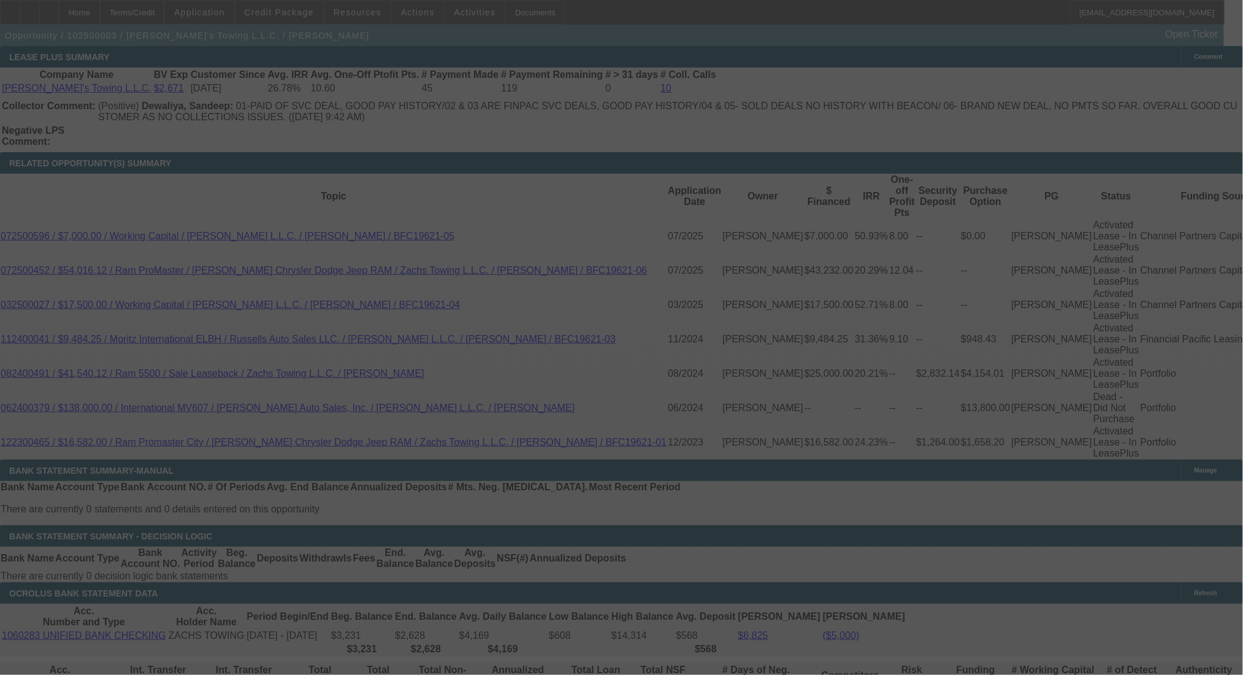
select select "0"
select select "2"
select select "0.2"
select select "17"
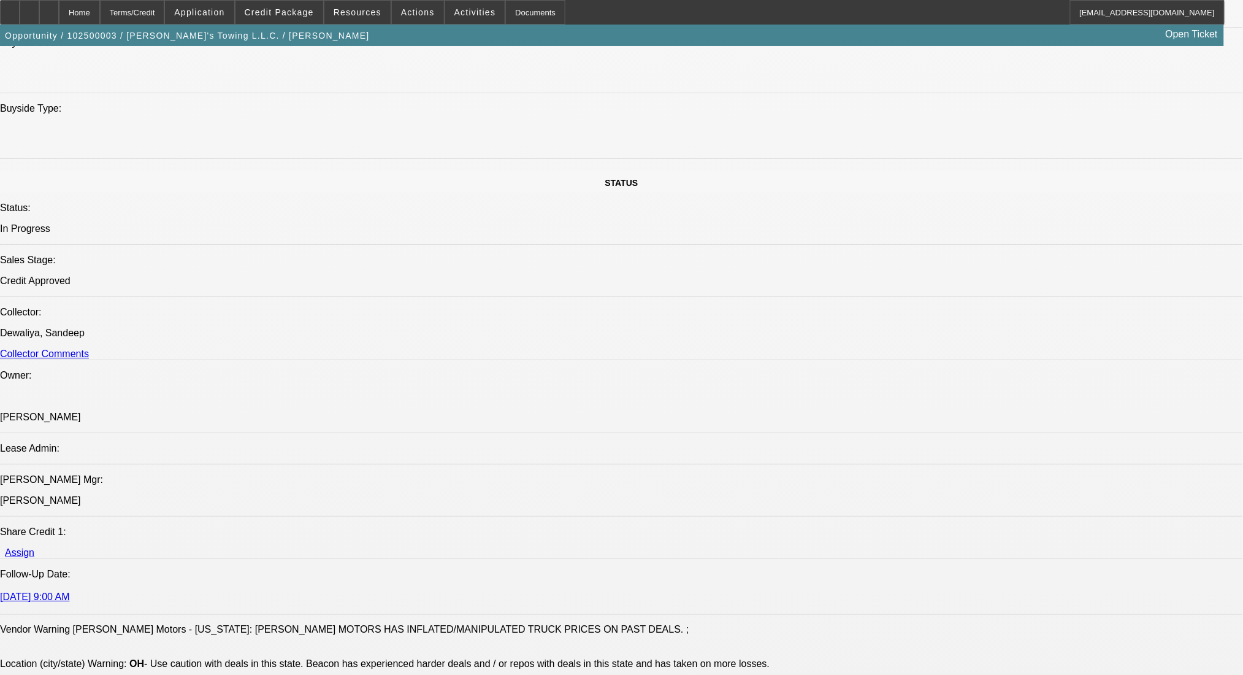
scroll to position [954, 0]
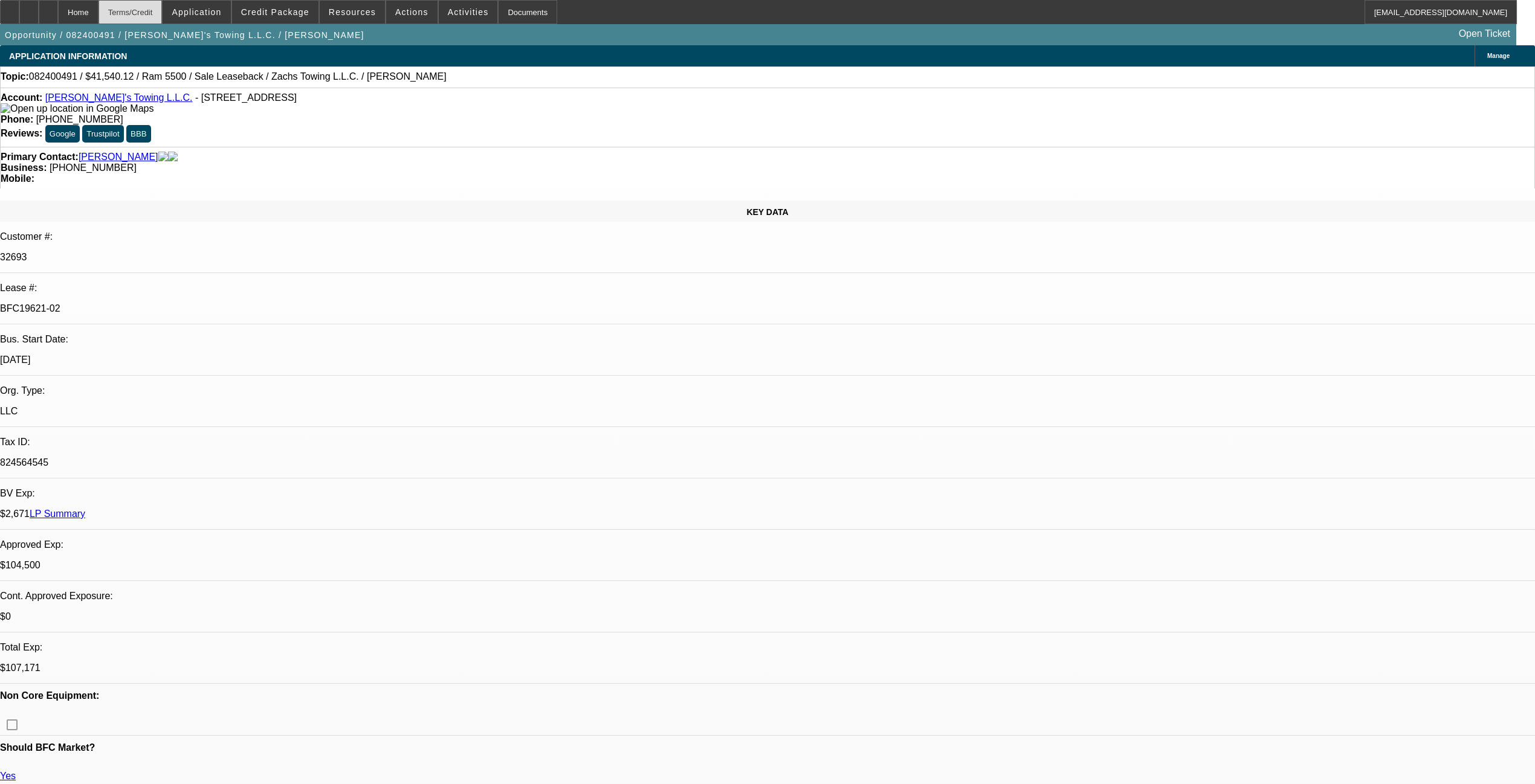
select select "0"
select select "2"
select select "0.1"
select select "4"
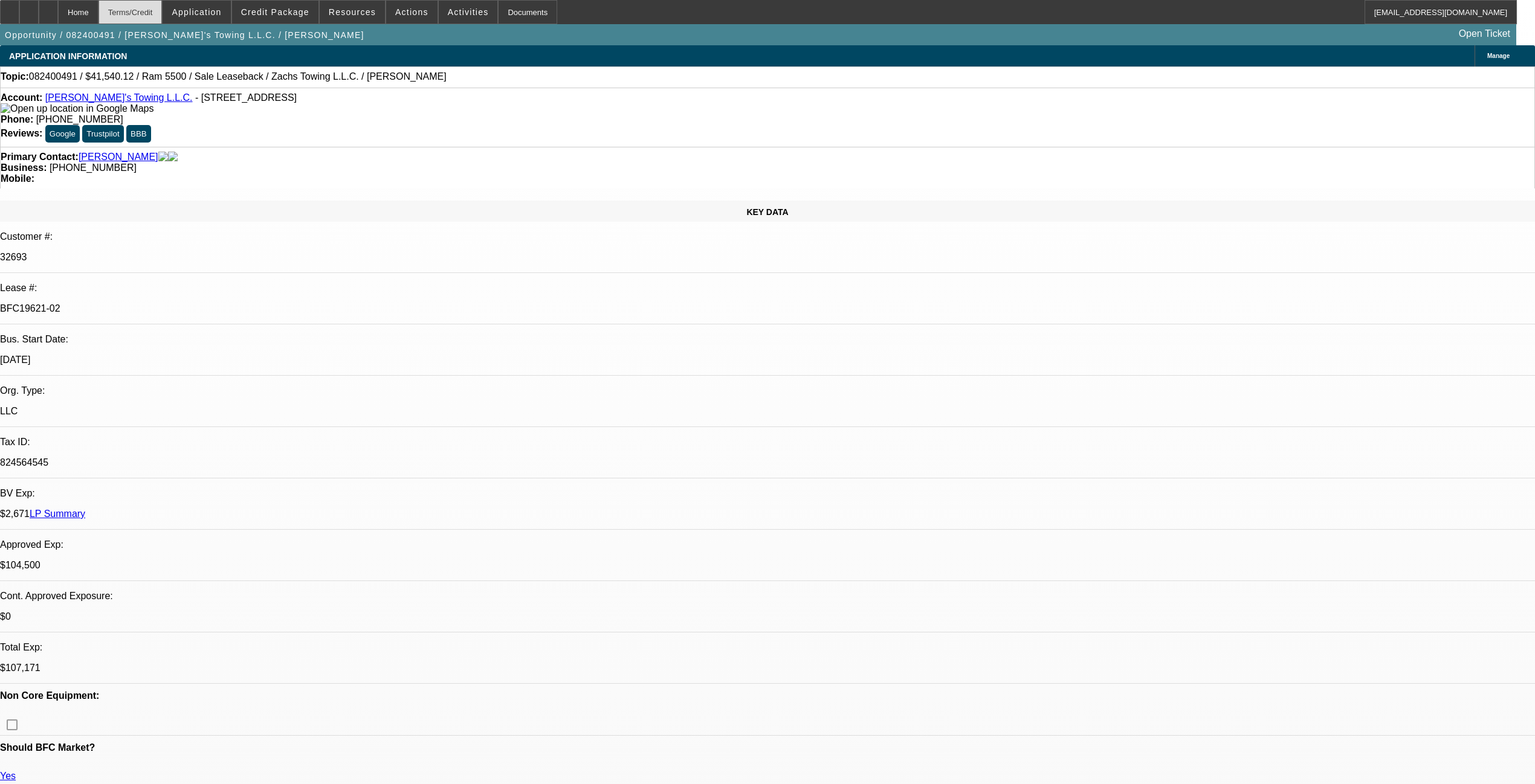
select select "0"
select select "2"
select select "0.1"
select select "4"
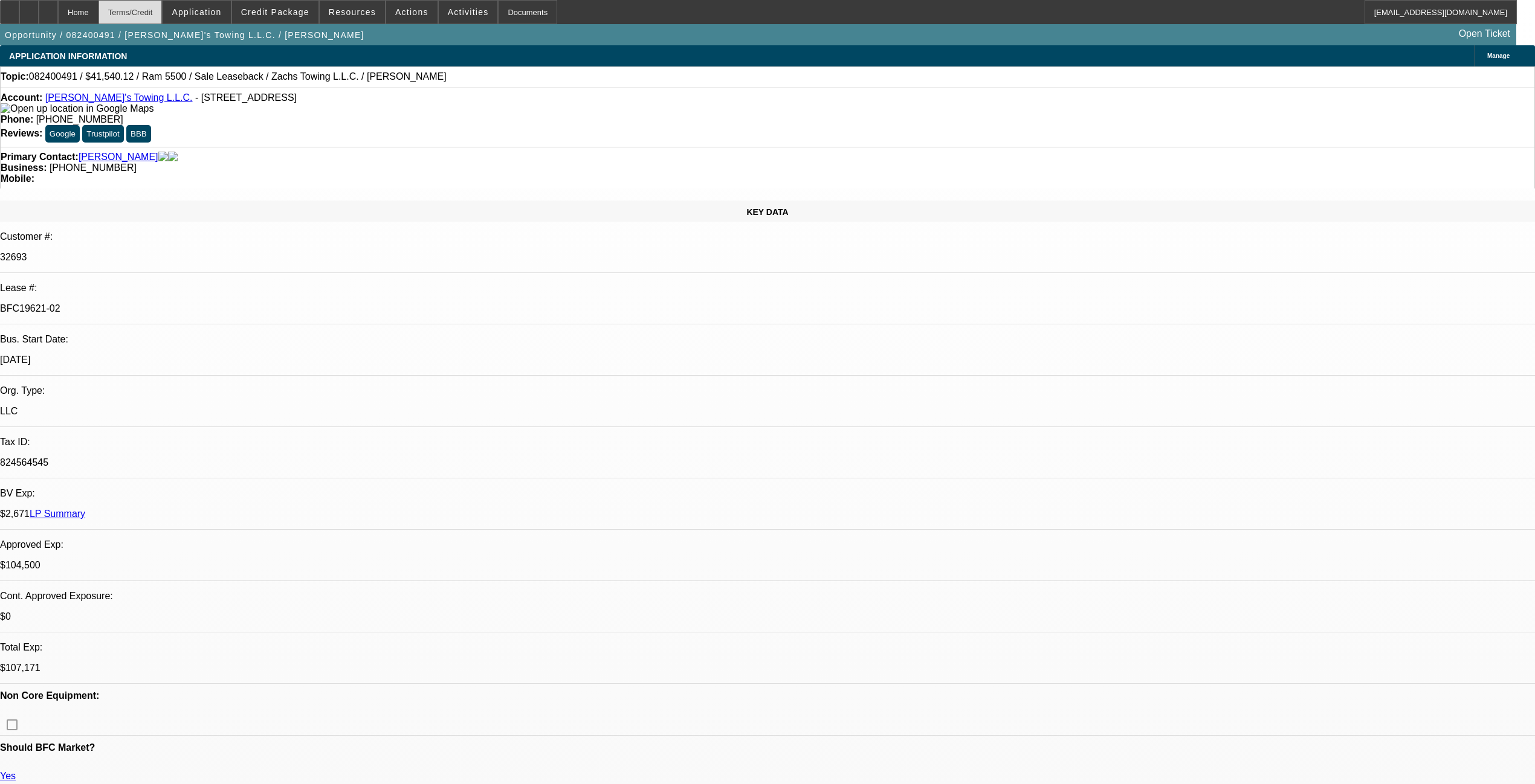
select select "0"
select select "2"
select select "0.1"
select select "4"
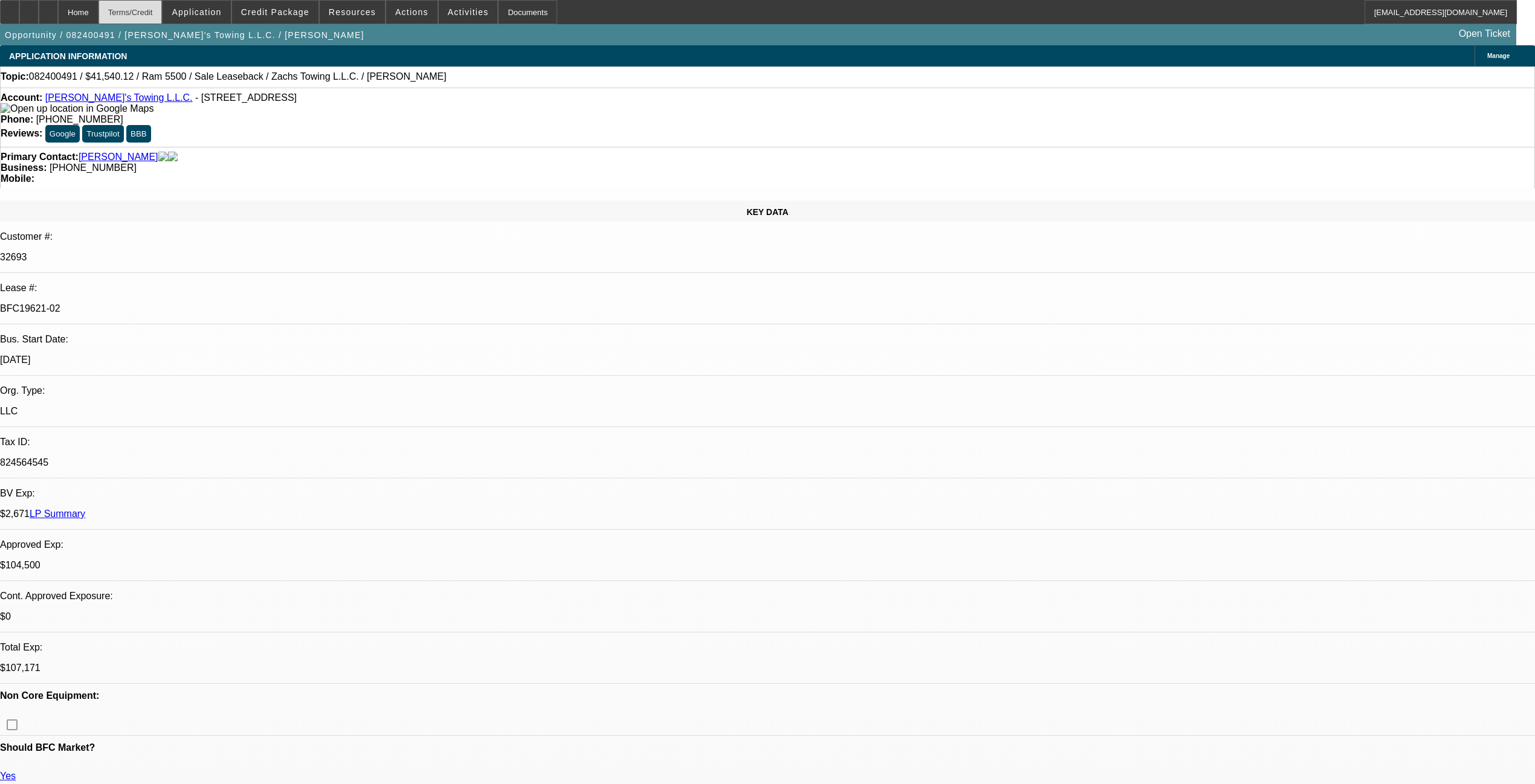
select select "0"
select select "2"
select select "0"
select select "6"
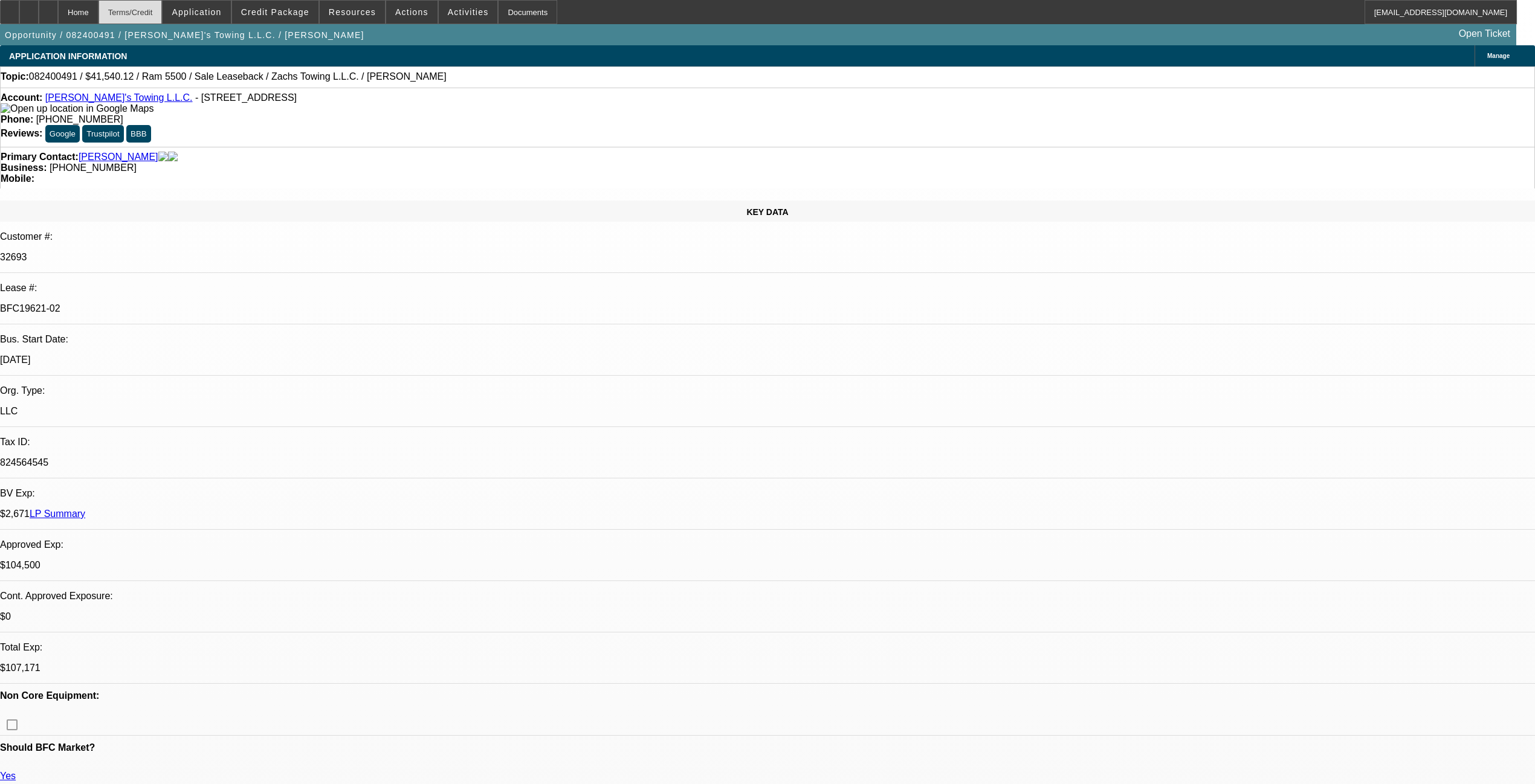
click at [159, 20] on div "Terms/Credit" at bounding box center [130, 12] width 64 height 25
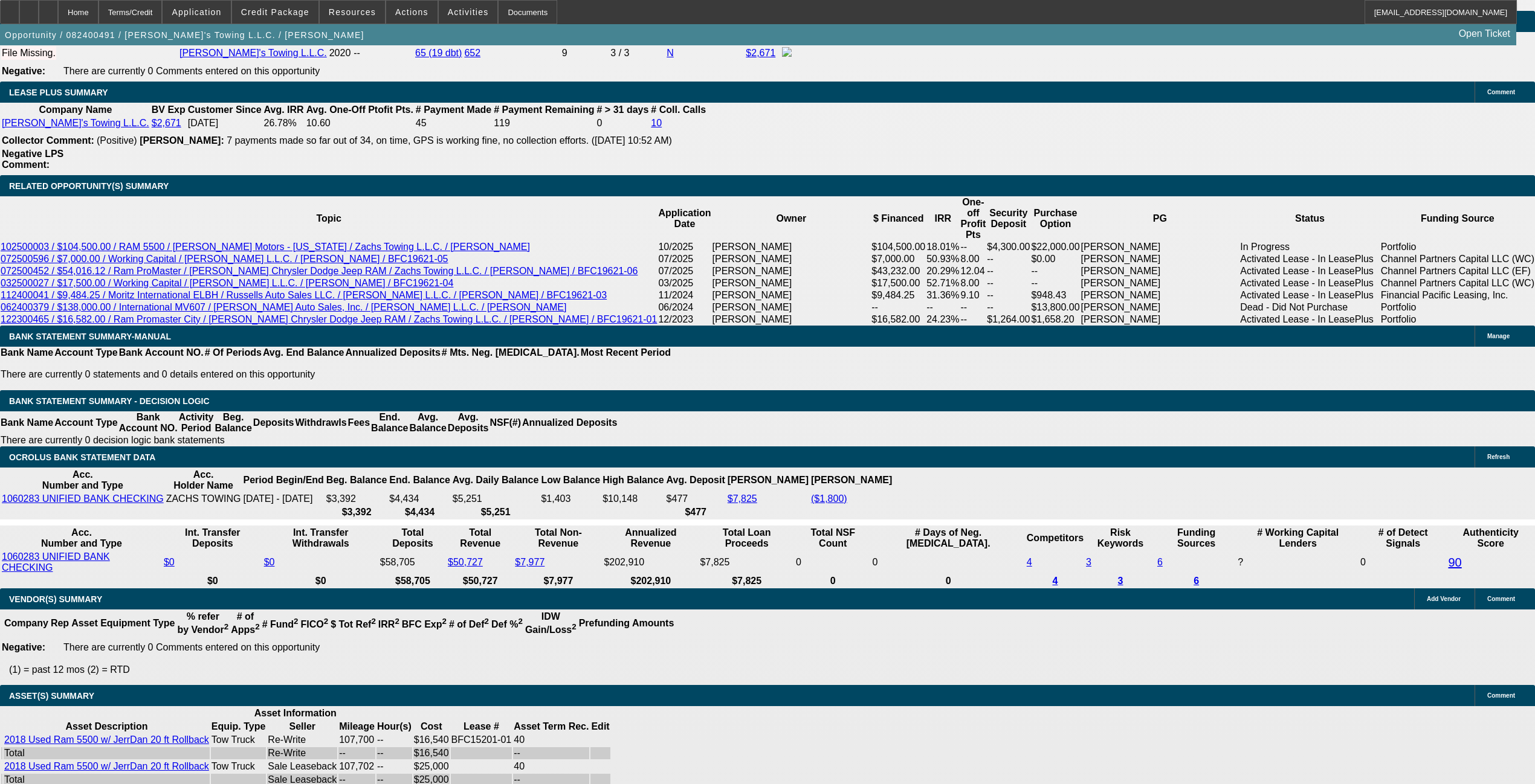
scroll to position [2134, 0]
